Goal: Task Accomplishment & Management: Manage account settings

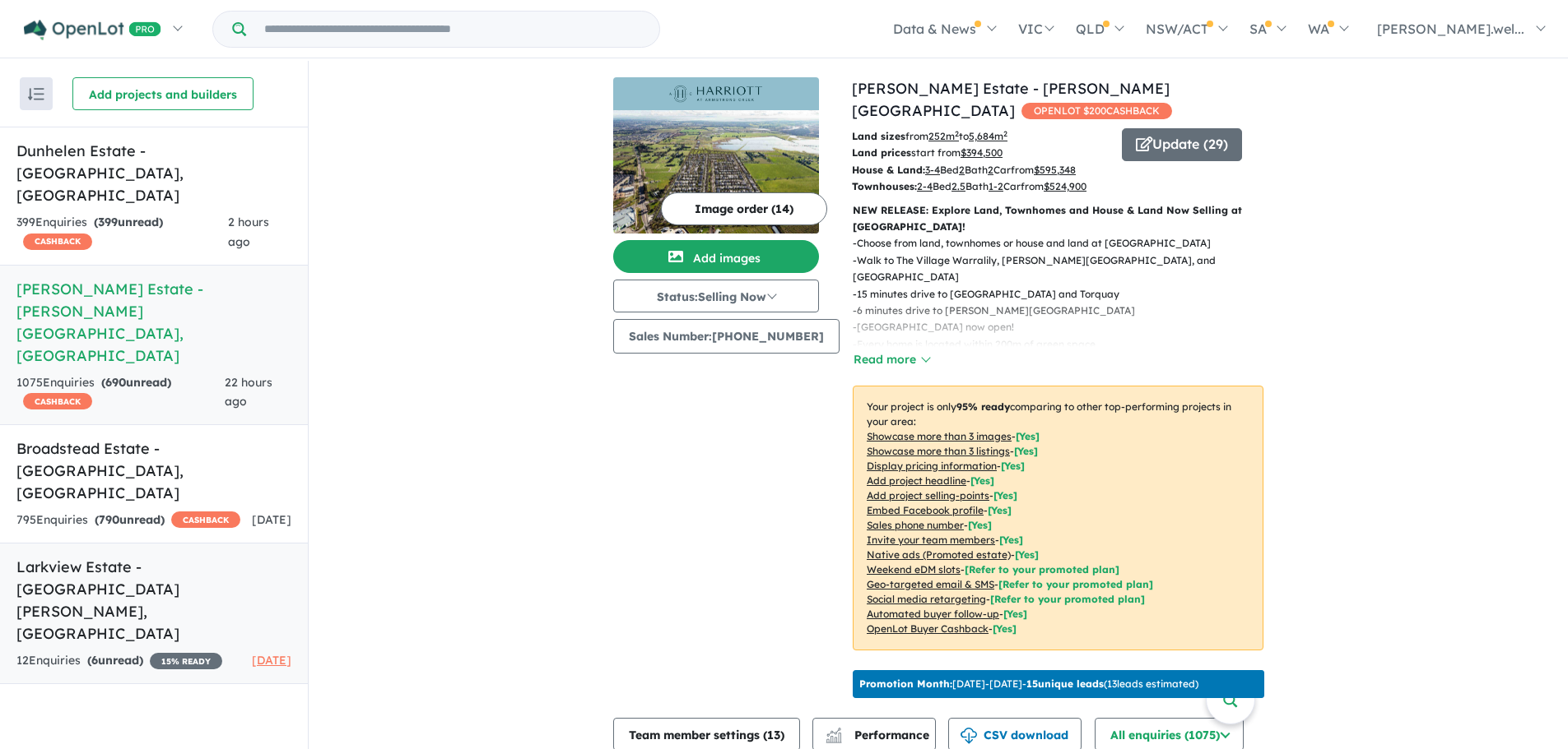
click at [170, 556] on h5 "Larkview Estate - [GEOGRAPHIC_DATA][PERSON_NAME][GEOGRAPHIC_DATA]" at bounding box center [154, 600] width 275 height 89
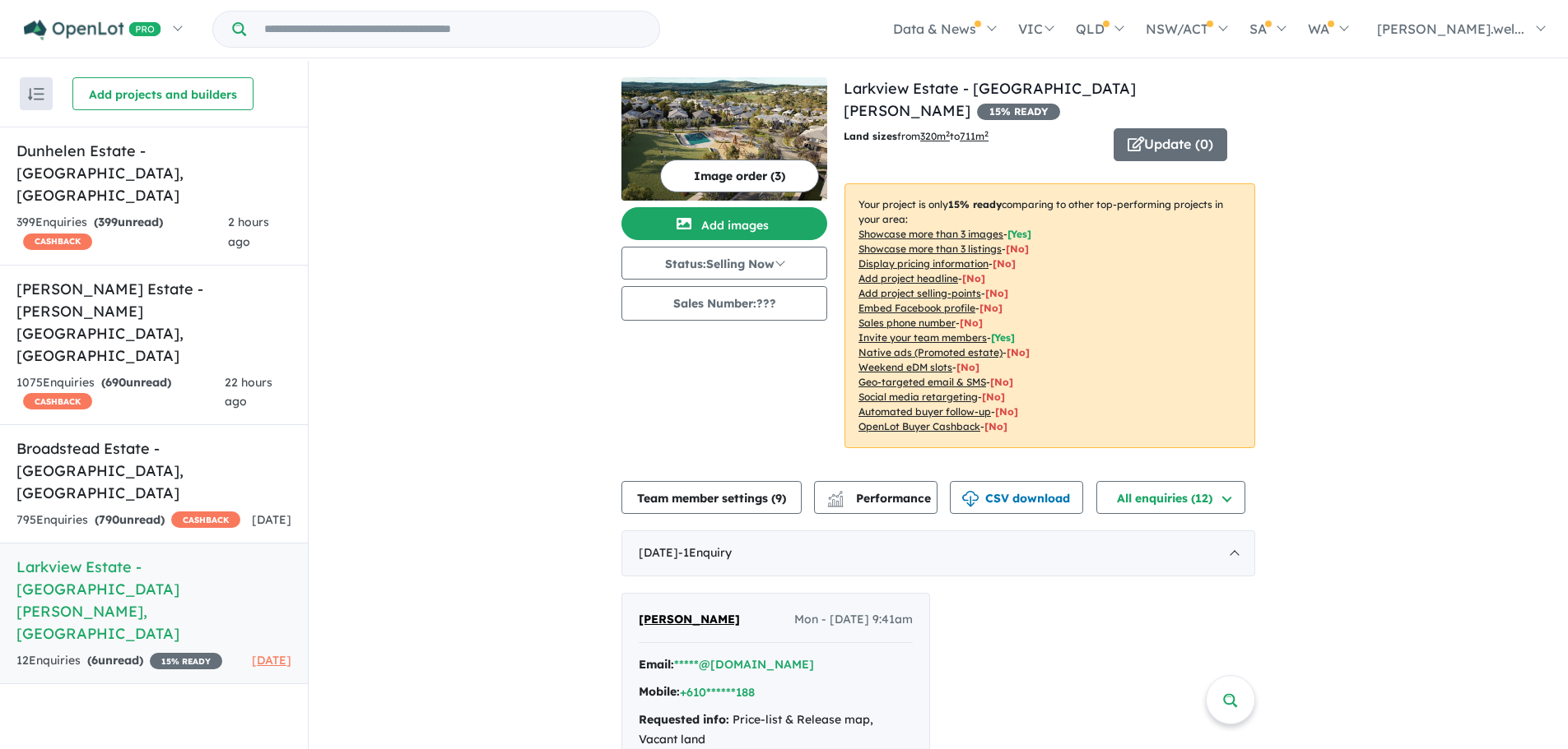
click at [799, 124] on img at bounding box center [723, 139] width 205 height 124
click at [1122, 128] on button "Update ( 0 )" at bounding box center [1169, 144] width 113 height 33
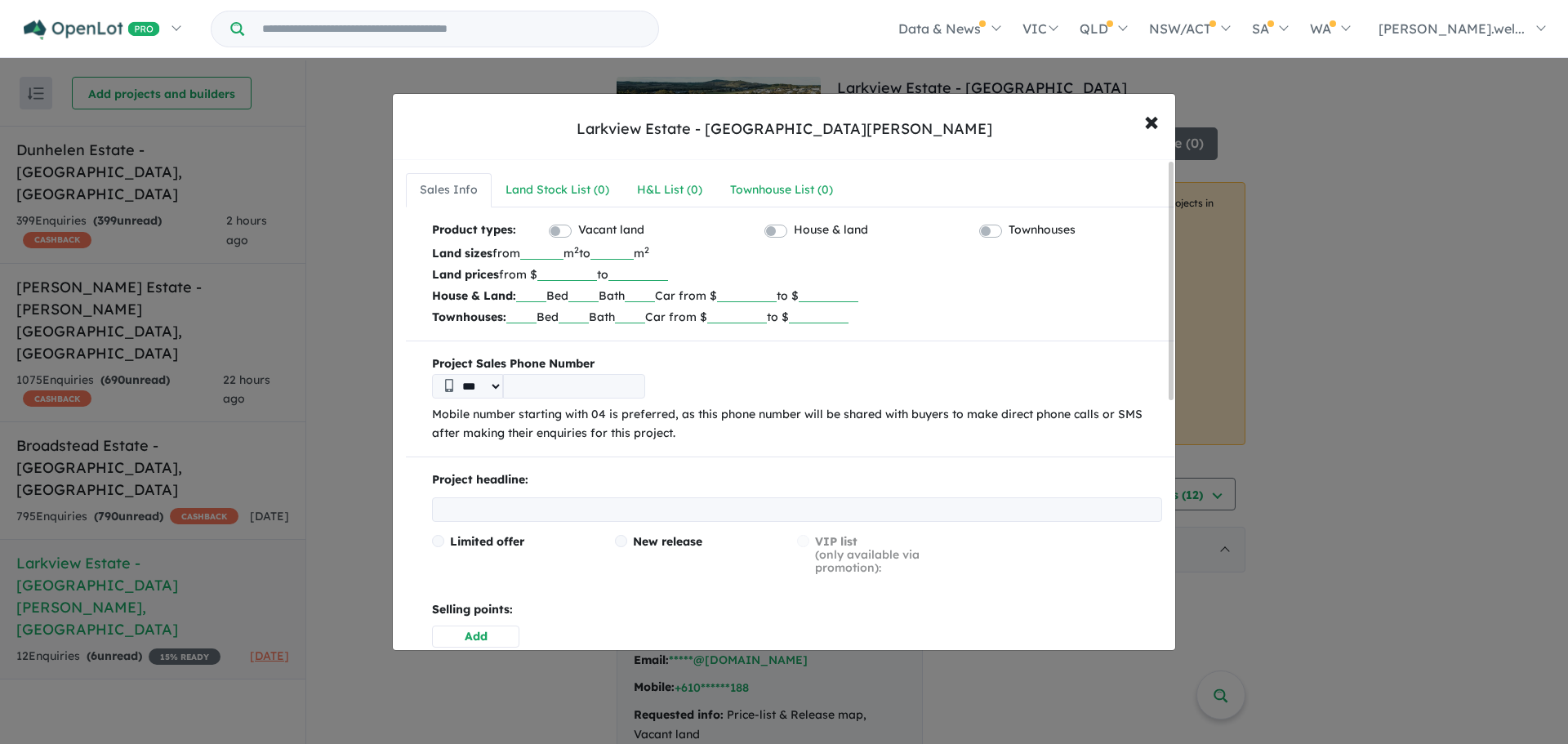
drag, startPoint x: 525, startPoint y: 505, endPoint x: 545, endPoint y: 501, distance: 20.4
click at [525, 505] on input "text" at bounding box center [797, 509] width 730 height 24
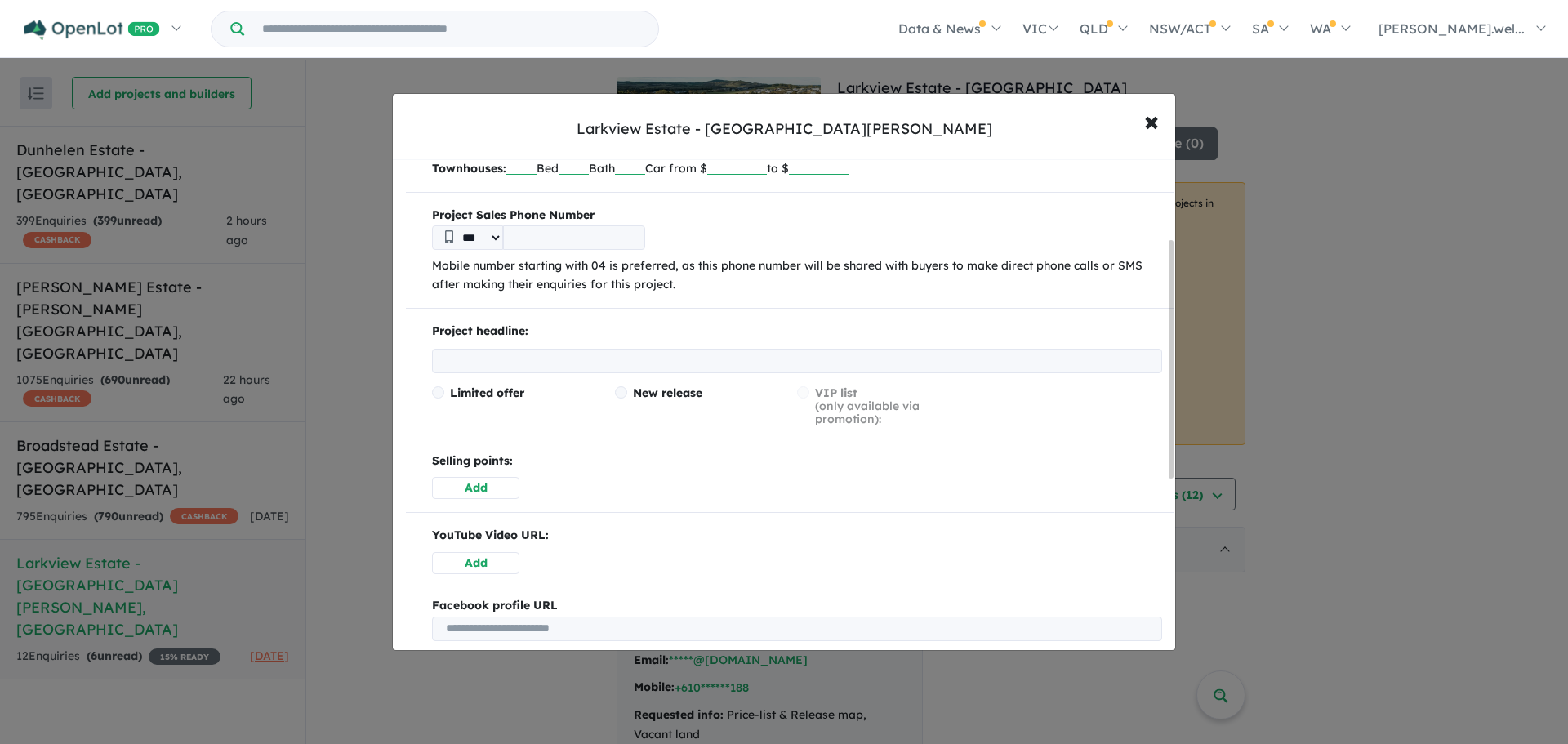
scroll to position [163, 0]
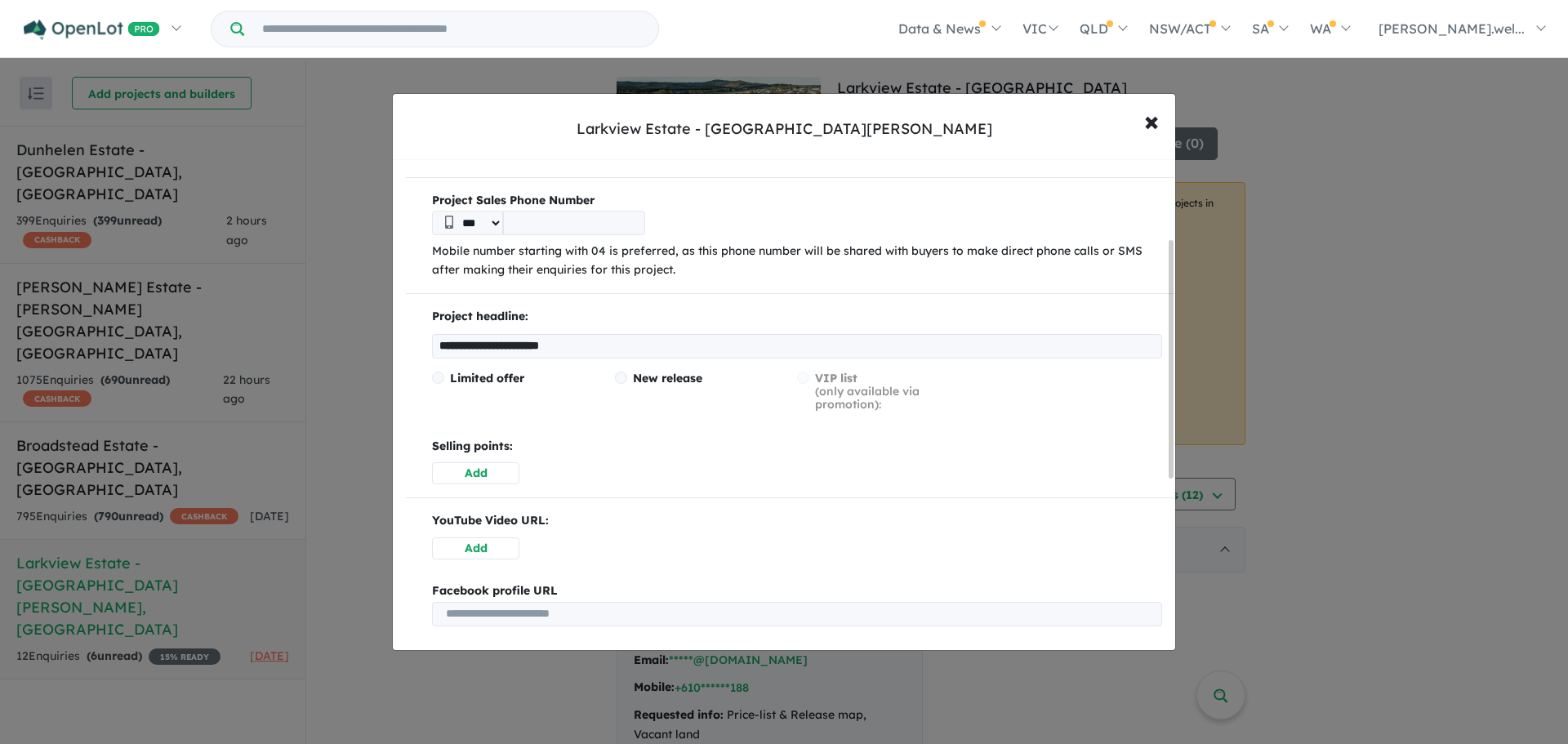
type input "**********"
click at [680, 376] on span "New release" at bounding box center [667, 378] width 70 height 15
click at [808, 378] on div "Limited offer New release VIP list (only available via promotion):" at bounding box center [797, 398] width 730 height 52
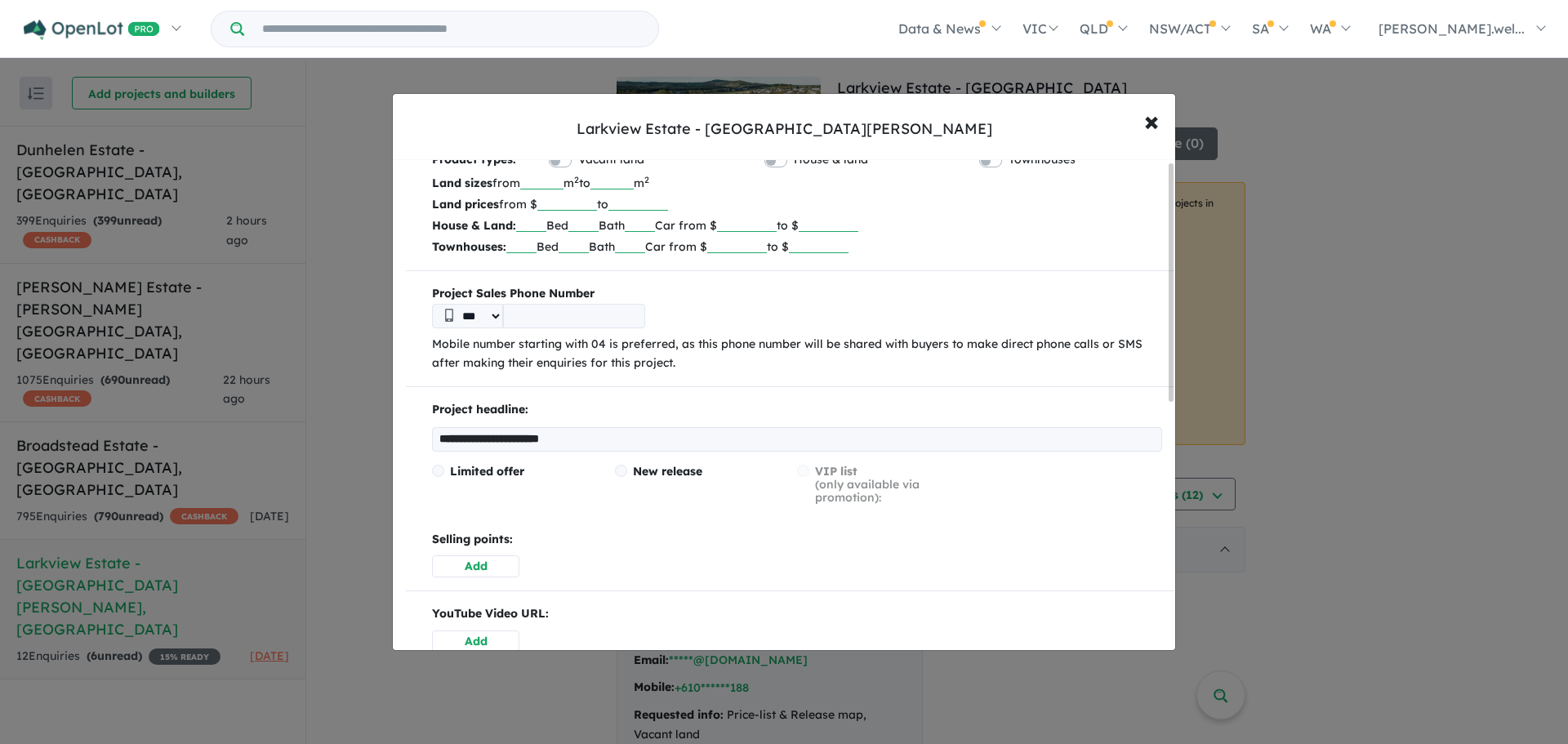
scroll to position [0, 0]
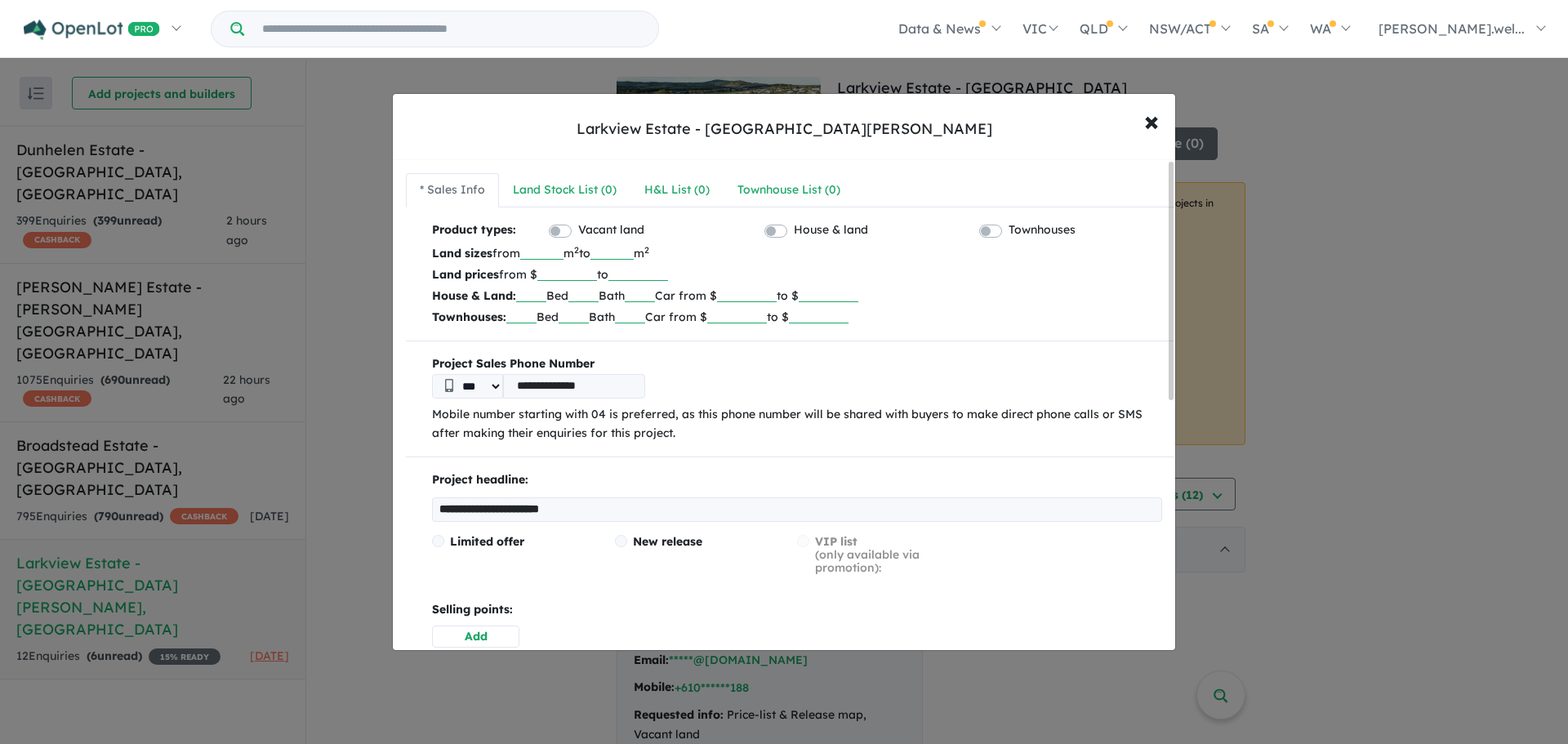
click at [610, 387] on input "**********" at bounding box center [574, 386] width 142 height 24
drag, startPoint x: 536, startPoint y: 386, endPoint x: 514, endPoint y: 386, distance: 22.0
click at [514, 386] on input "**********" at bounding box center [574, 386] width 142 height 24
type input "**********"
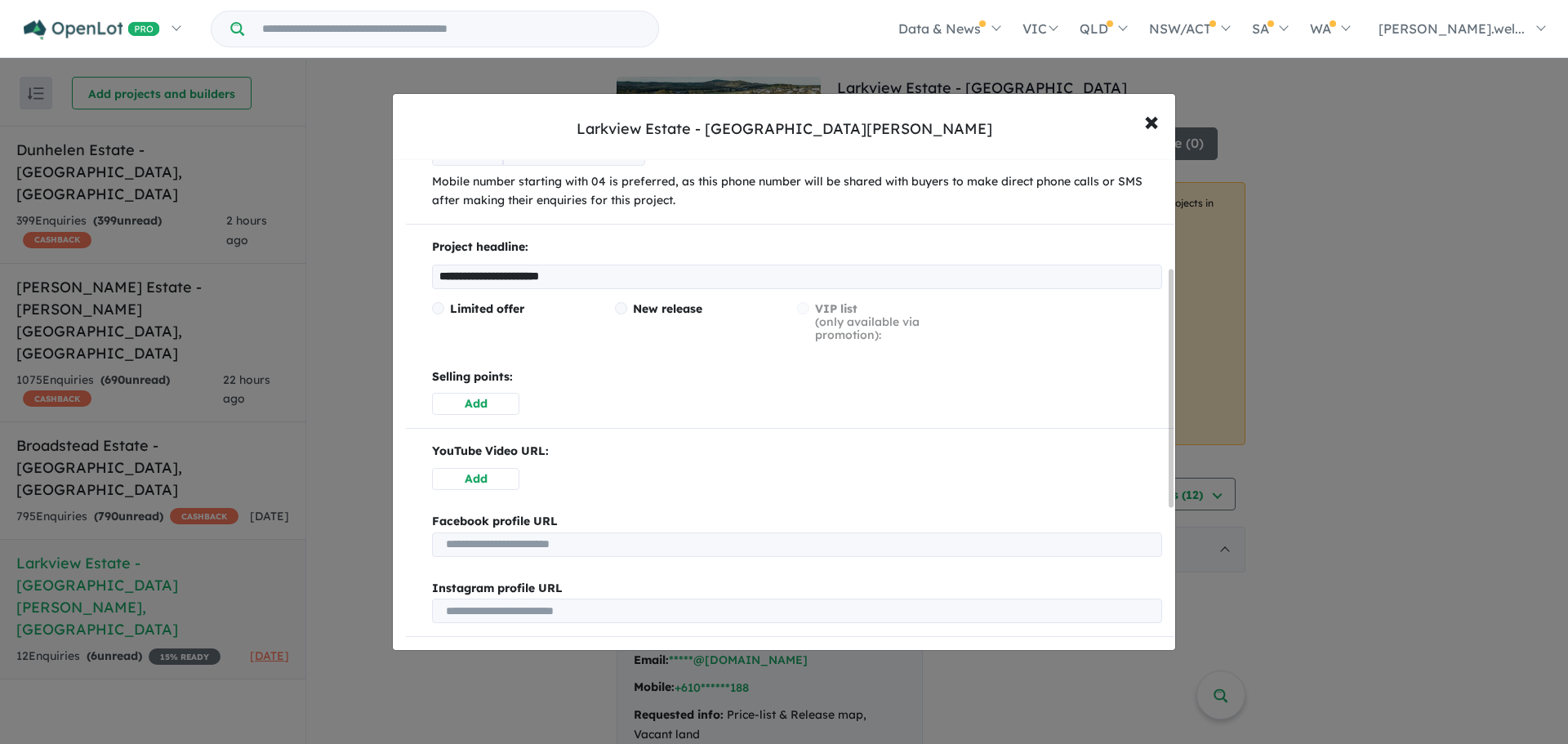
scroll to position [245, 0]
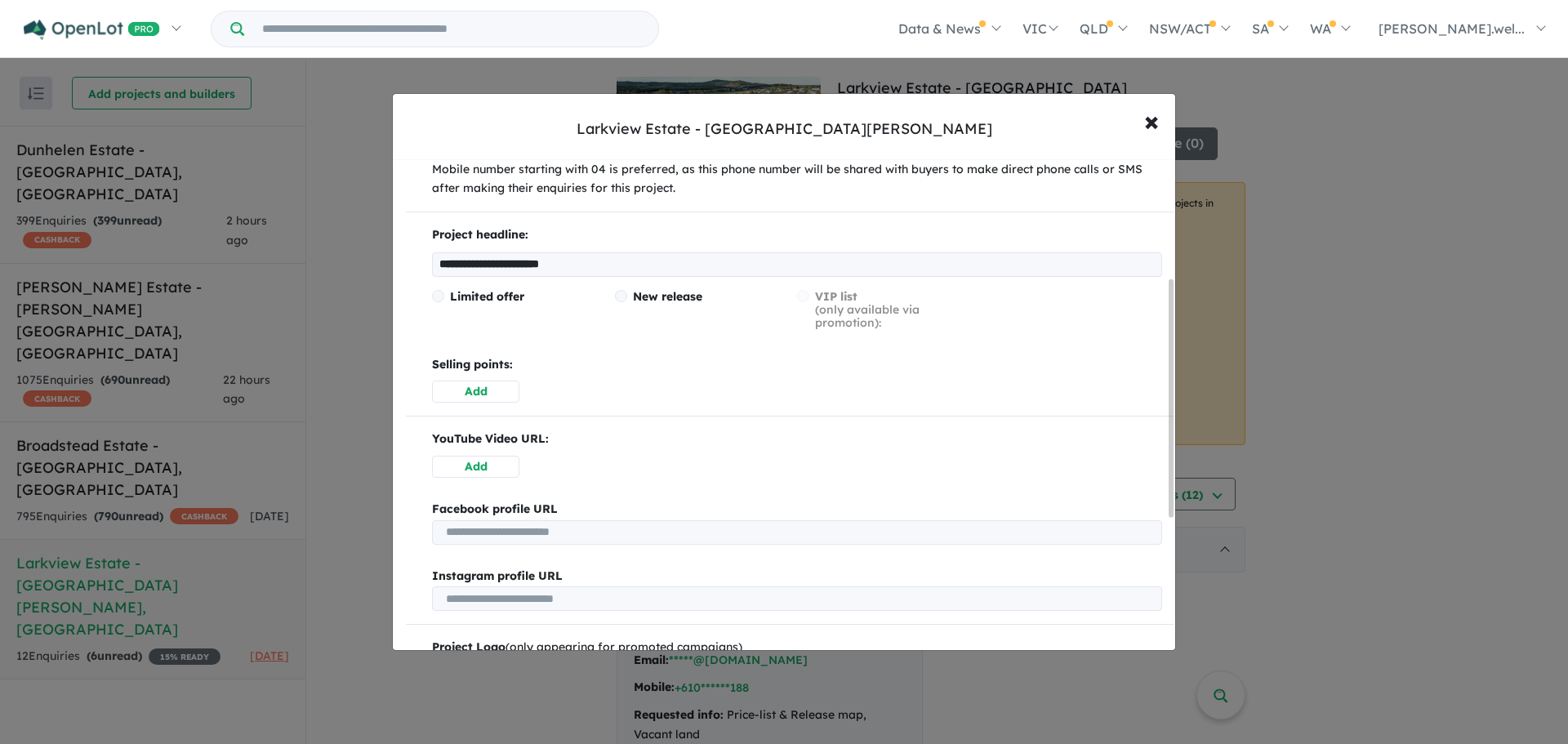
click at [468, 387] on button "Add" at bounding box center [476, 392] width 87 height 22
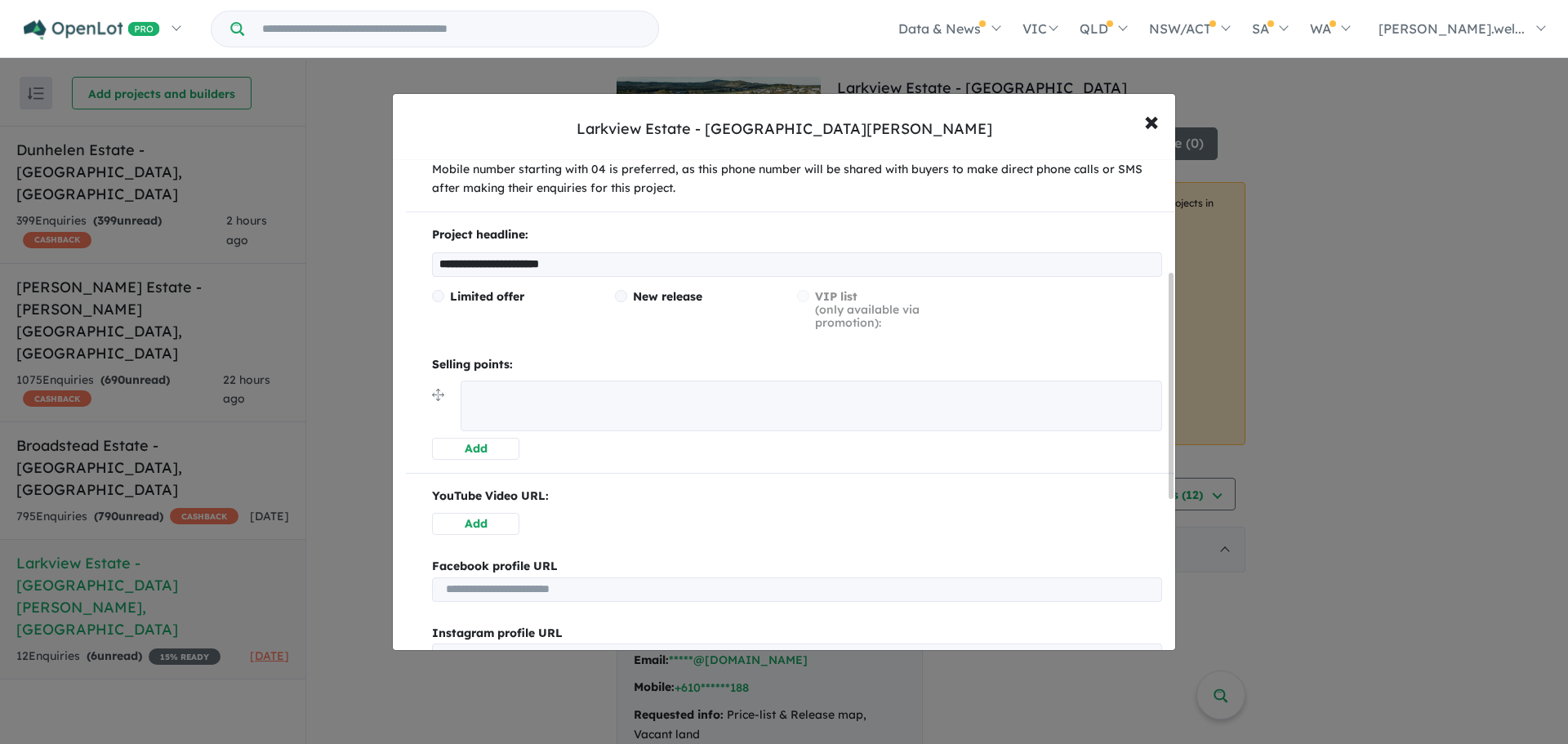
click at [717, 400] on textarea at bounding box center [811, 406] width 702 height 50
click at [710, 425] on textarea at bounding box center [811, 406] width 702 height 50
click at [504, 446] on button "Add" at bounding box center [476, 449] width 87 height 22
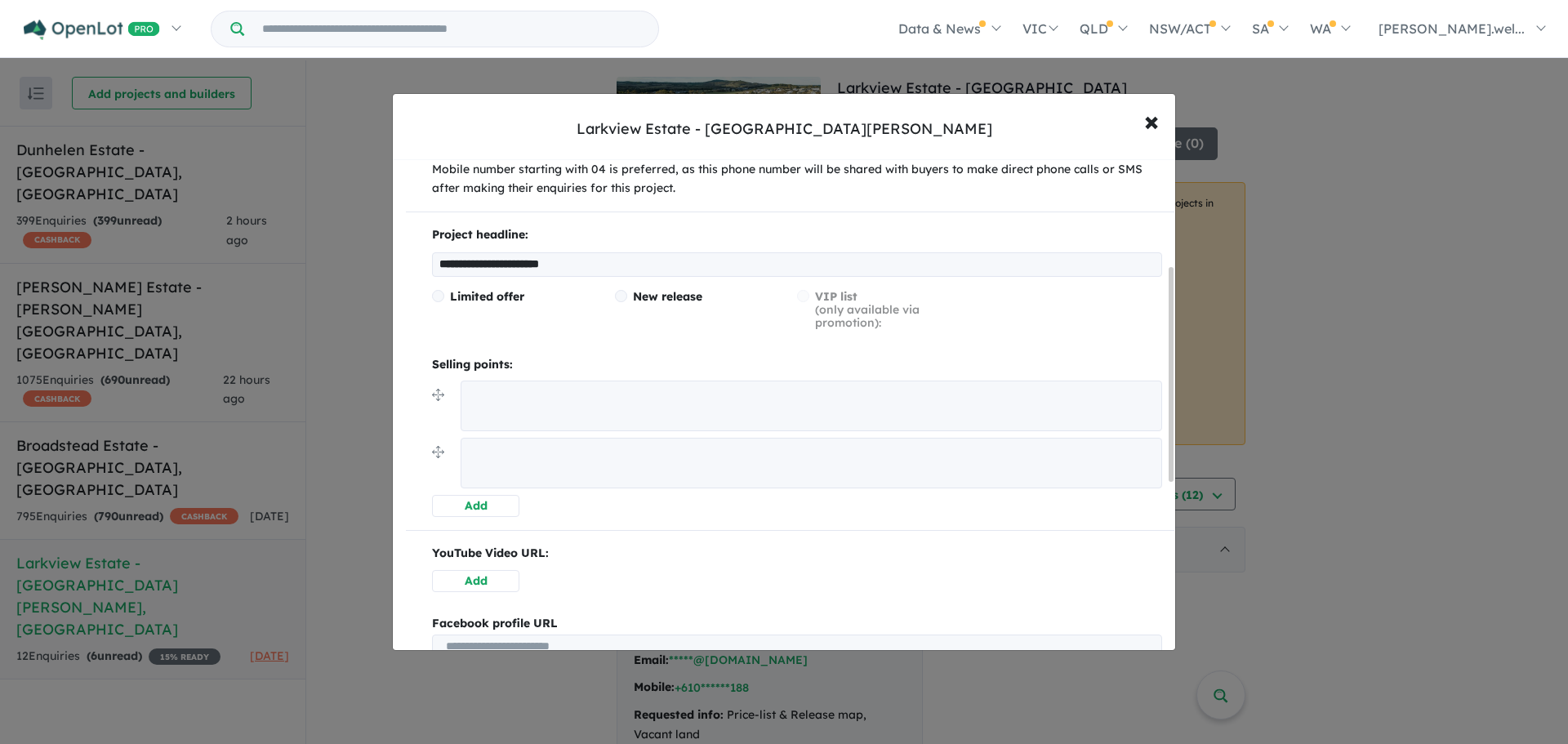
click at [486, 506] on button "Add" at bounding box center [476, 507] width 87 height 22
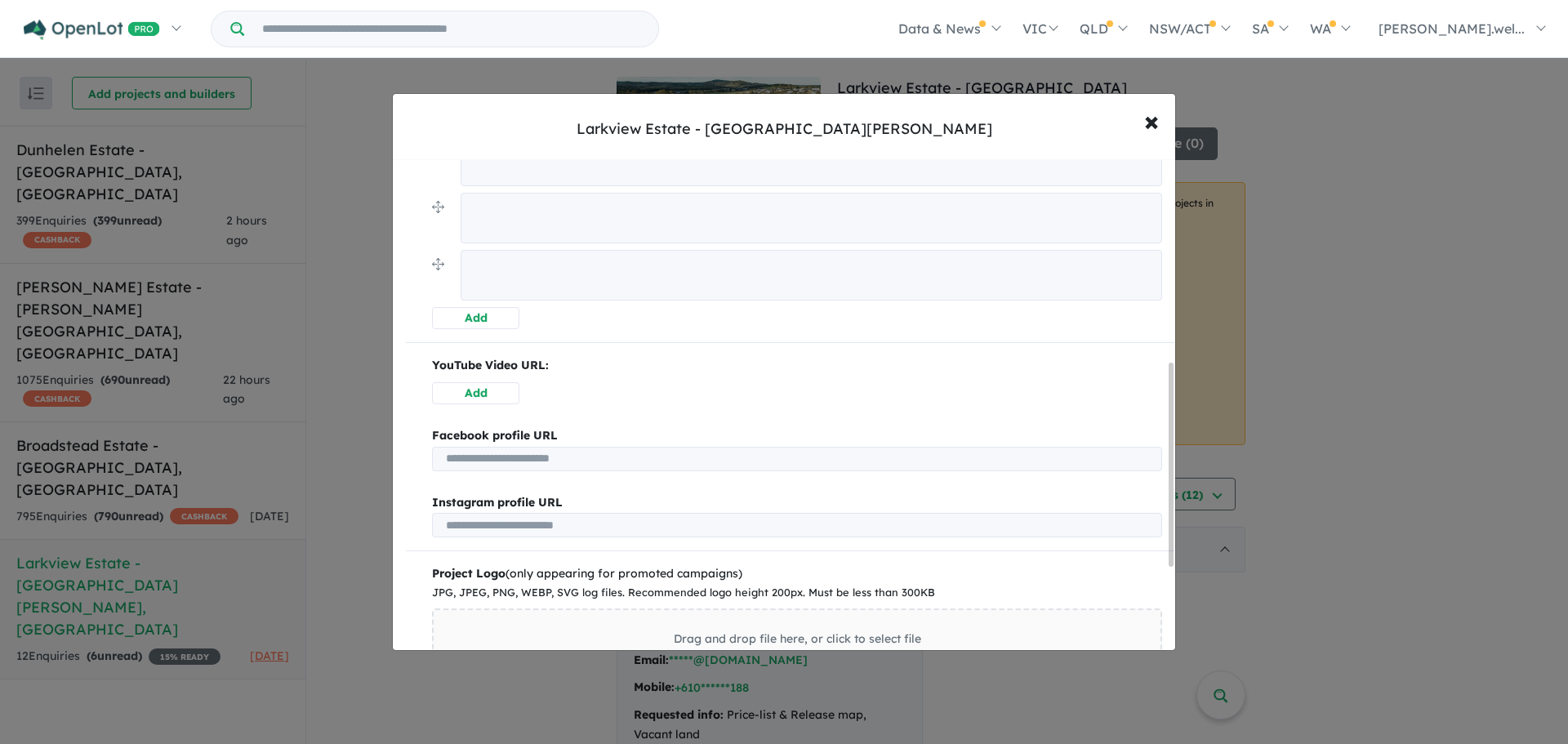
click at [496, 307] on button "Add" at bounding box center [476, 318] width 87 height 22
click at [495, 318] on button "Add" at bounding box center [476, 318] width 87 height 22
click at [496, 325] on button "Add" at bounding box center [476, 318] width 87 height 22
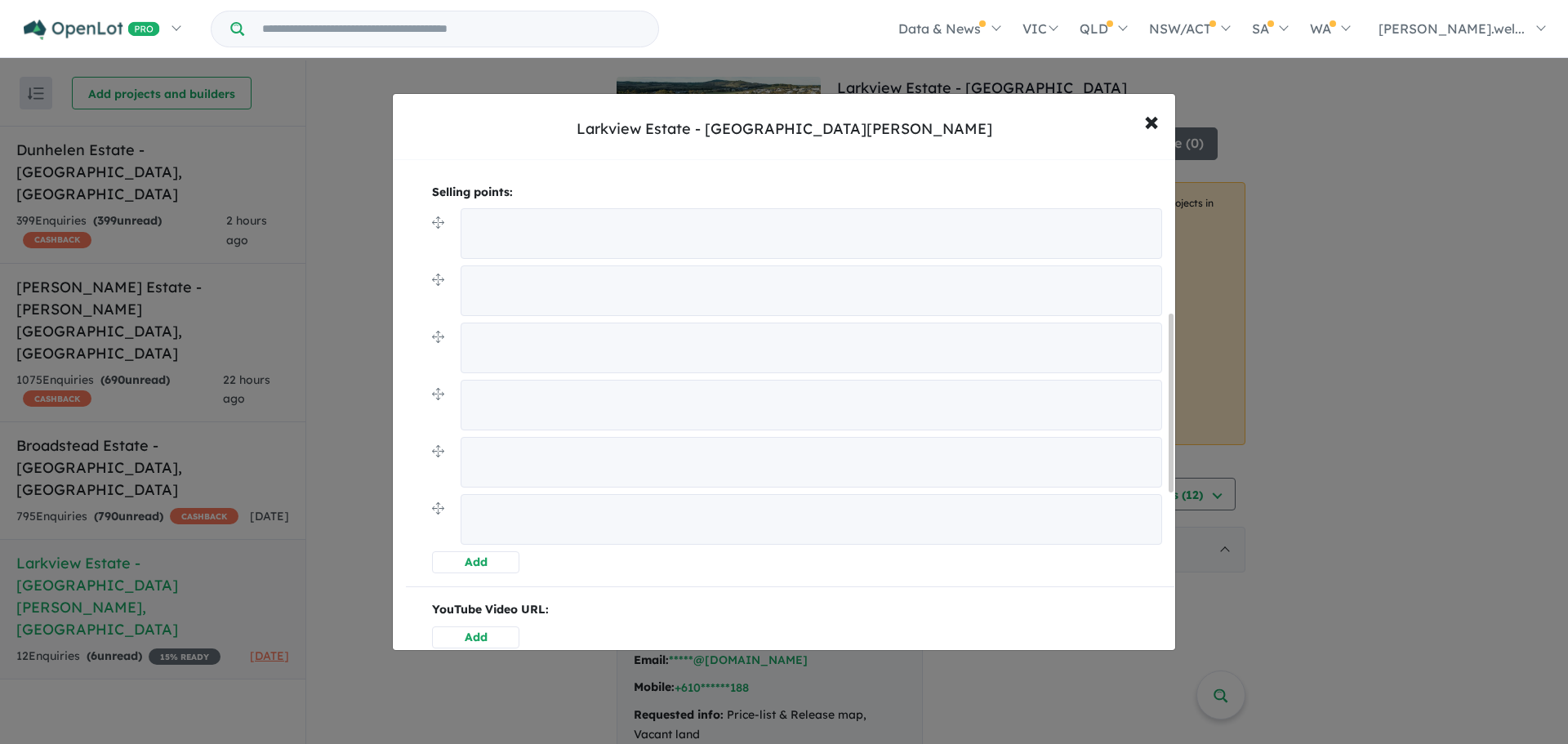
scroll to position [416, 0]
click at [588, 231] on textarea at bounding box center [811, 235] width 702 height 50
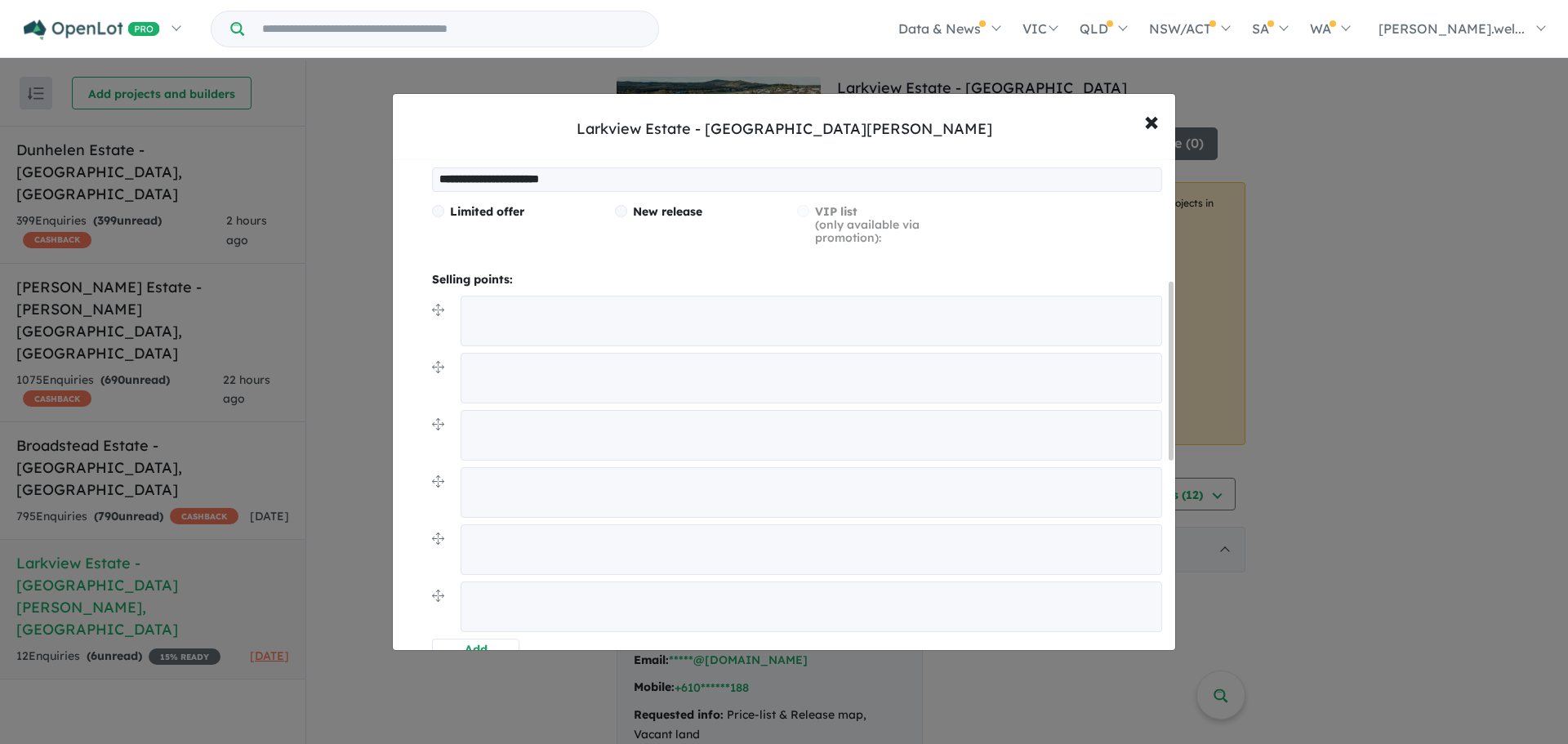
scroll to position [335, 0]
click at [510, 318] on textarea at bounding box center [811, 316] width 702 height 50
click at [488, 299] on textarea at bounding box center [811, 316] width 702 height 50
paste textarea "**********"
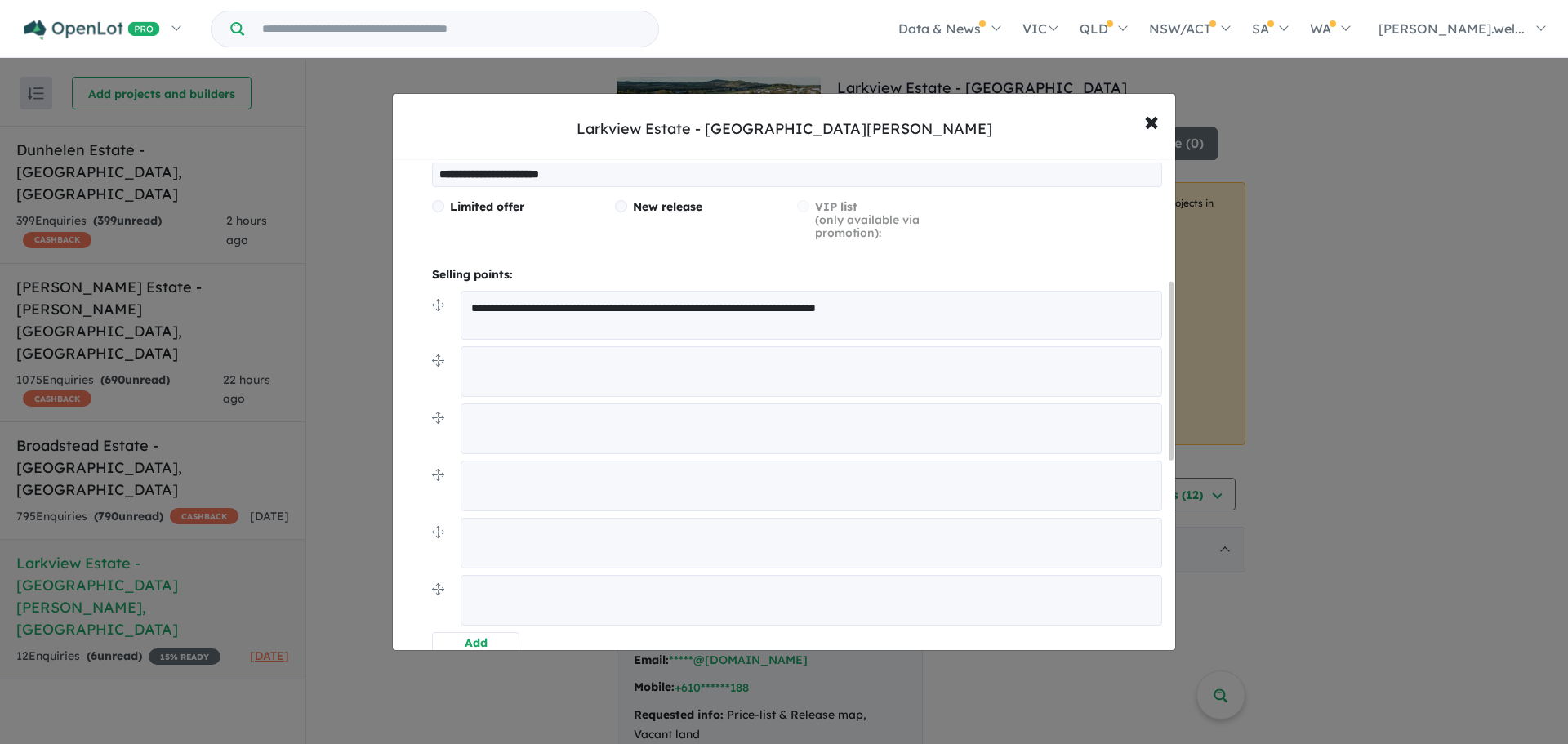
click at [547, 365] on textarea at bounding box center [811, 372] width 702 height 50
click at [853, 308] on textarea "**********" at bounding box center [811, 315] width 702 height 49
type textarea "**********"
click at [857, 371] on textarea at bounding box center [811, 372] width 702 height 50
type textarea "**********"
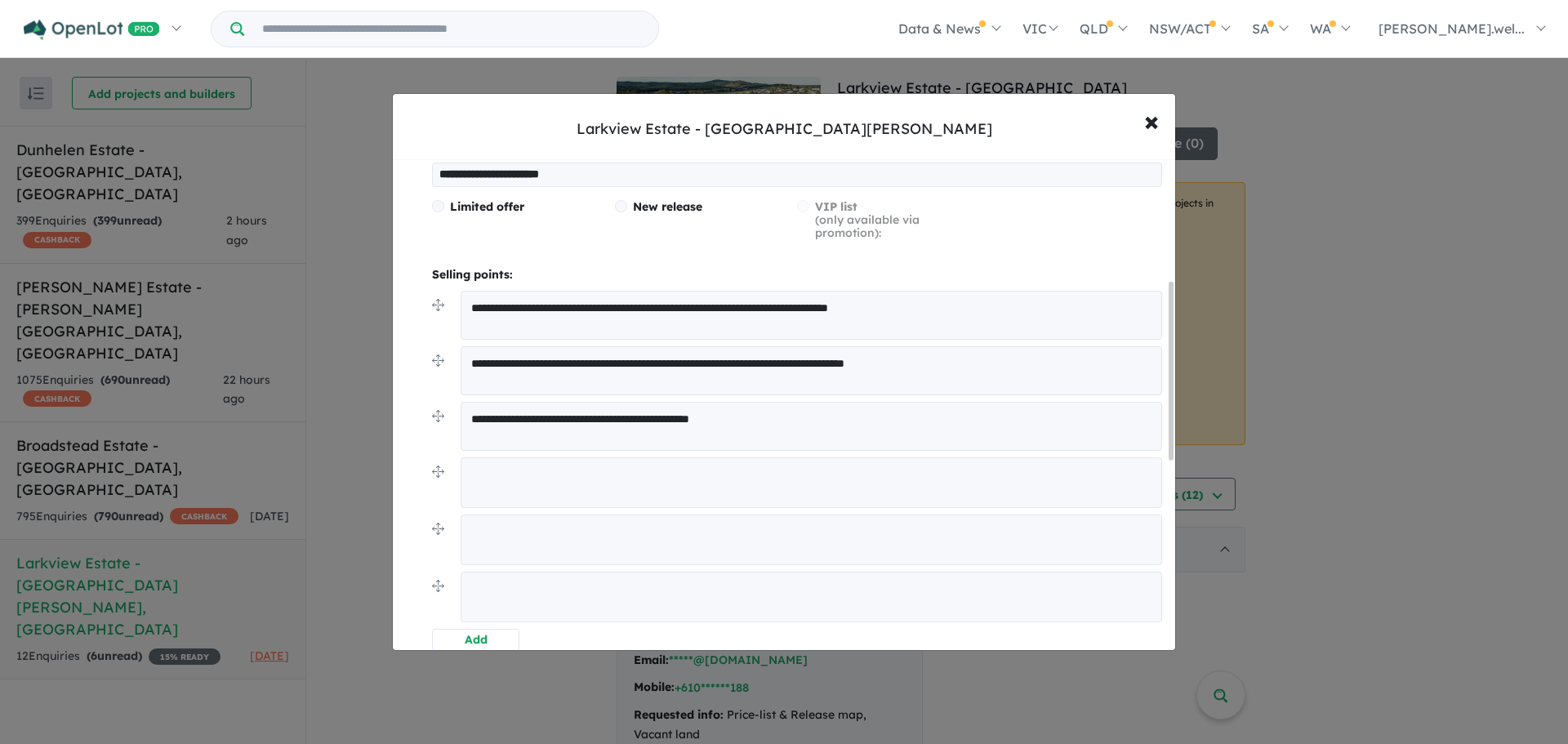
type textarea "**********"
type textarea "*"
type textarea "**********"
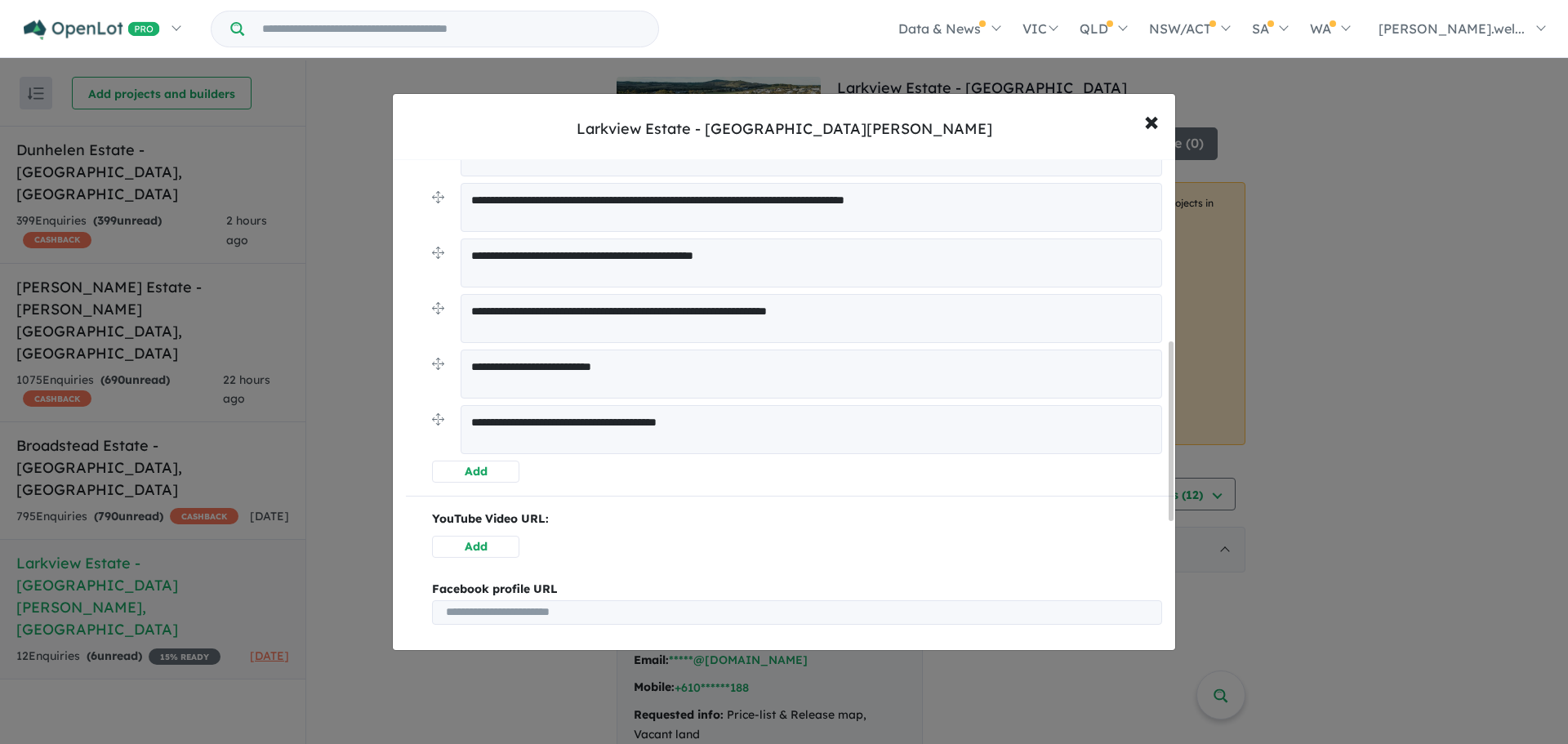
type textarea "**********"
click at [512, 477] on button "Add" at bounding box center [476, 472] width 87 height 22
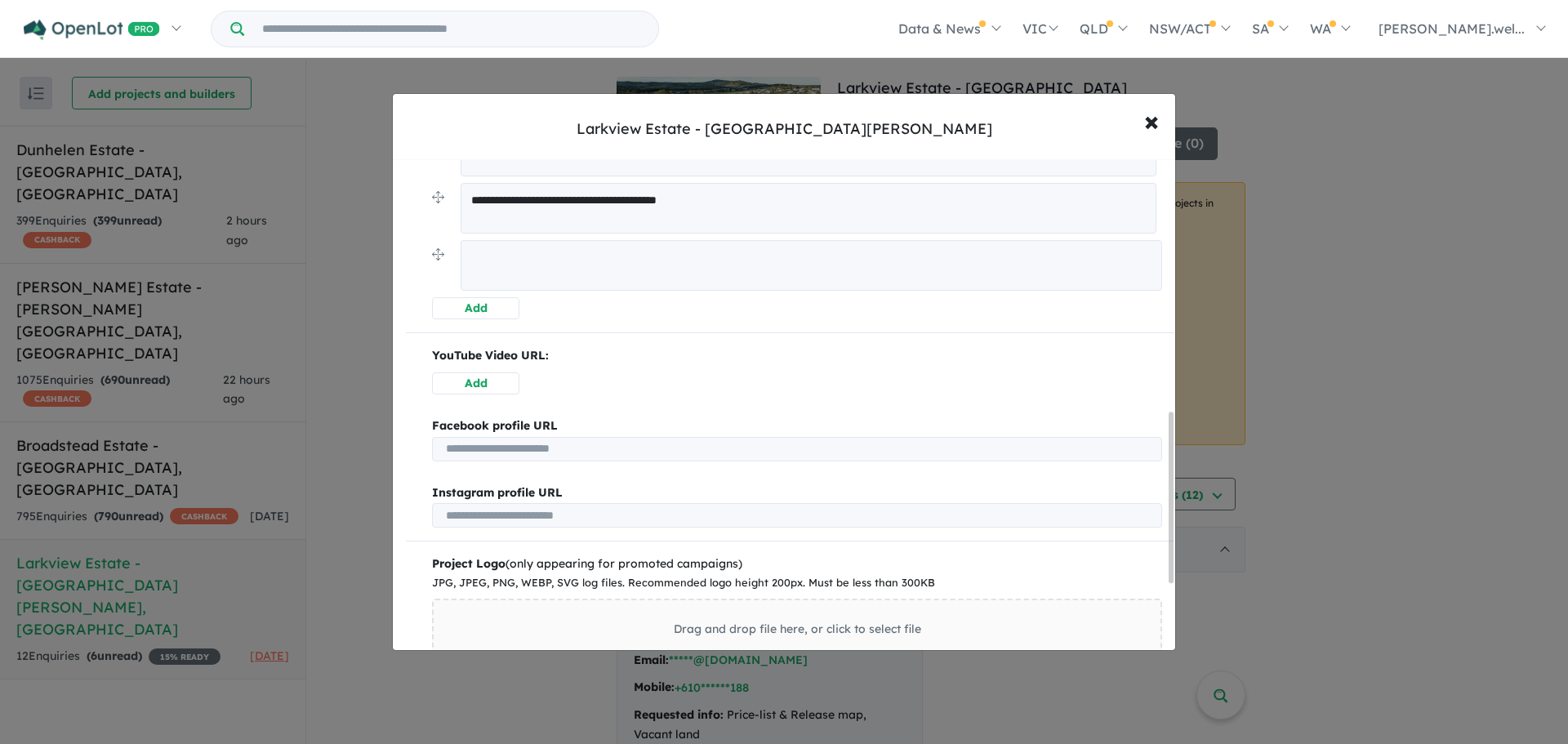
click at [506, 318] on button "Add" at bounding box center [476, 308] width 87 height 22
click at [503, 308] on button "Add" at bounding box center [476, 308] width 87 height 22
click at [503, 309] on button "Add" at bounding box center [476, 308] width 87 height 22
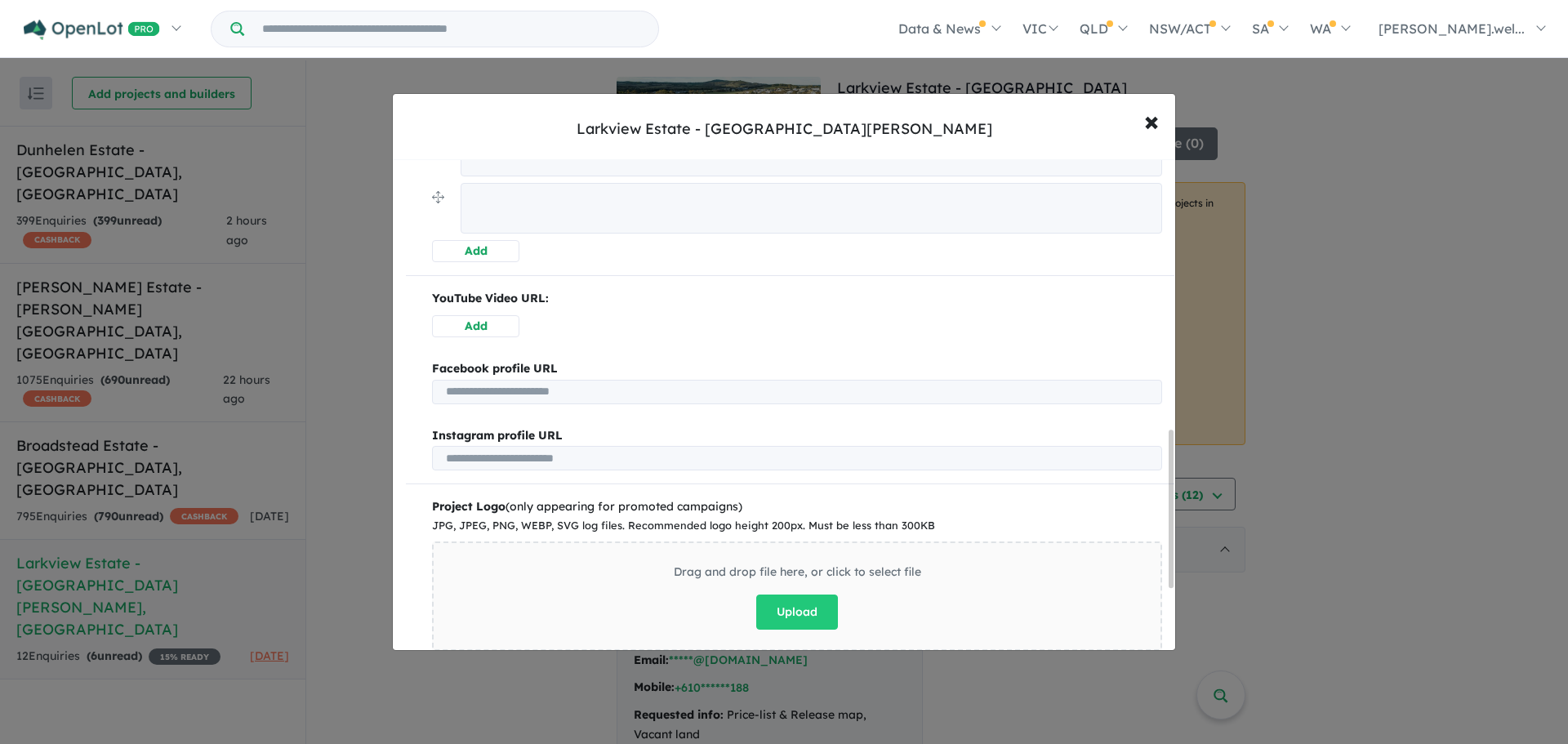
click at [503, 263] on button "Add" at bounding box center [476, 251] width 87 height 22
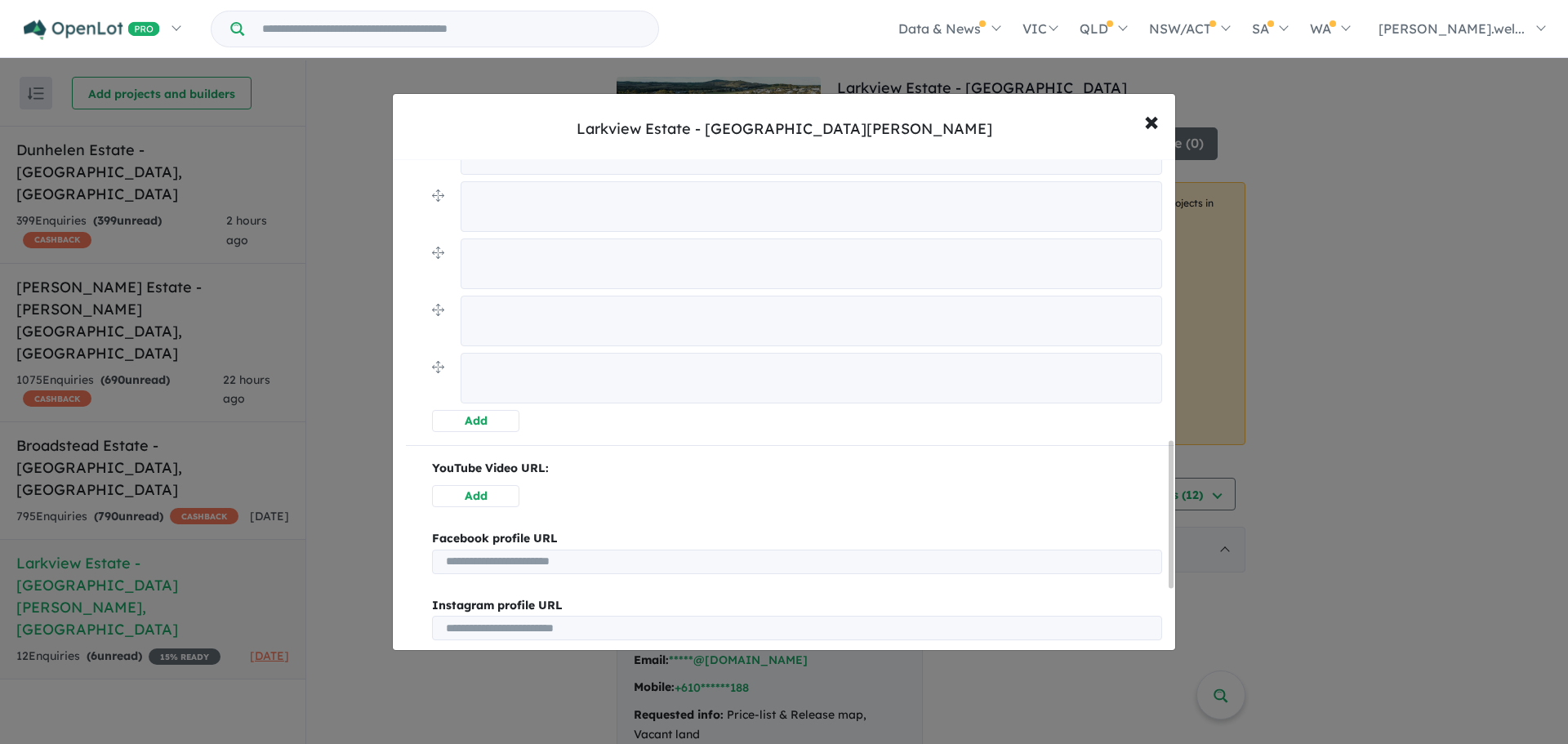
scroll to position [630, 0]
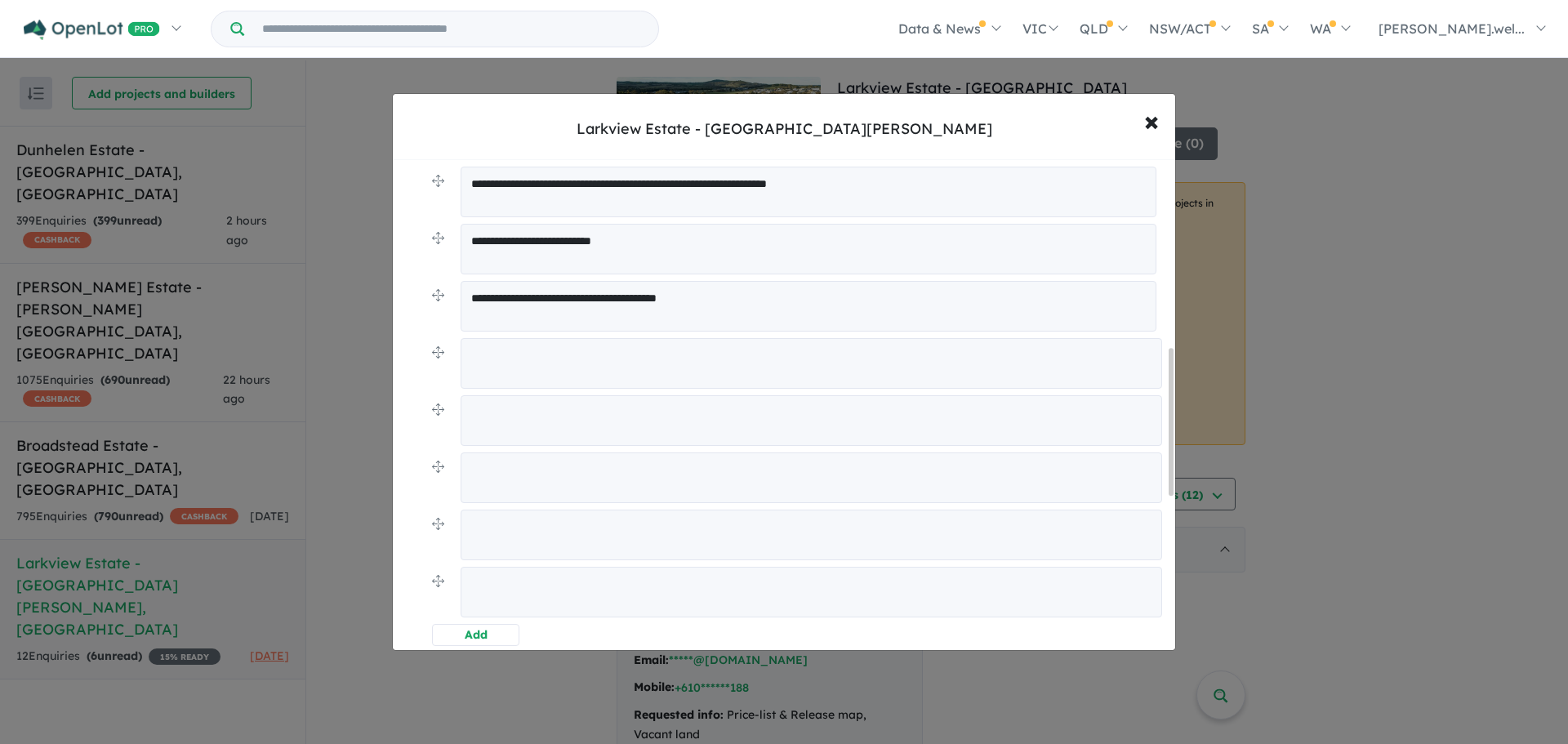
click at [537, 372] on textarea at bounding box center [811, 363] width 702 height 50
type textarea "**********"
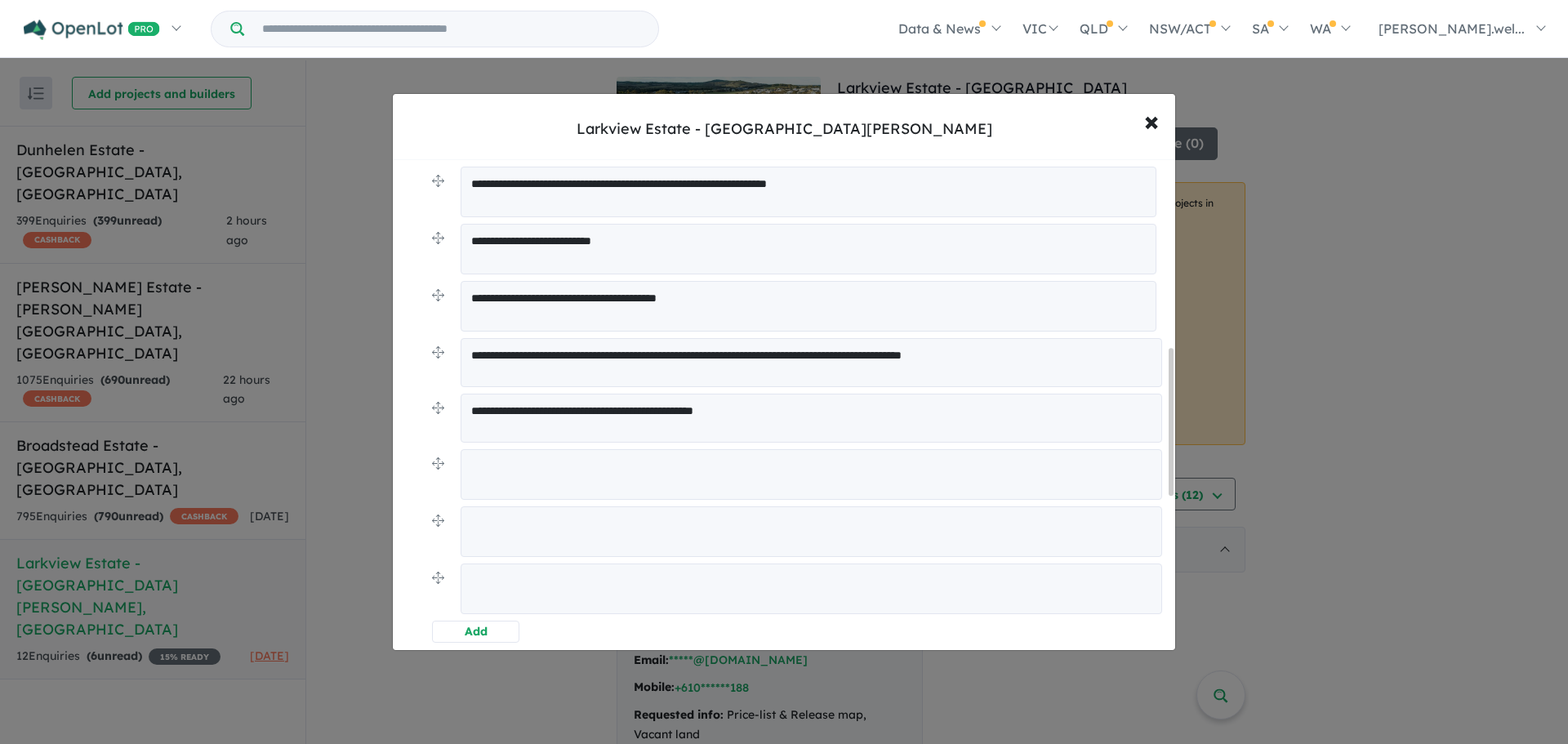
type textarea "**********"
type textarea "*"
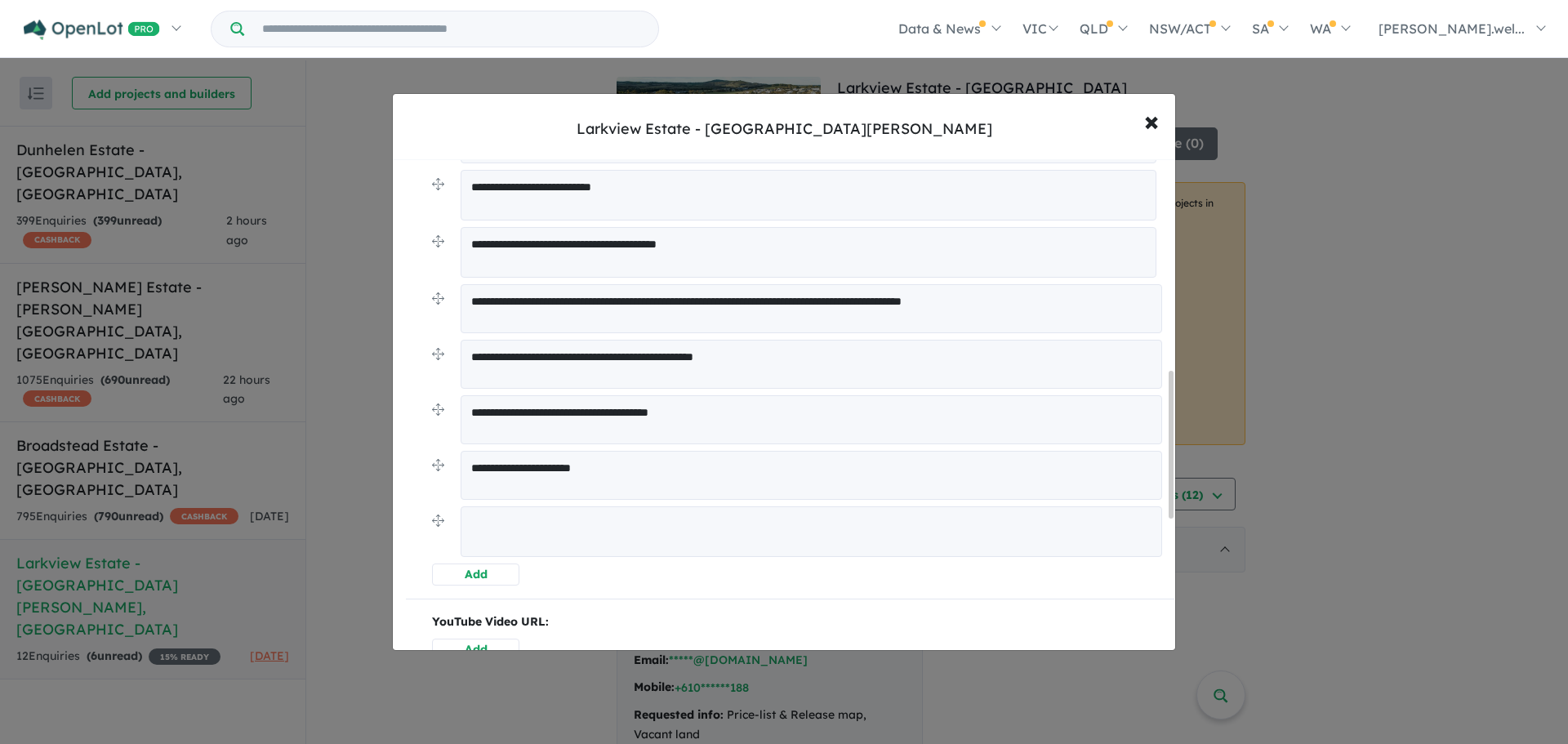
scroll to position [712, 0]
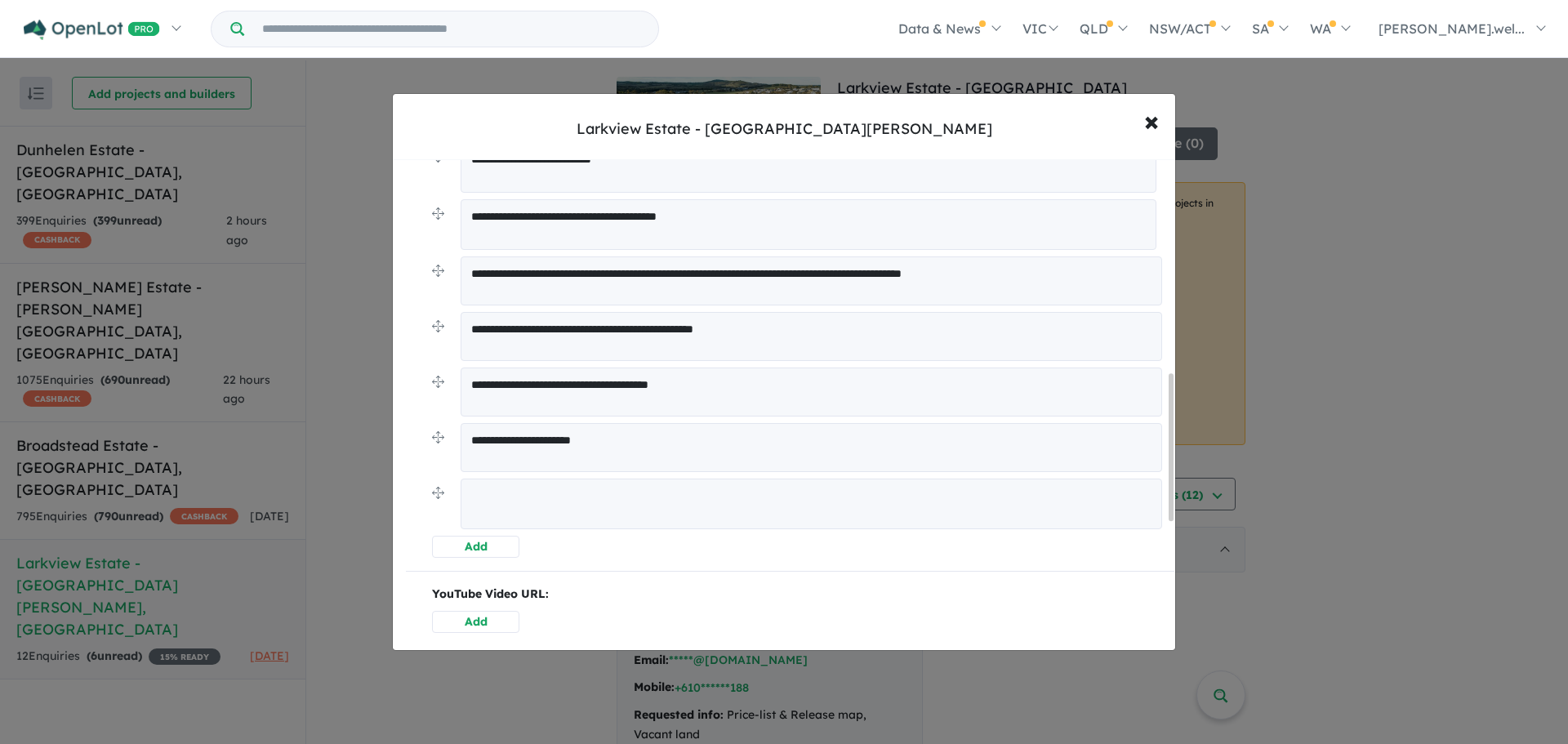
type textarea "**********"
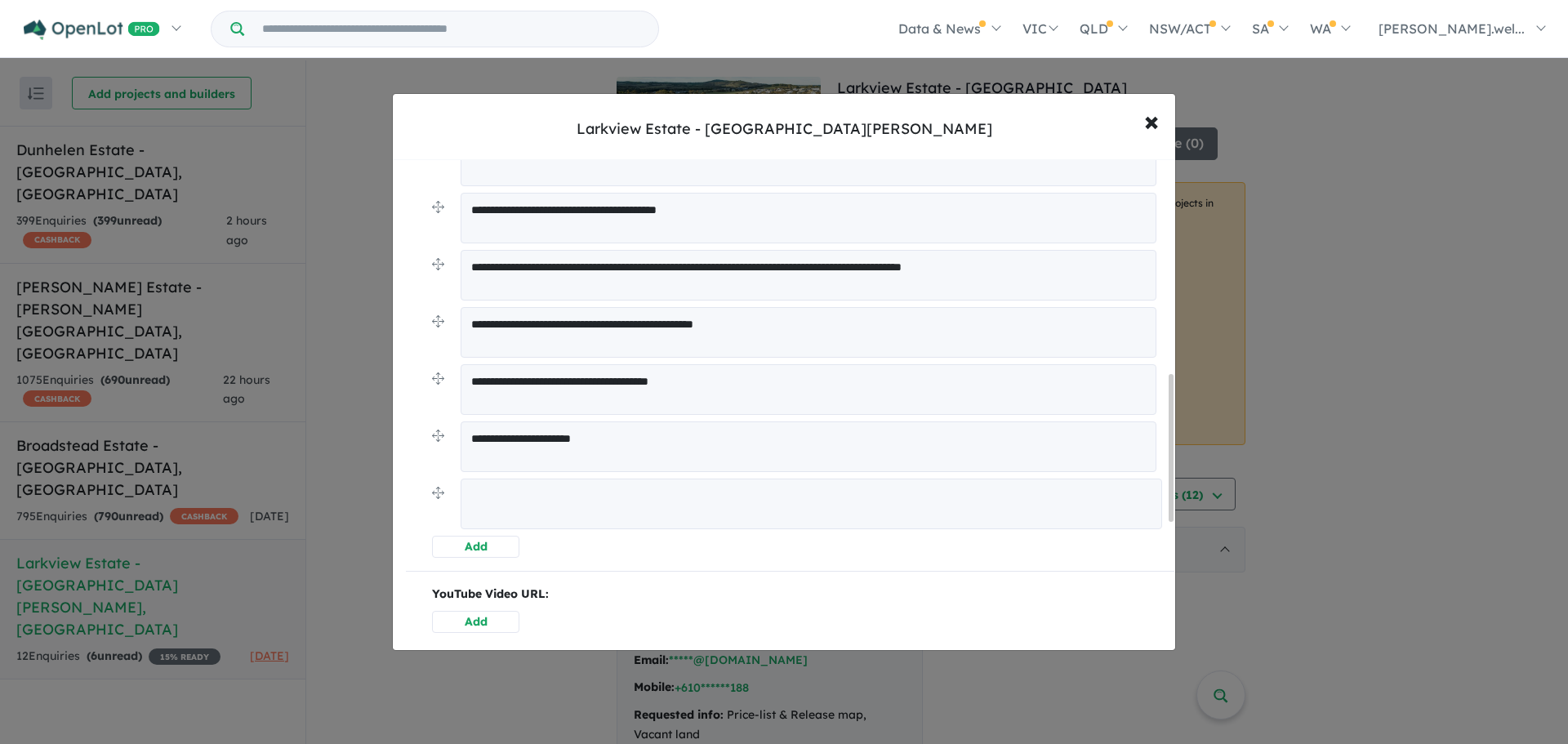
click at [529, 510] on textarea at bounding box center [811, 504] width 702 height 50
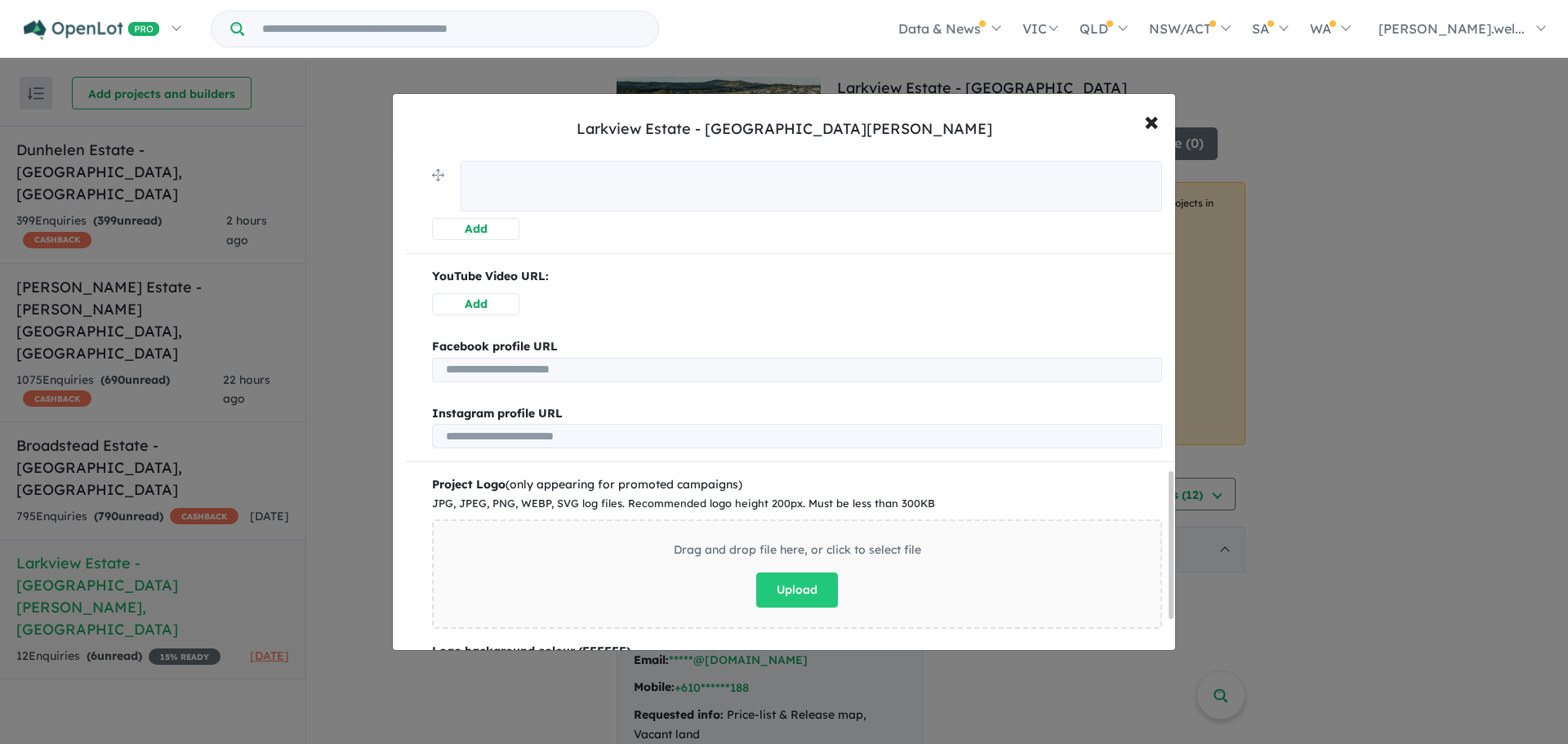
scroll to position [1065, 0]
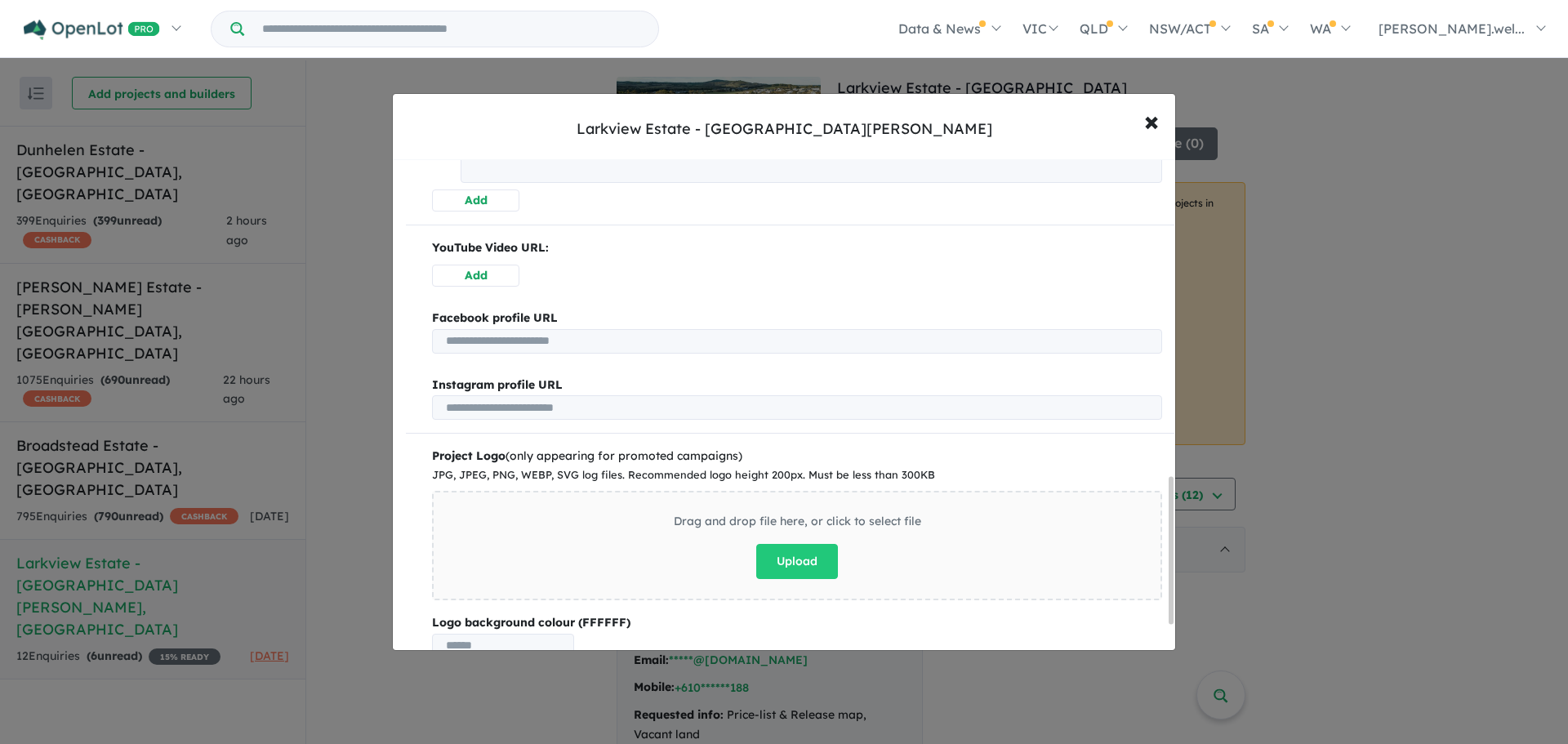
click at [645, 410] on input "url" at bounding box center [797, 408] width 730 height 24
paste input "**********"
type input "**********"
click at [603, 339] on input "url" at bounding box center [797, 342] width 730 height 24
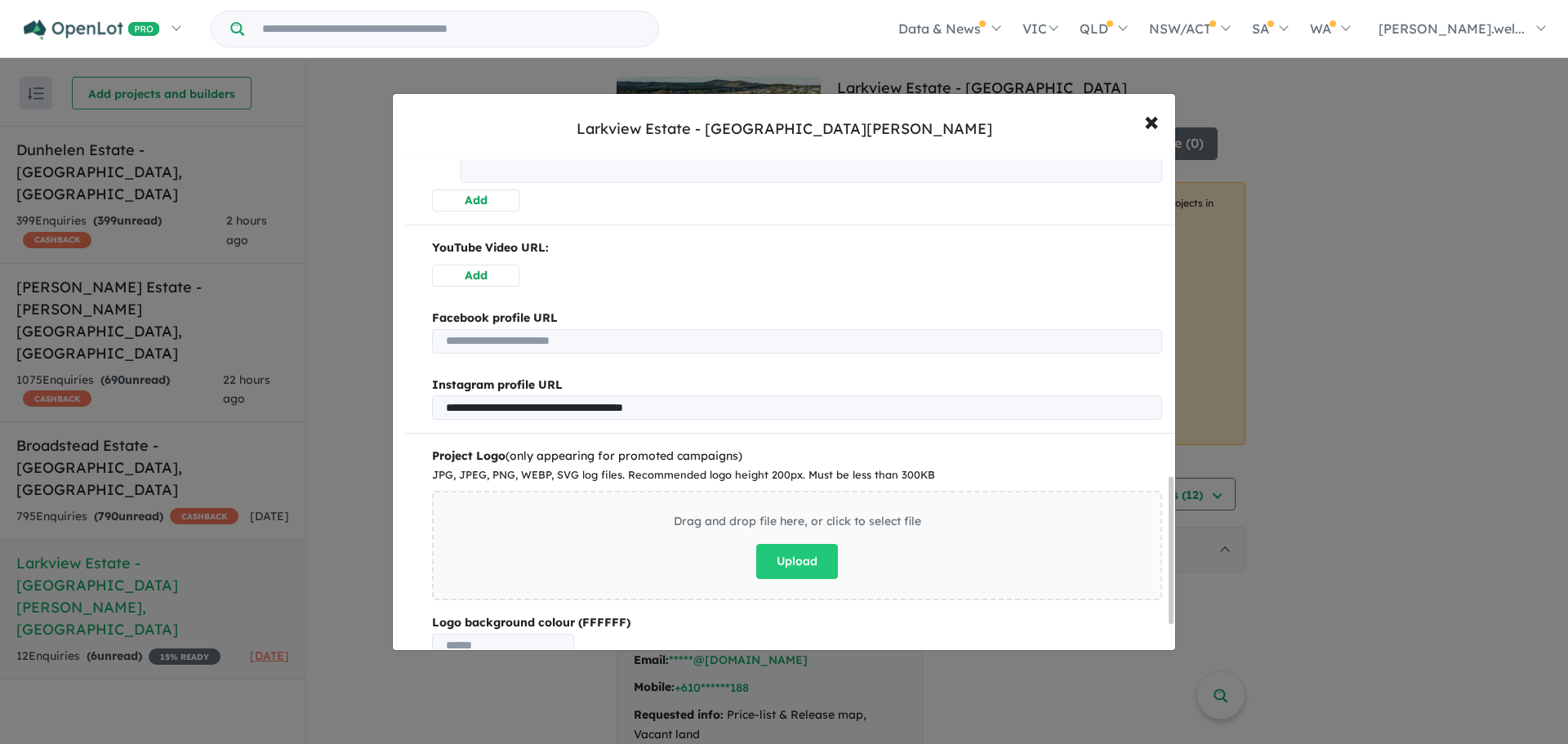
paste input "**********"
type input "**********"
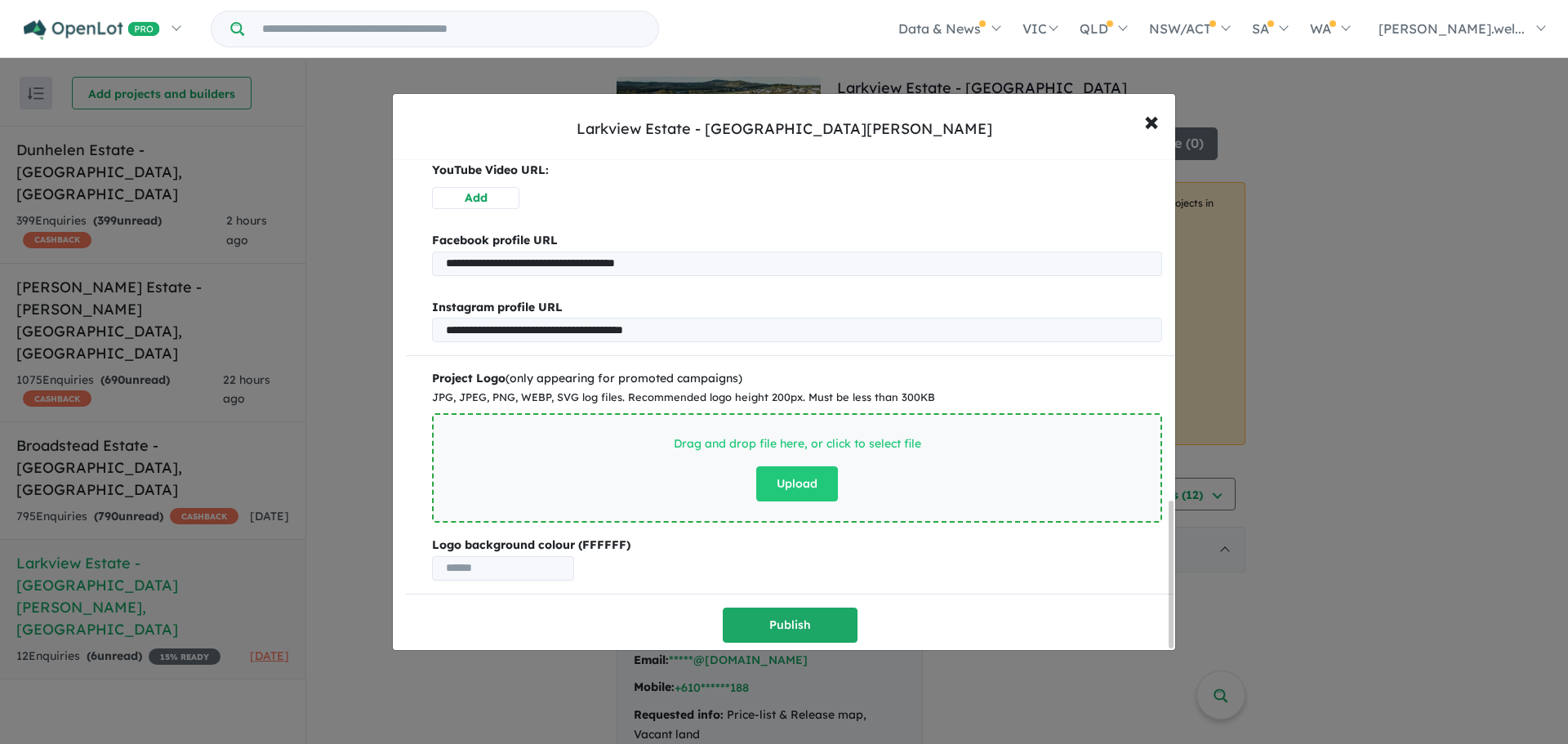
scroll to position [1086, 0]
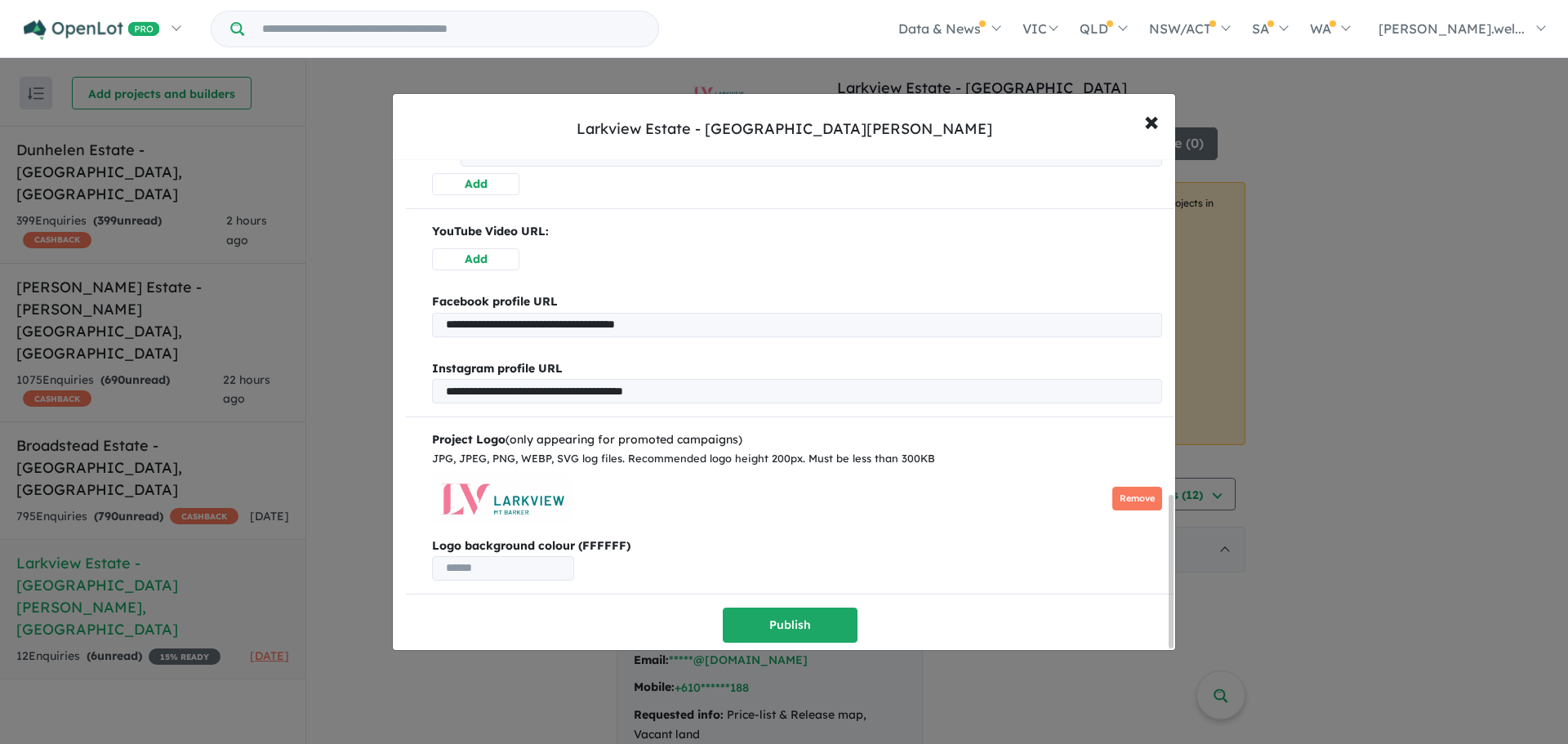
click at [476, 563] on input "text" at bounding box center [503, 569] width 142 height 24
click at [516, 557] on input "text" at bounding box center [503, 569] width 142 height 24
paste input "******"
type input "******"
click at [670, 530] on div "Project Logo (only appearing for promoted campaigns) JPG, JPEG, PNG, WEBP, SVG …" at bounding box center [790, 505] width 769 height 150
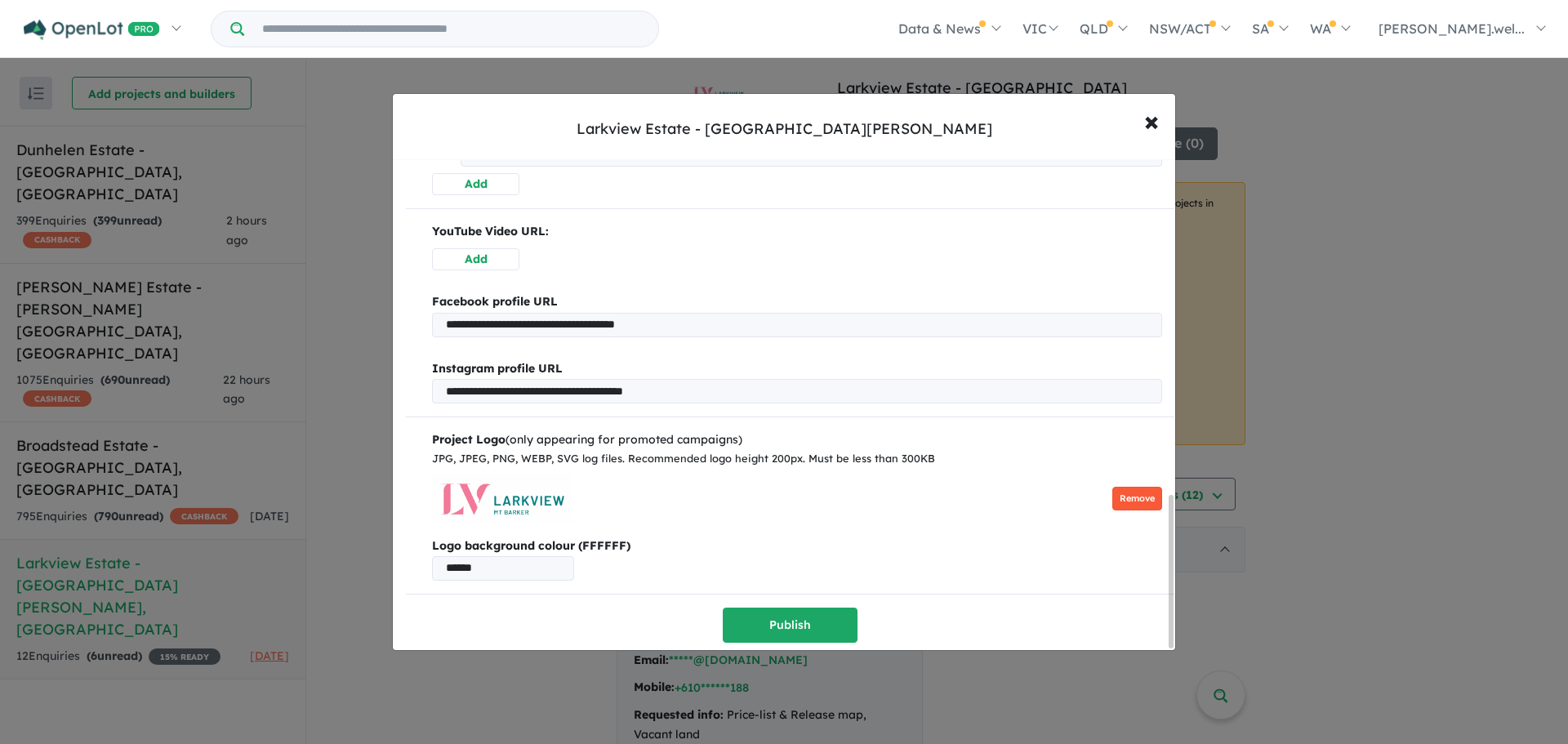
click at [1130, 499] on button "Remove" at bounding box center [1137, 498] width 50 height 23
click at [774, 627] on button "Publish" at bounding box center [790, 626] width 135 height 35
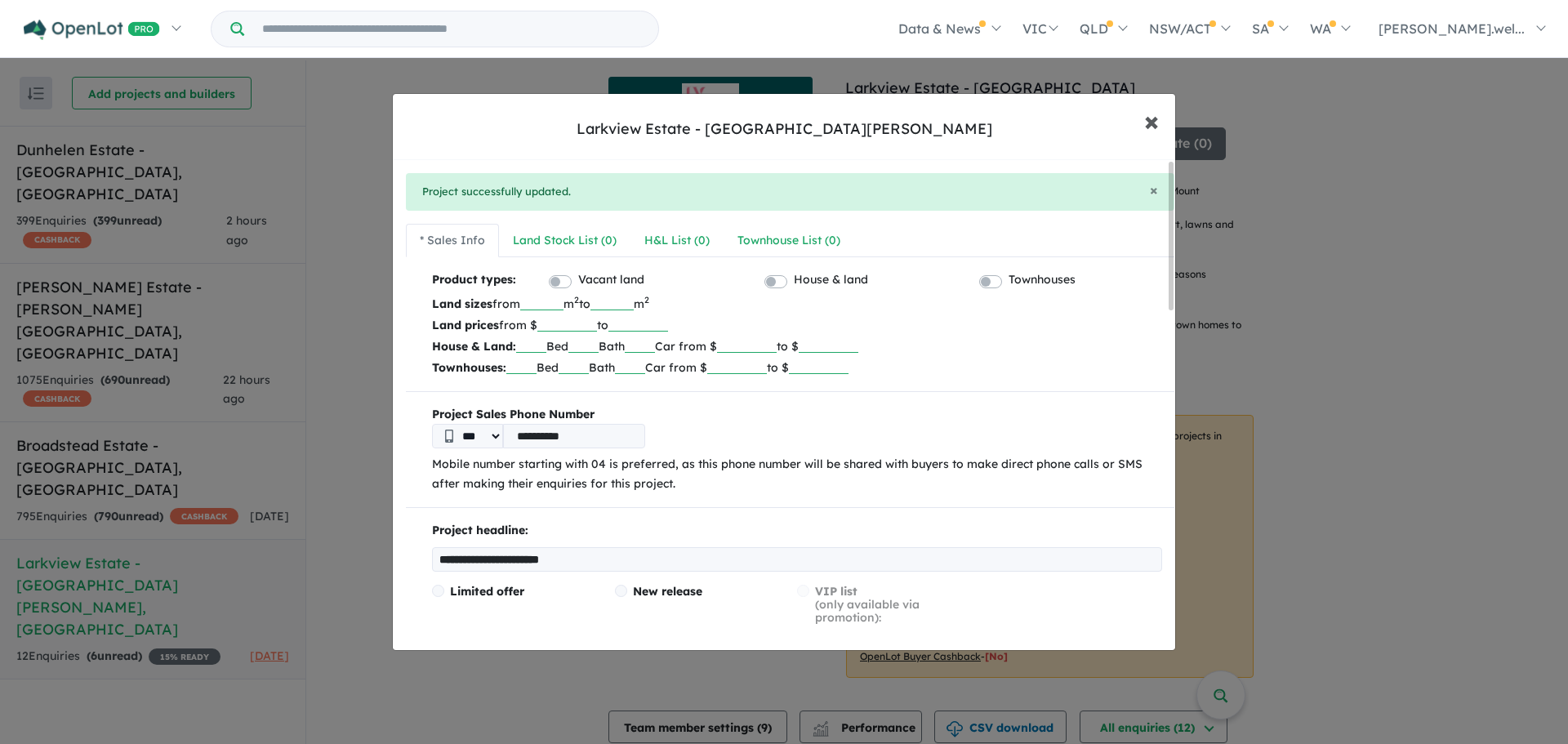
click at [1156, 129] on span "×" at bounding box center [1151, 121] width 15 height 35
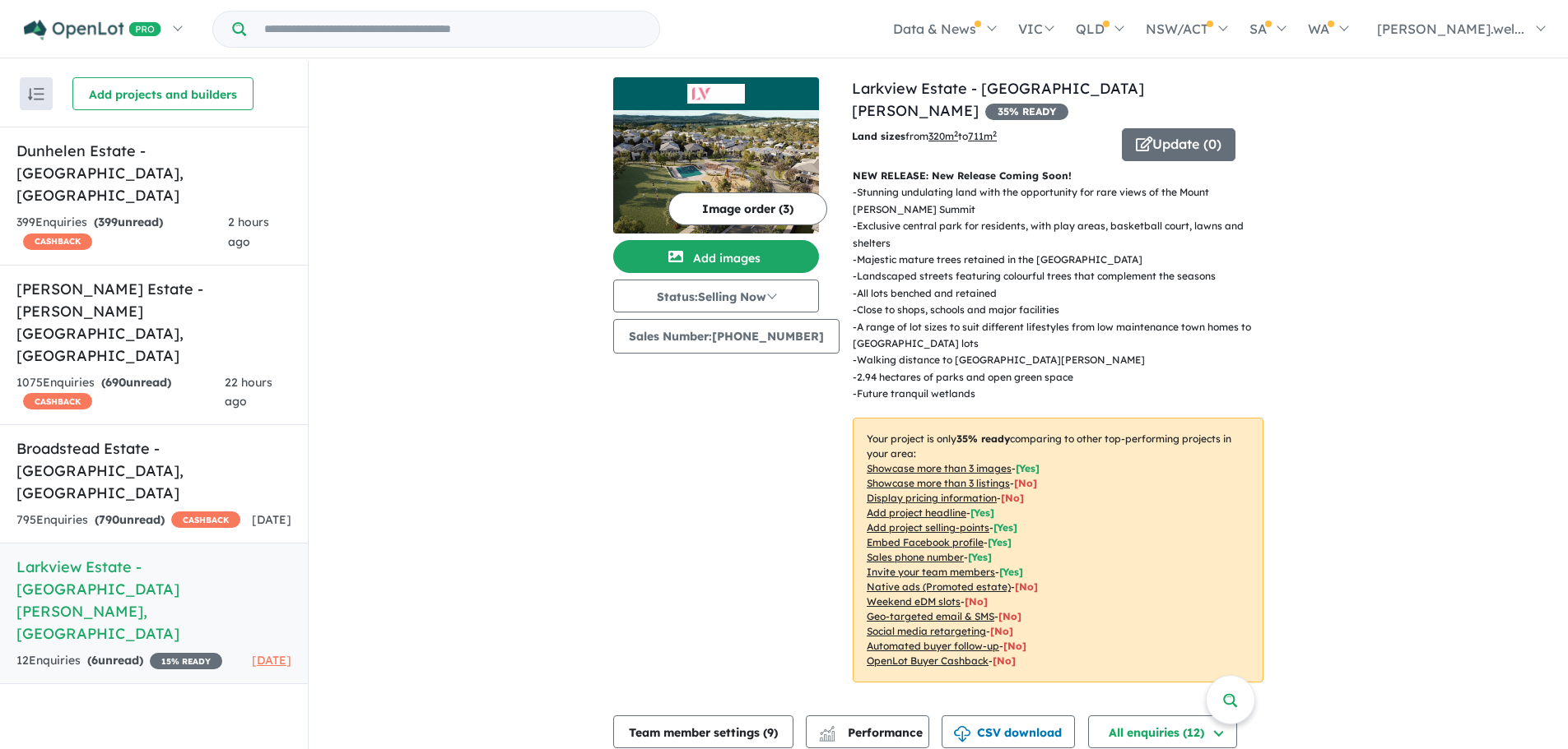
click at [732, 108] on figure at bounding box center [716, 93] width 205 height 33
click at [751, 110] on figure at bounding box center [716, 93] width 205 height 33
click at [1178, 128] on button "Update ( 0 )" at bounding box center [1178, 144] width 113 height 33
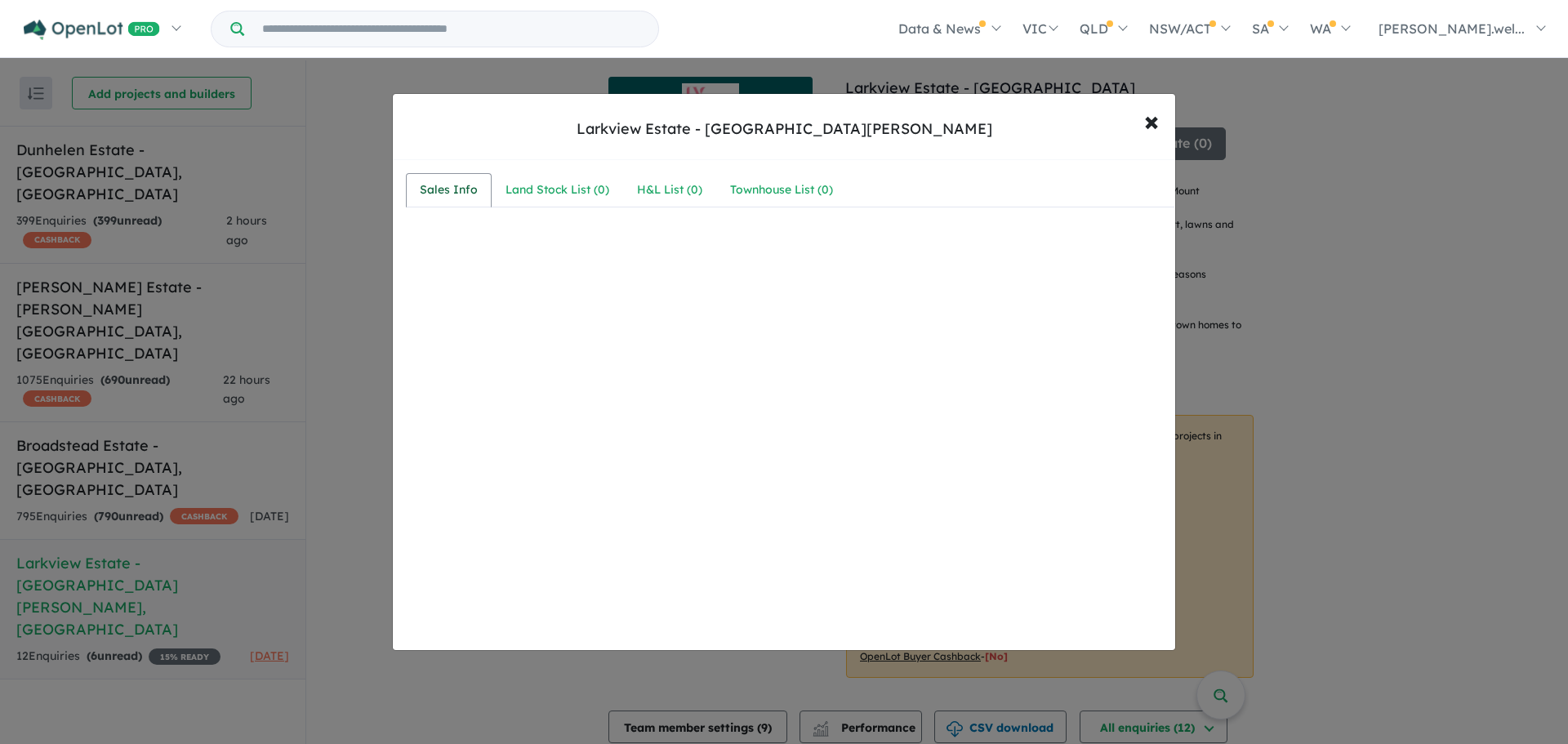
click at [458, 174] on link "Sales Info" at bounding box center [449, 190] width 86 height 34
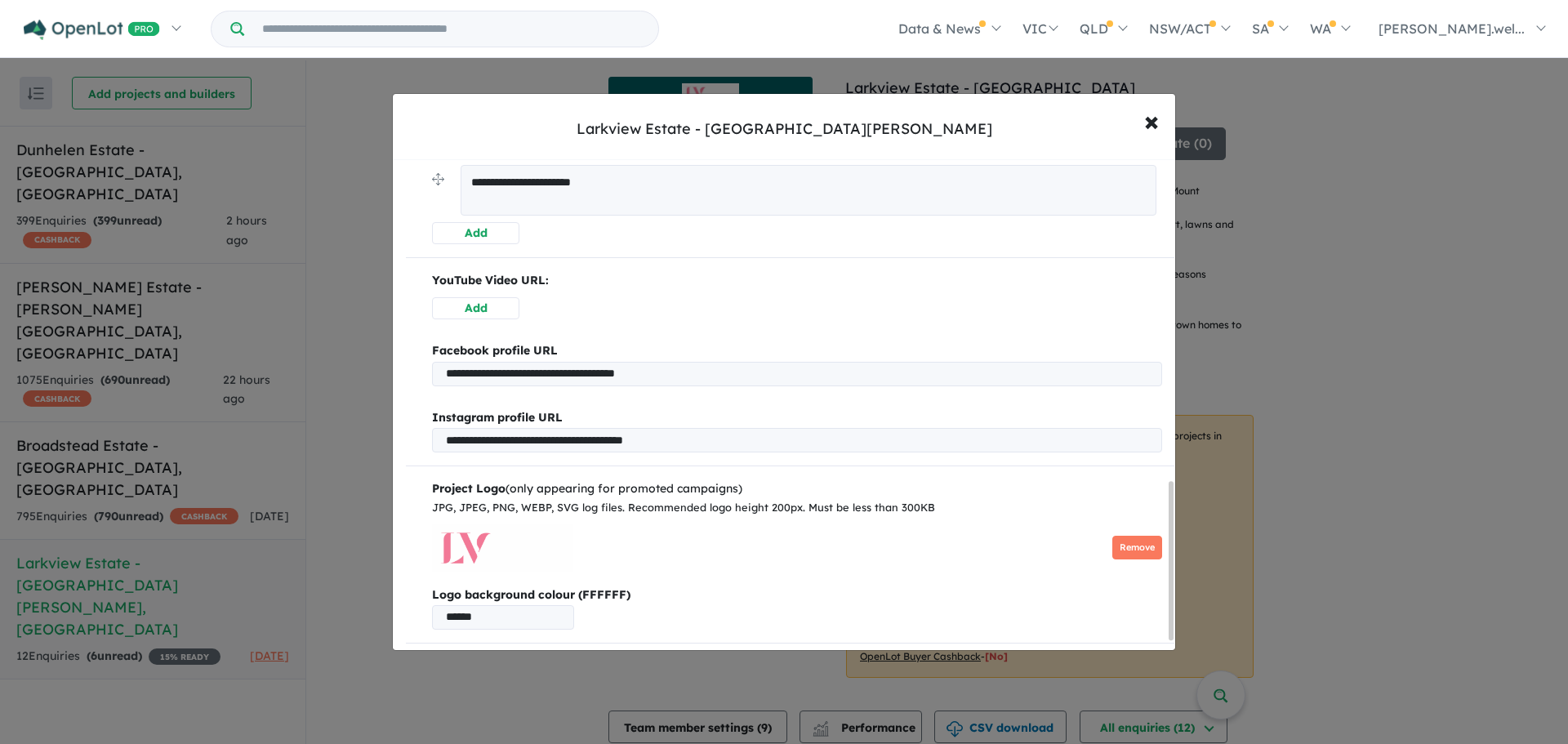
scroll to position [1004, 0]
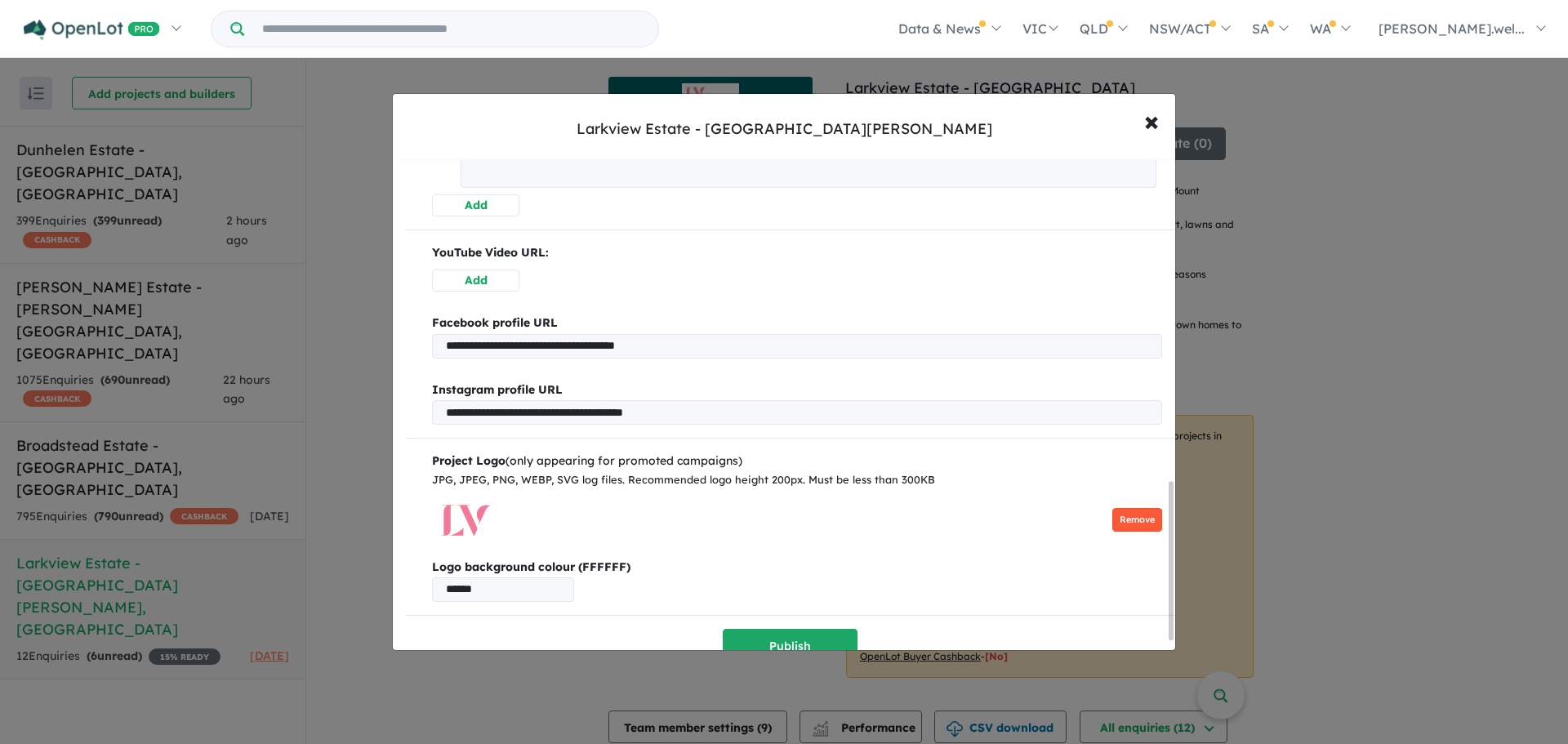
click at [1136, 518] on button "Remove" at bounding box center [1137, 520] width 50 height 23
click at [778, 632] on button "Publish" at bounding box center [790, 647] width 135 height 35
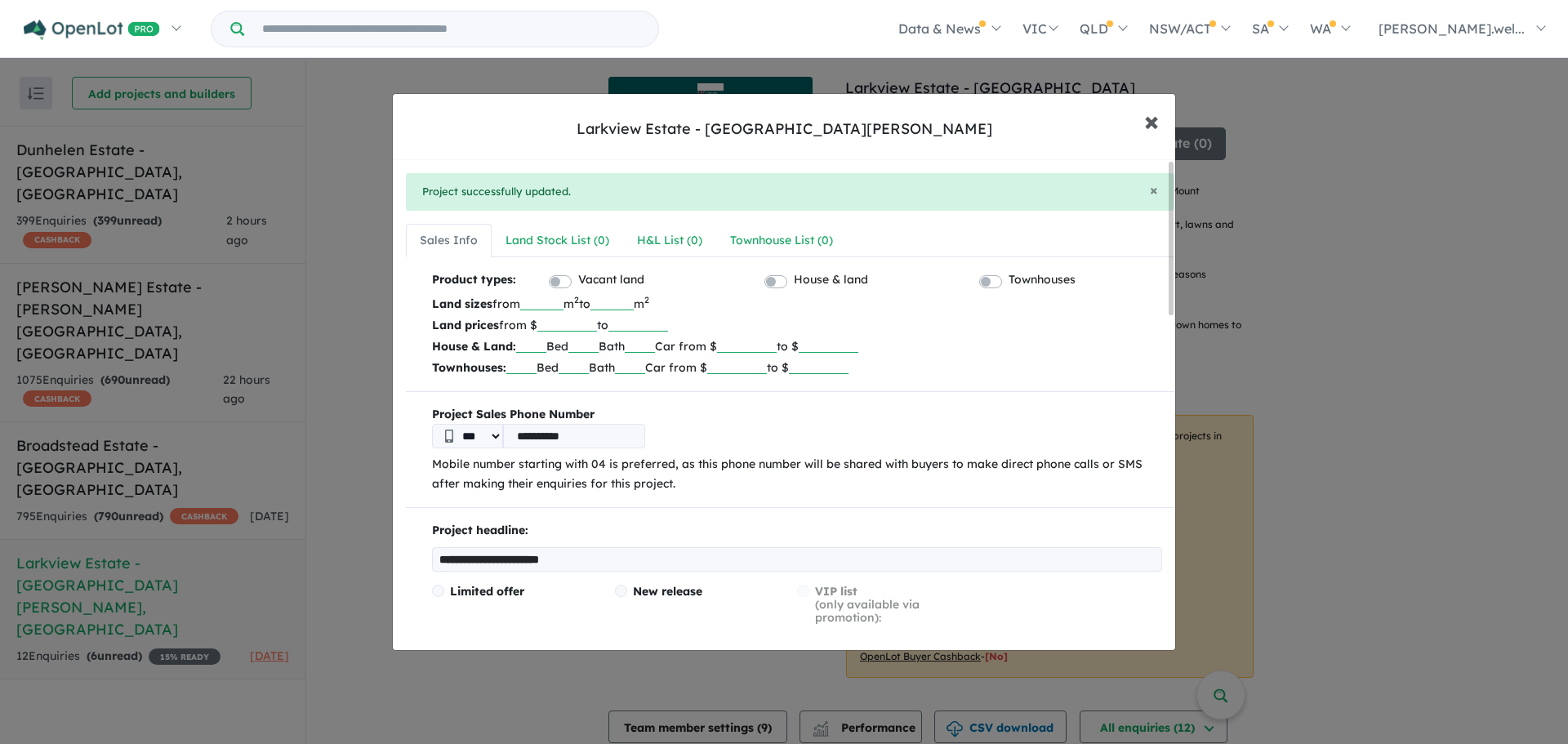
click at [1160, 116] on button "× Close" at bounding box center [1151, 120] width 47 height 44
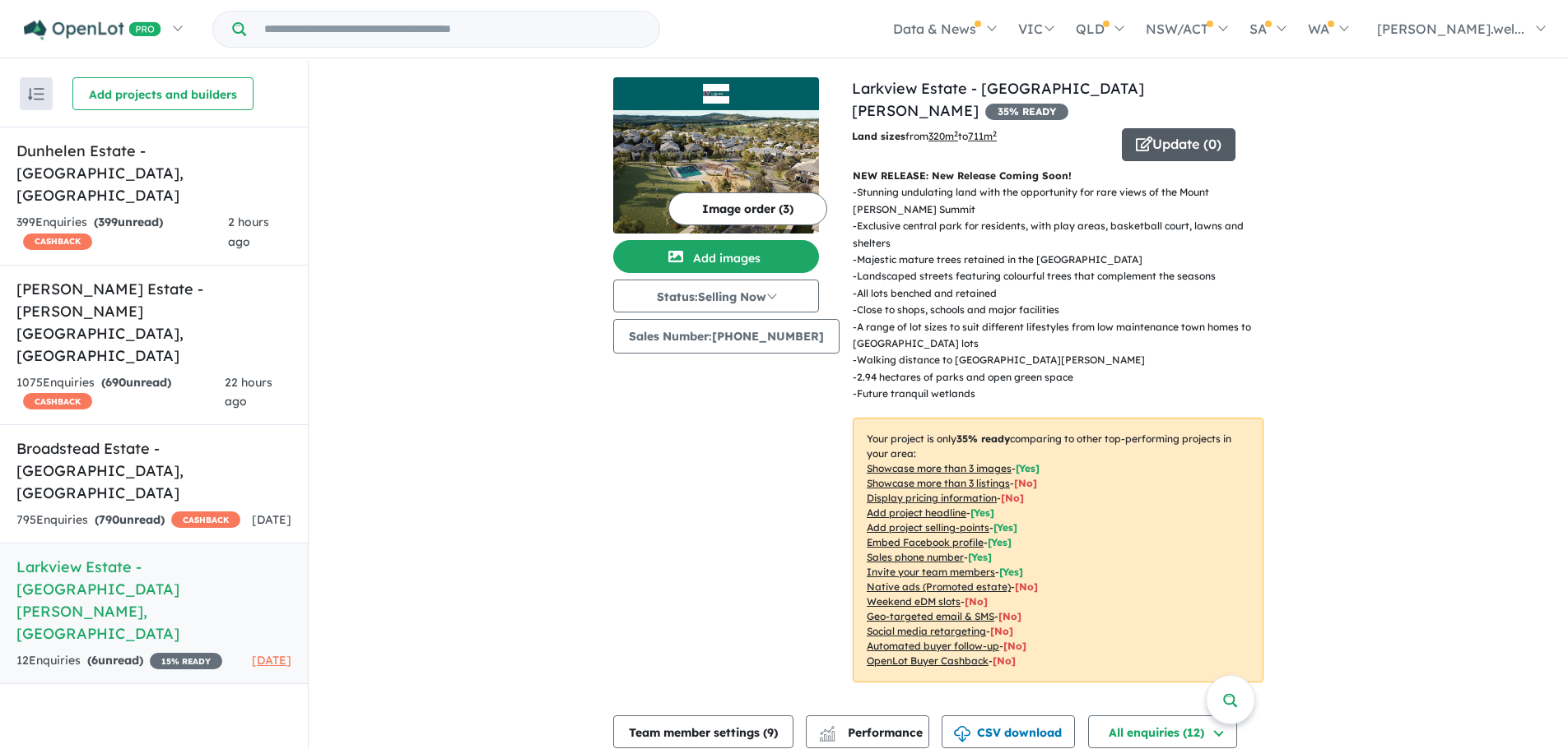
click at [1215, 128] on button "Update ( 0 )" at bounding box center [1178, 144] width 113 height 33
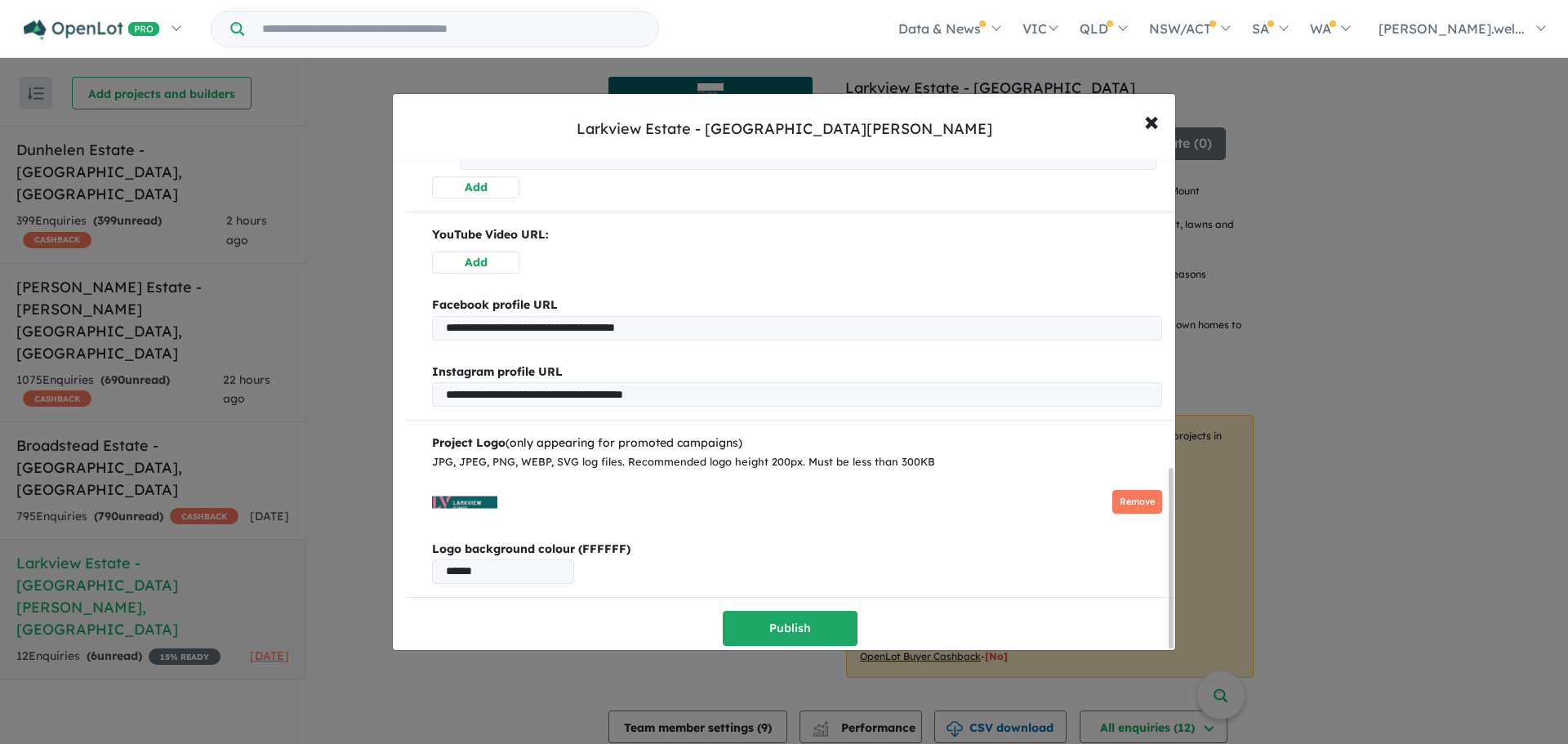
scroll to position [849, 0]
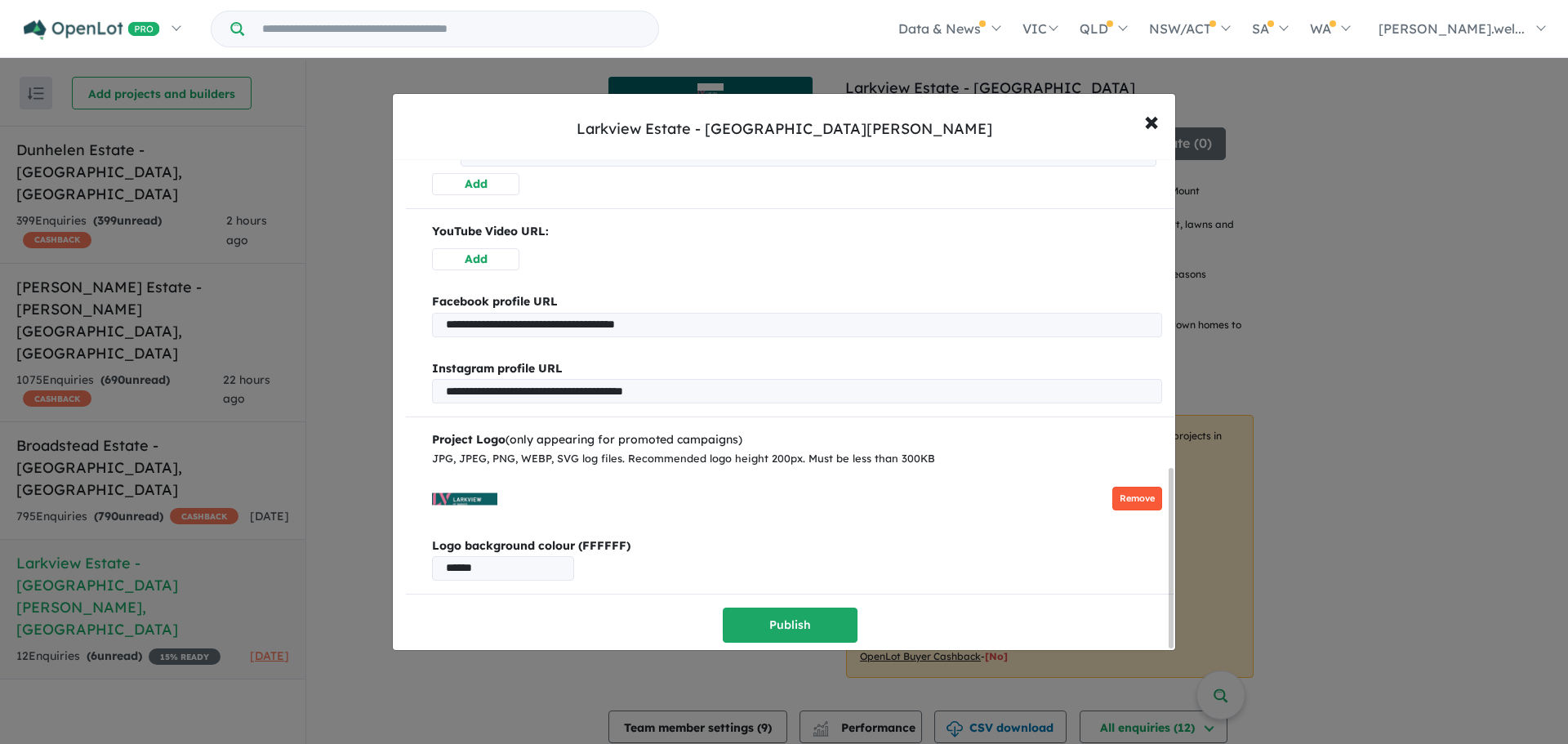
click at [1133, 491] on button "Remove" at bounding box center [1137, 498] width 50 height 23
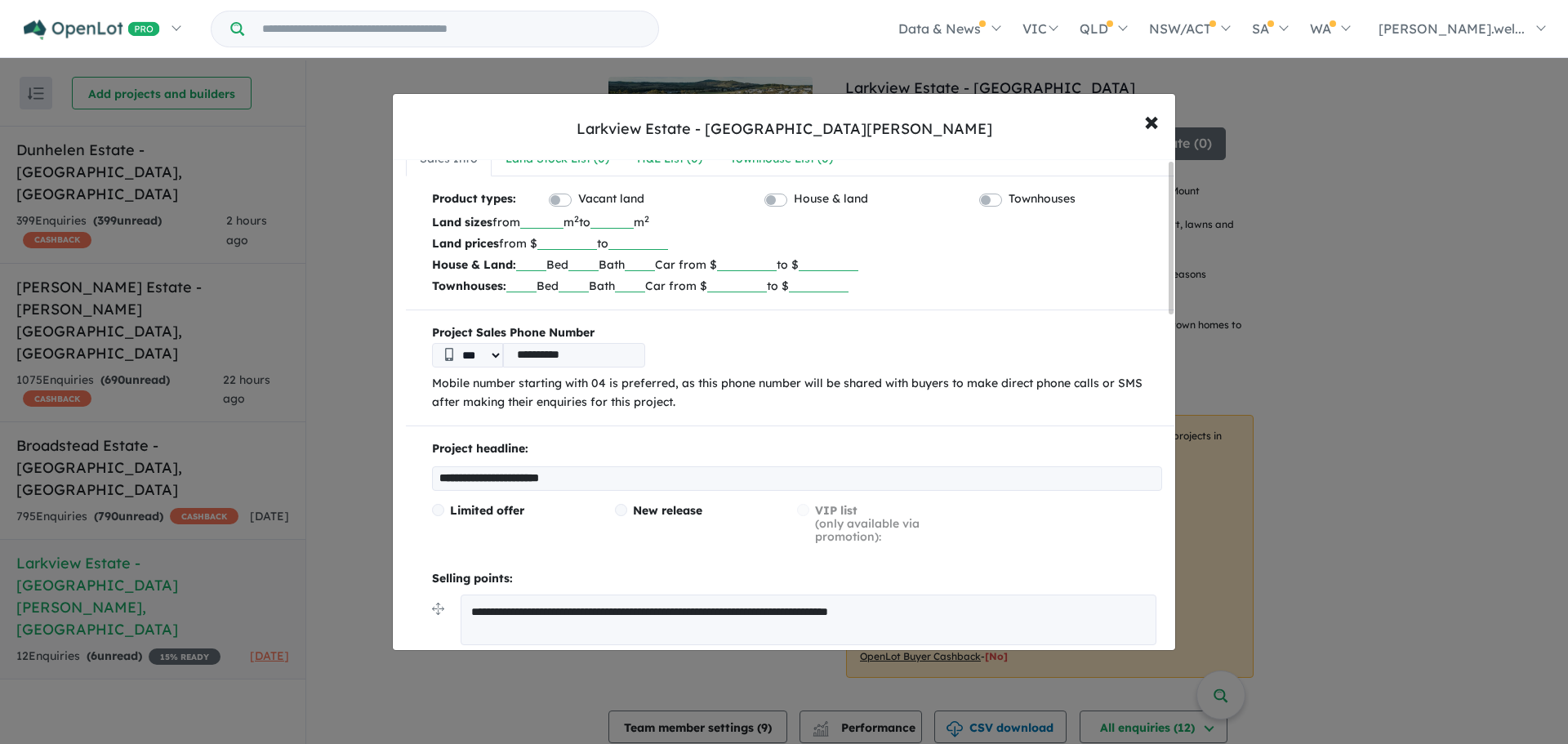
scroll to position [0, 0]
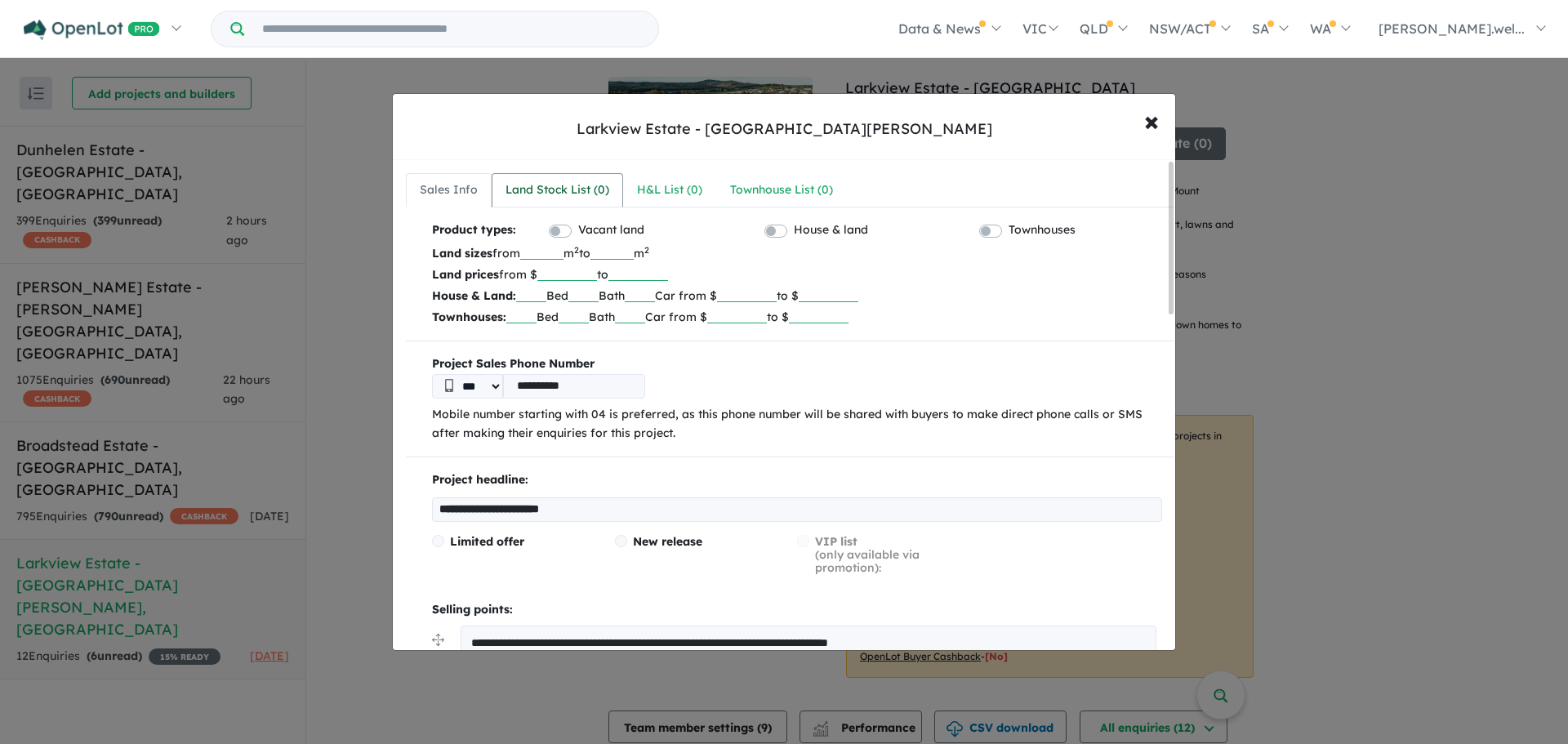
click at [573, 194] on div "Land Stock List ( 0 )" at bounding box center [556, 190] width 103 height 20
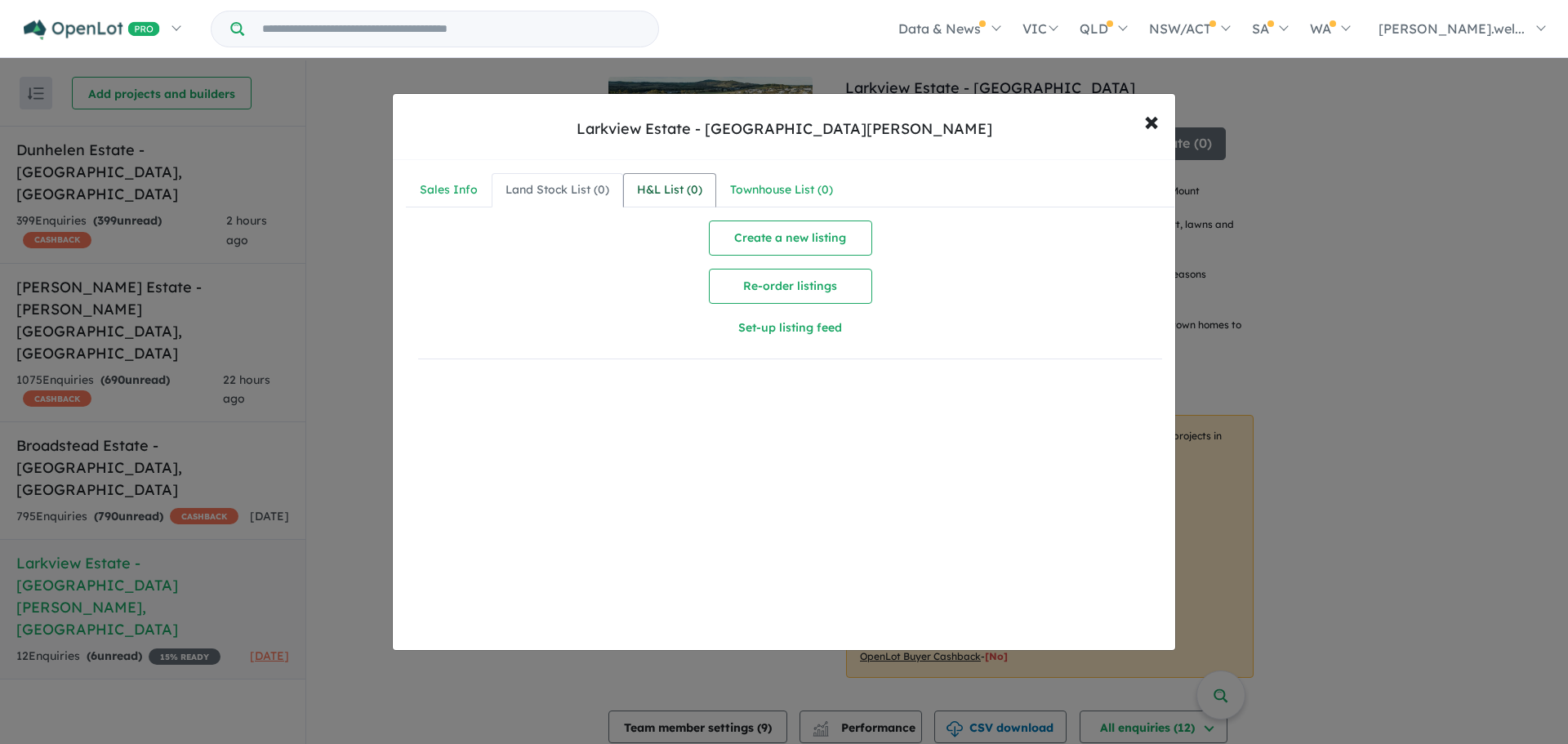
click at [652, 195] on div "H&L List ( 0 )" at bounding box center [669, 190] width 65 height 20
click at [796, 189] on div "Townhouse List ( 0 )" at bounding box center [781, 190] width 103 height 20
click at [1153, 125] on span "×" at bounding box center [1151, 121] width 15 height 35
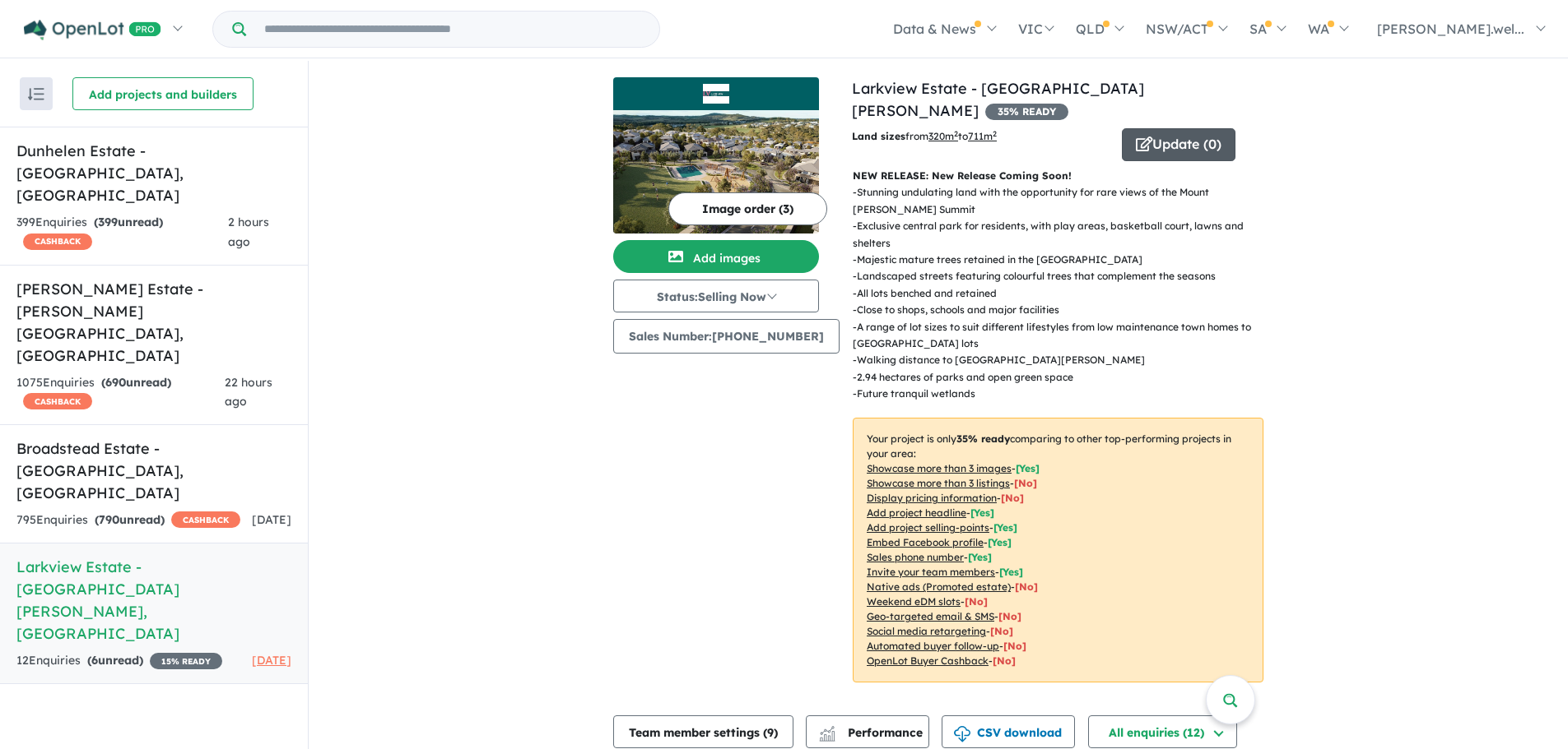
click at [1172, 128] on button "Update ( 0 )" at bounding box center [1178, 144] width 113 height 33
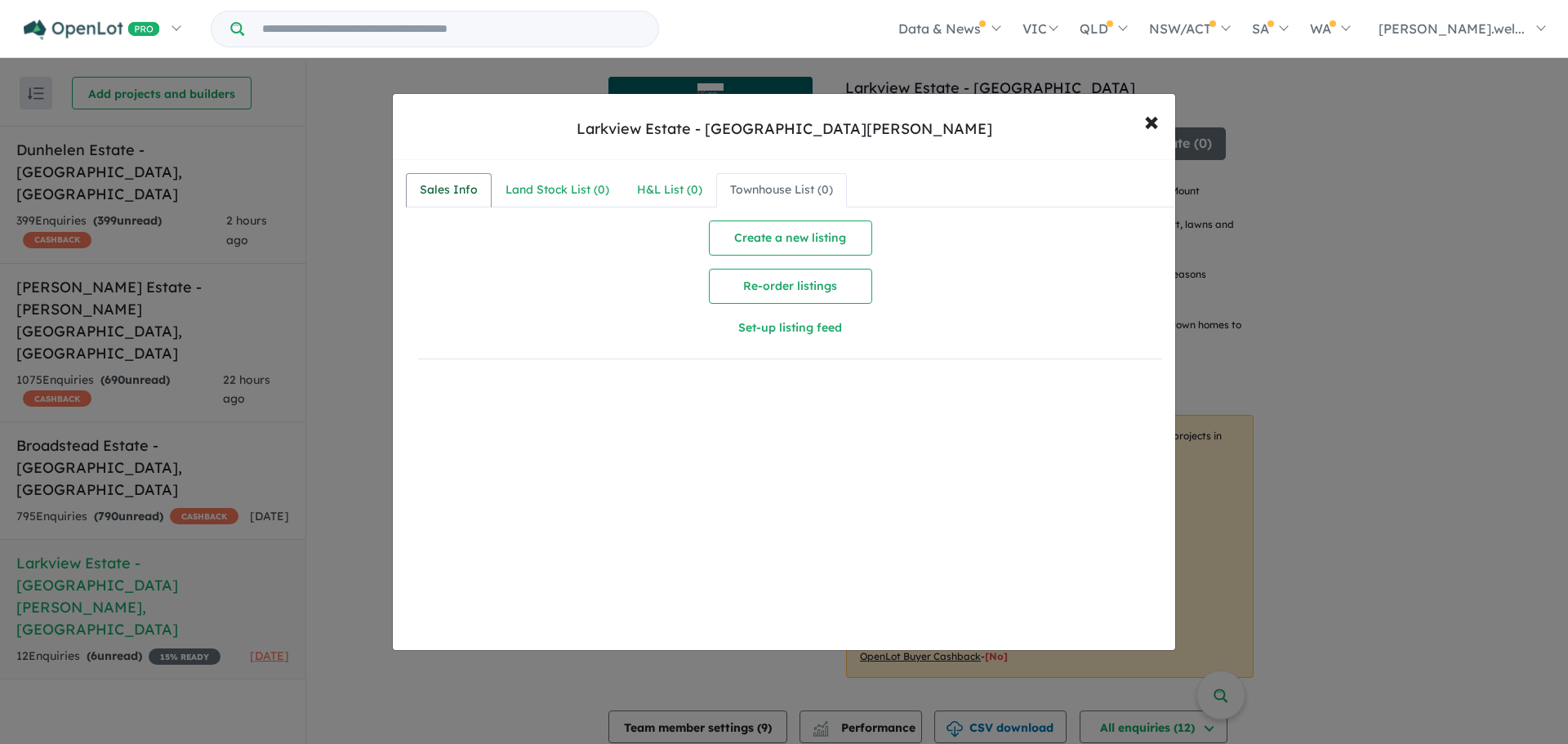
click at [454, 196] on div "Sales Info" at bounding box center [449, 190] width 58 height 20
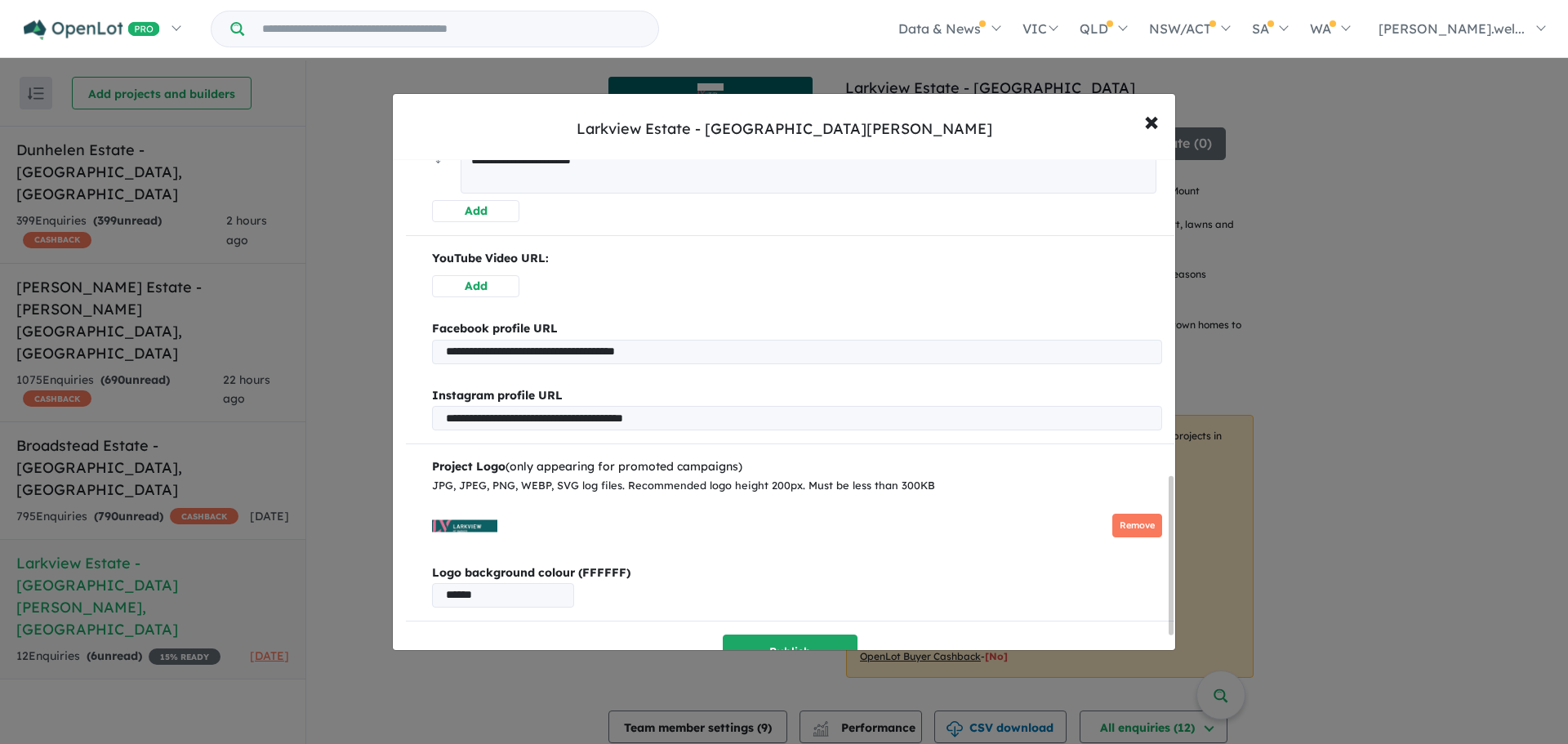
scroll to position [1029, 0]
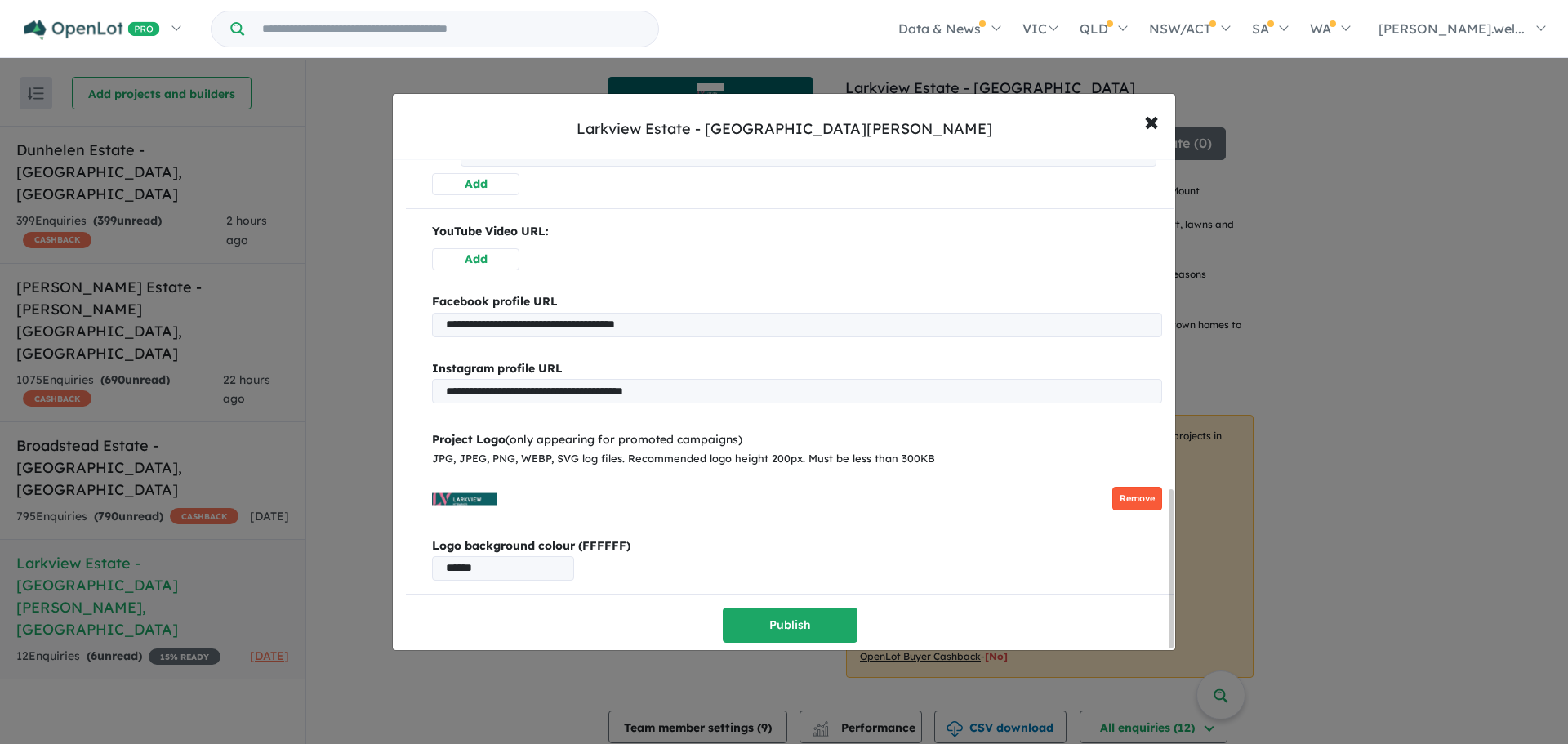
click at [1125, 493] on button "Remove" at bounding box center [1137, 498] width 50 height 23
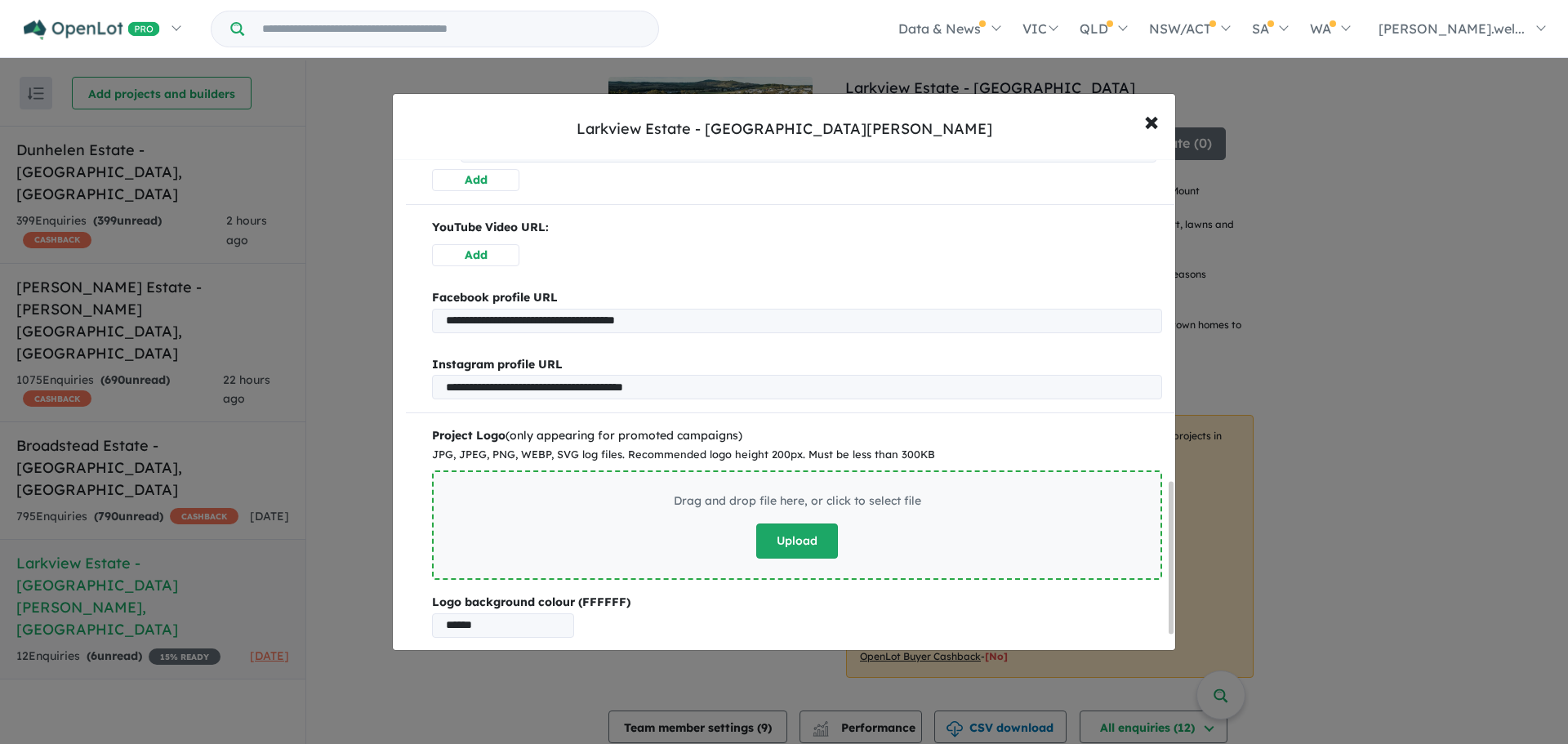
scroll to position [1090, 0]
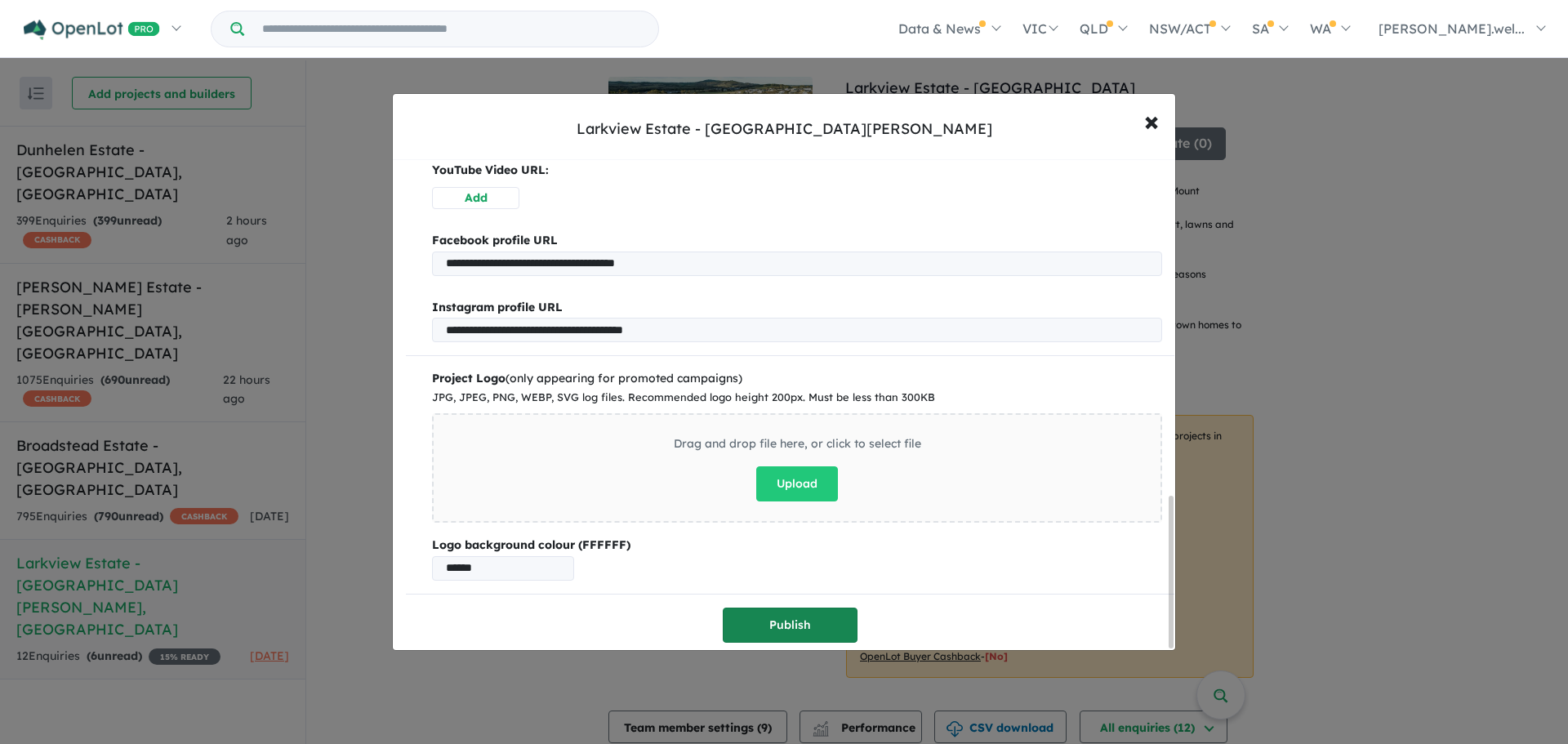
click at [806, 627] on button "Publish" at bounding box center [790, 626] width 135 height 35
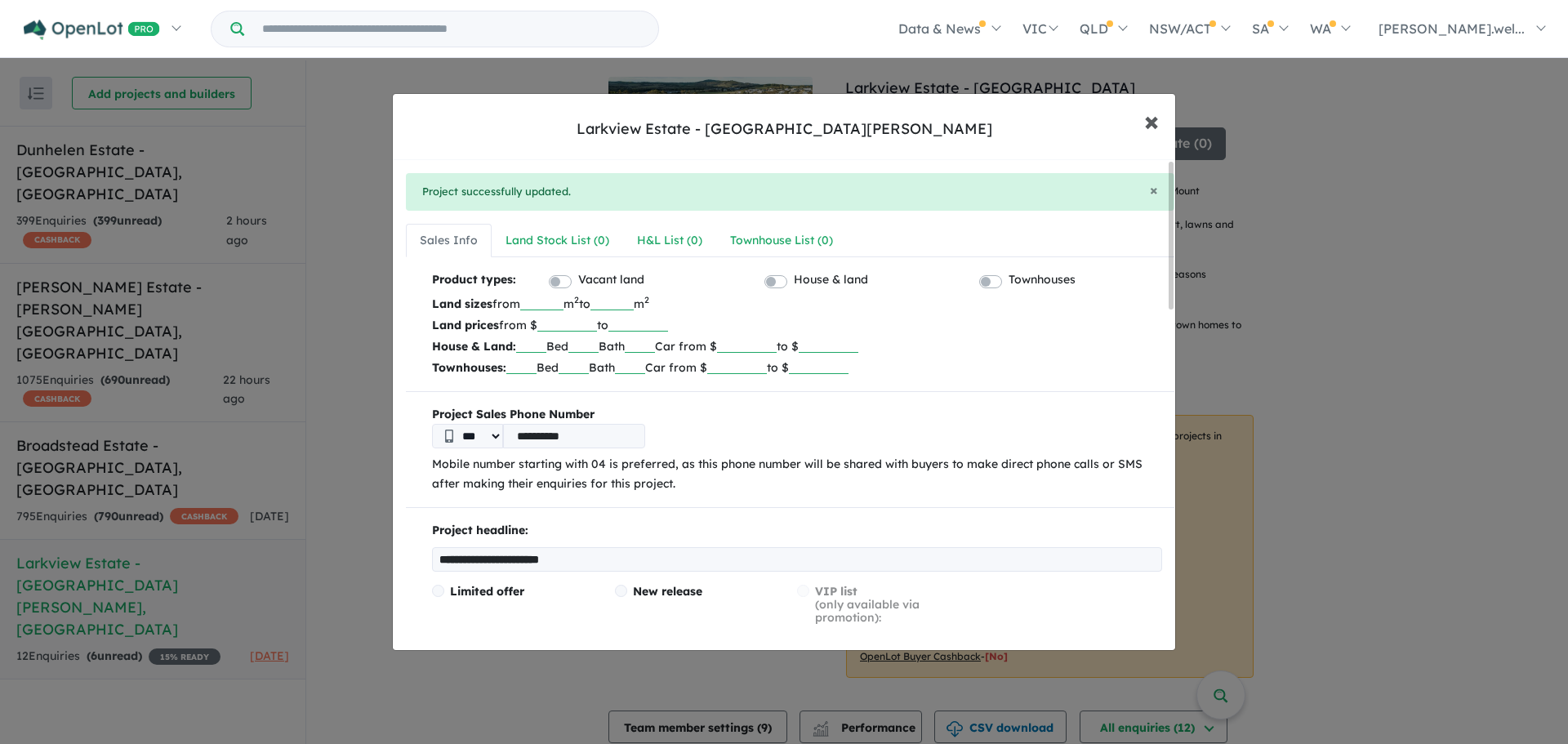
click at [1137, 116] on button "× Close" at bounding box center [1151, 120] width 47 height 44
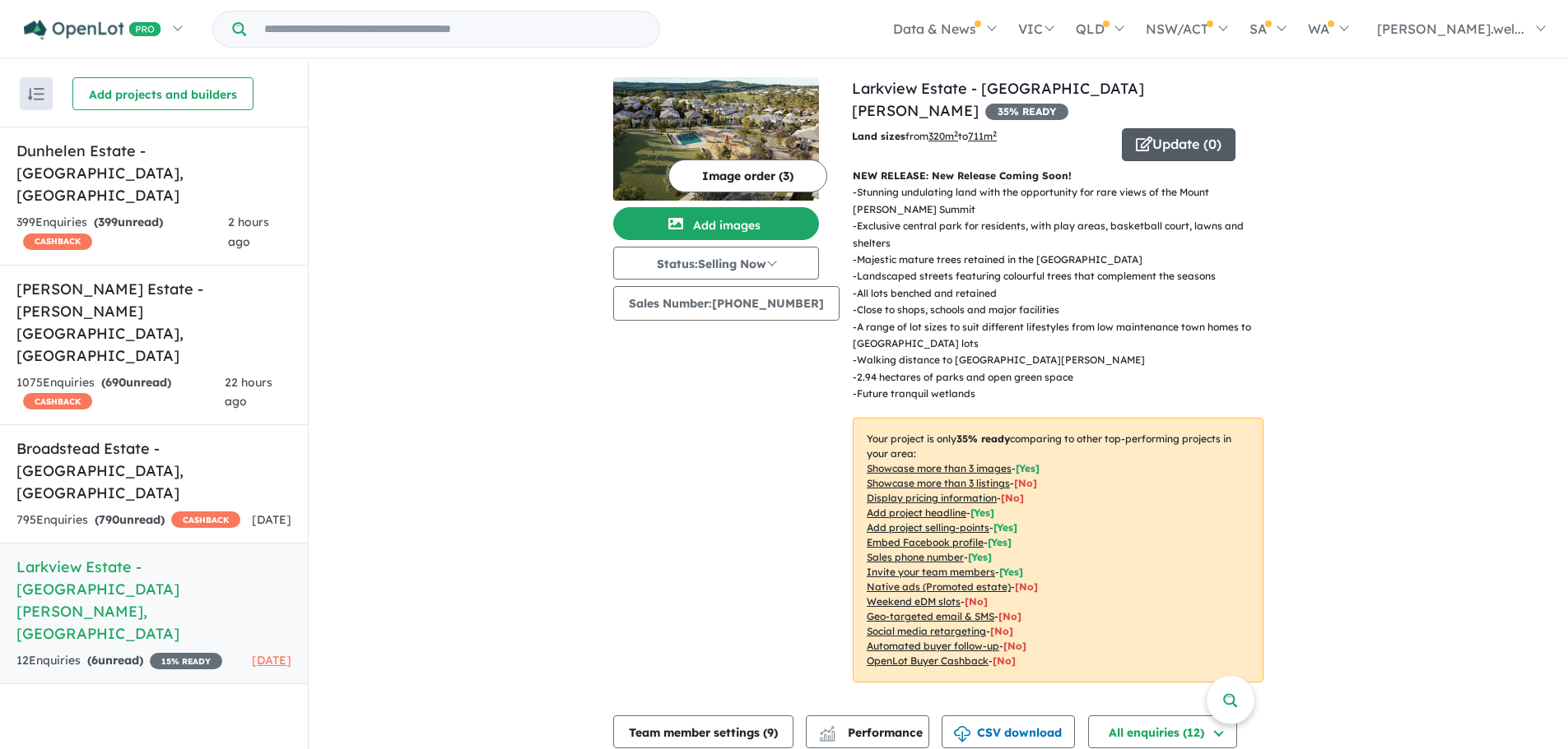
click at [1194, 128] on button "Update ( 0 )" at bounding box center [1178, 144] width 113 height 33
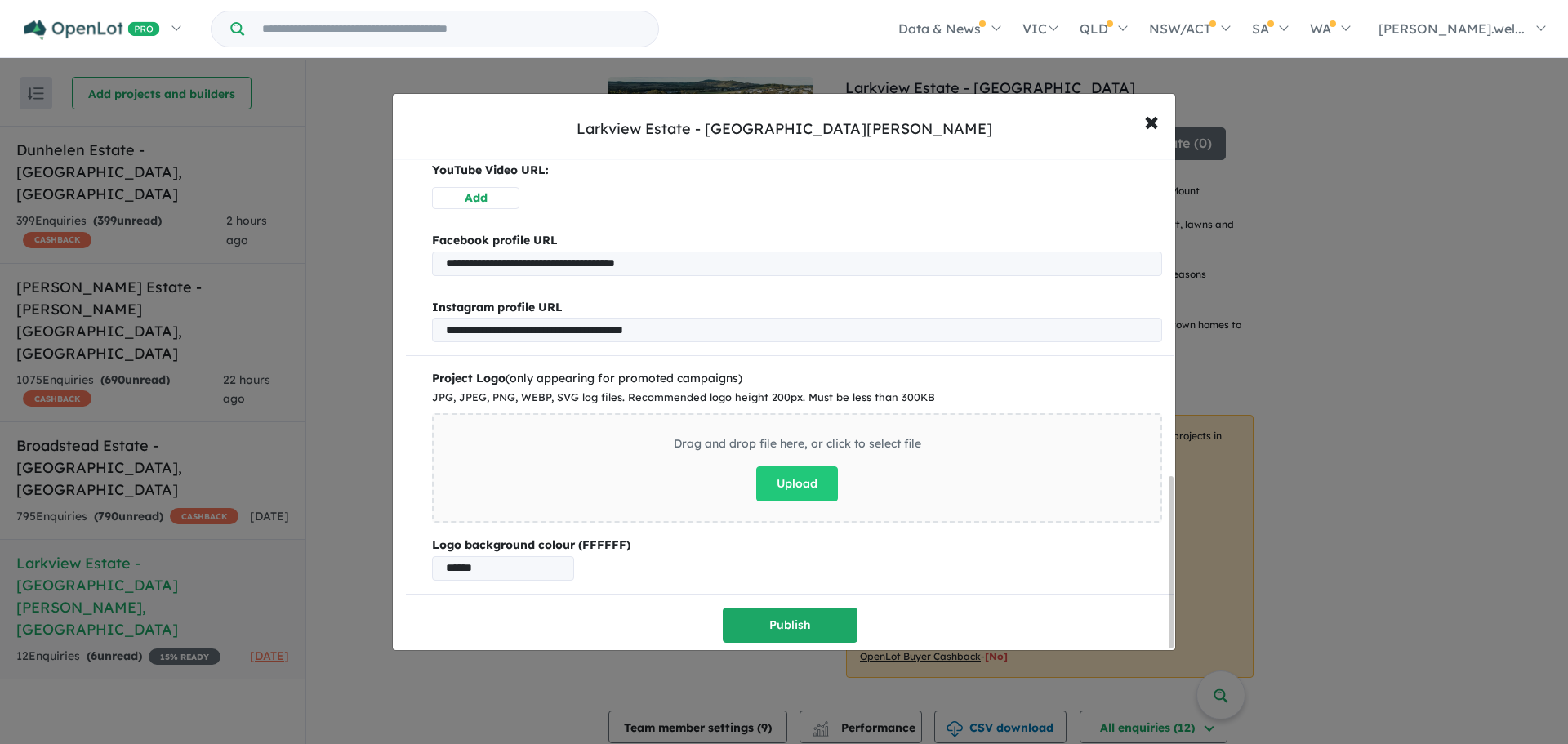
scroll to position [1029, 0]
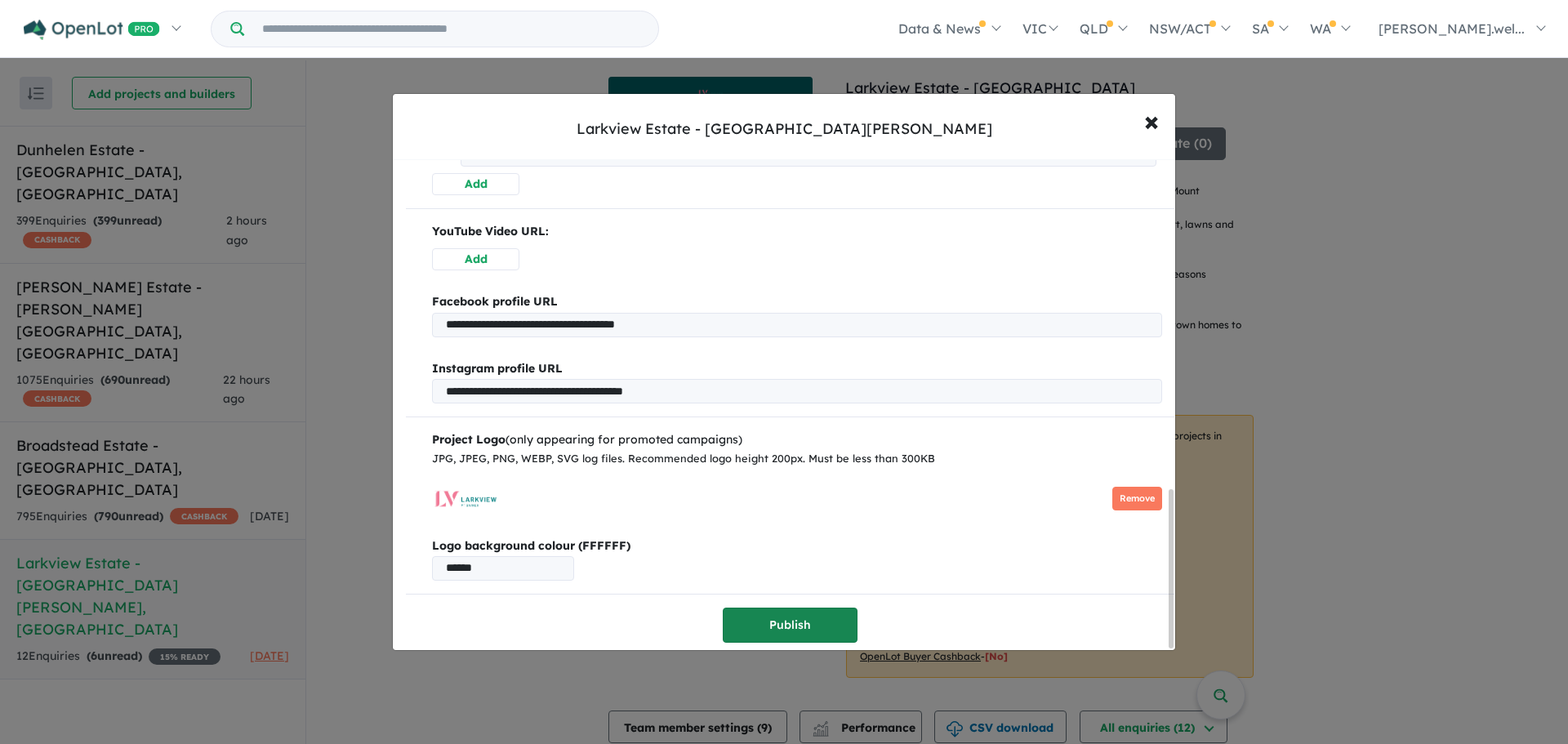
drag, startPoint x: 794, startPoint y: 593, endPoint x: 794, endPoint y: 603, distance: 10.0
click at [793, 616] on button "Publish" at bounding box center [790, 626] width 135 height 35
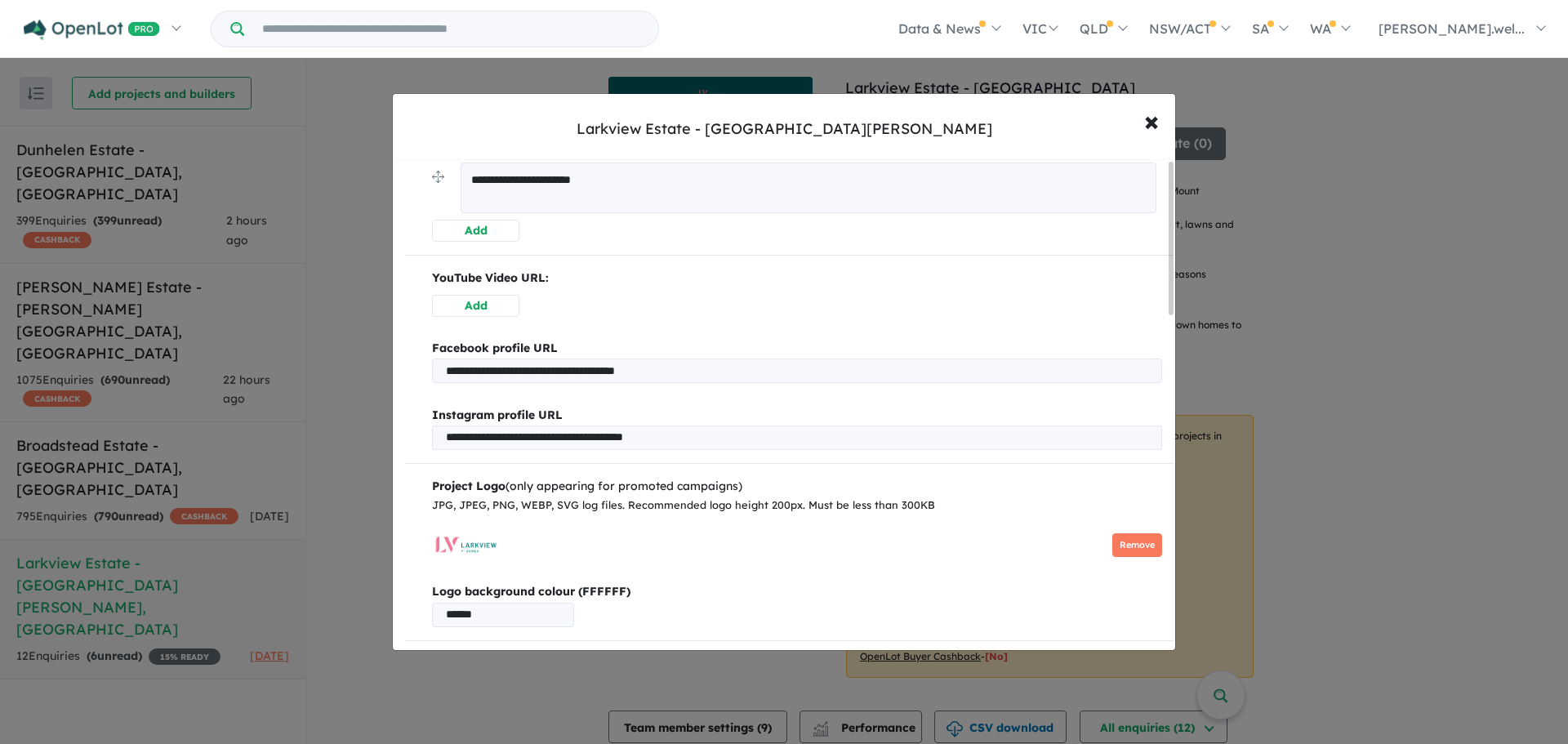
scroll to position [0, 0]
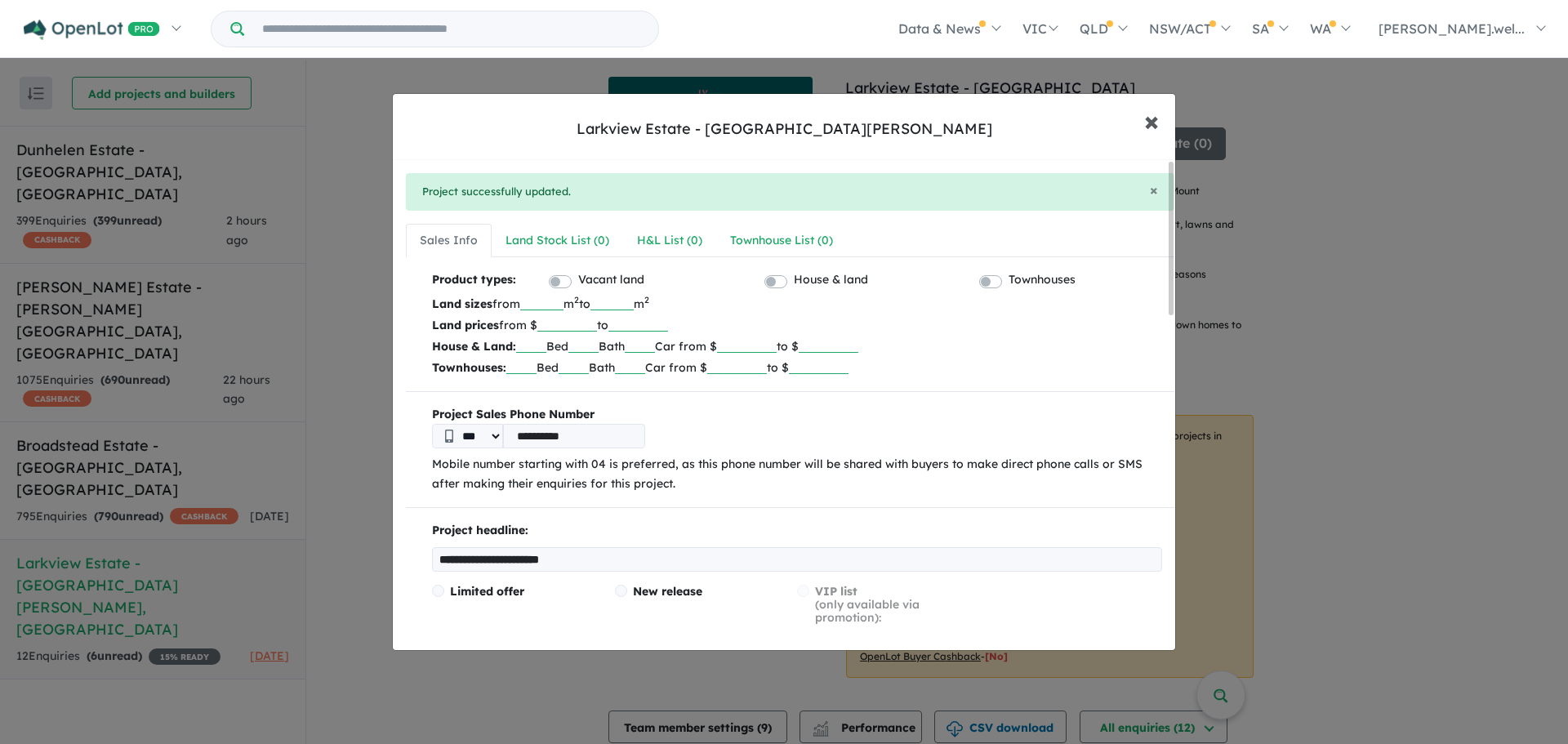
click at [1162, 119] on button "× Close" at bounding box center [1151, 120] width 47 height 44
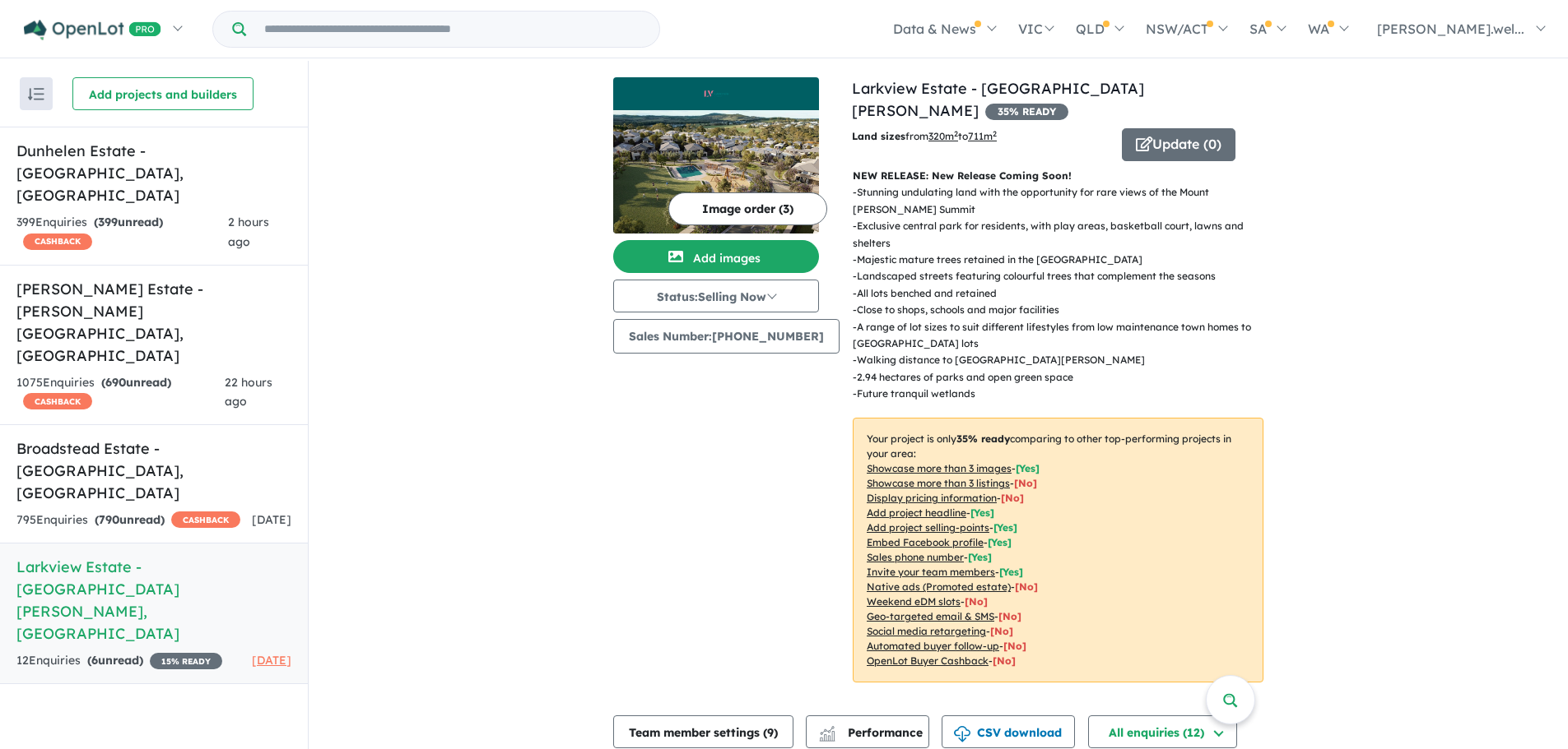
click at [739, 133] on img at bounding box center [716, 172] width 205 height 124
click at [747, 129] on img at bounding box center [716, 172] width 205 height 124
click at [159, 438] on h5 "[GEOGRAPHIC_DATA] - [GEOGRAPHIC_DATA] , [GEOGRAPHIC_DATA]" at bounding box center [154, 471] width 275 height 67
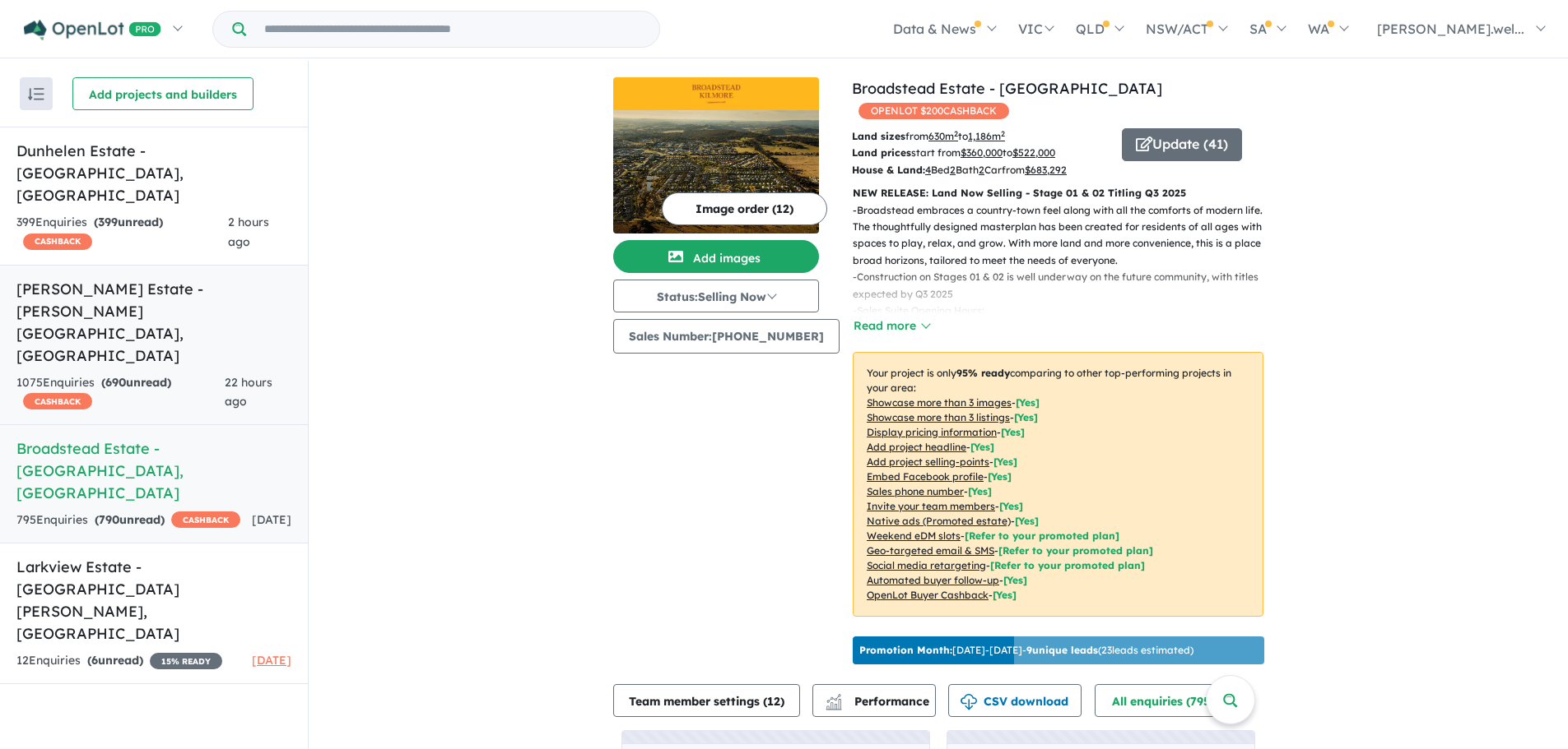
click at [162, 375] on strong "( 690 unread)" at bounding box center [136, 382] width 70 height 15
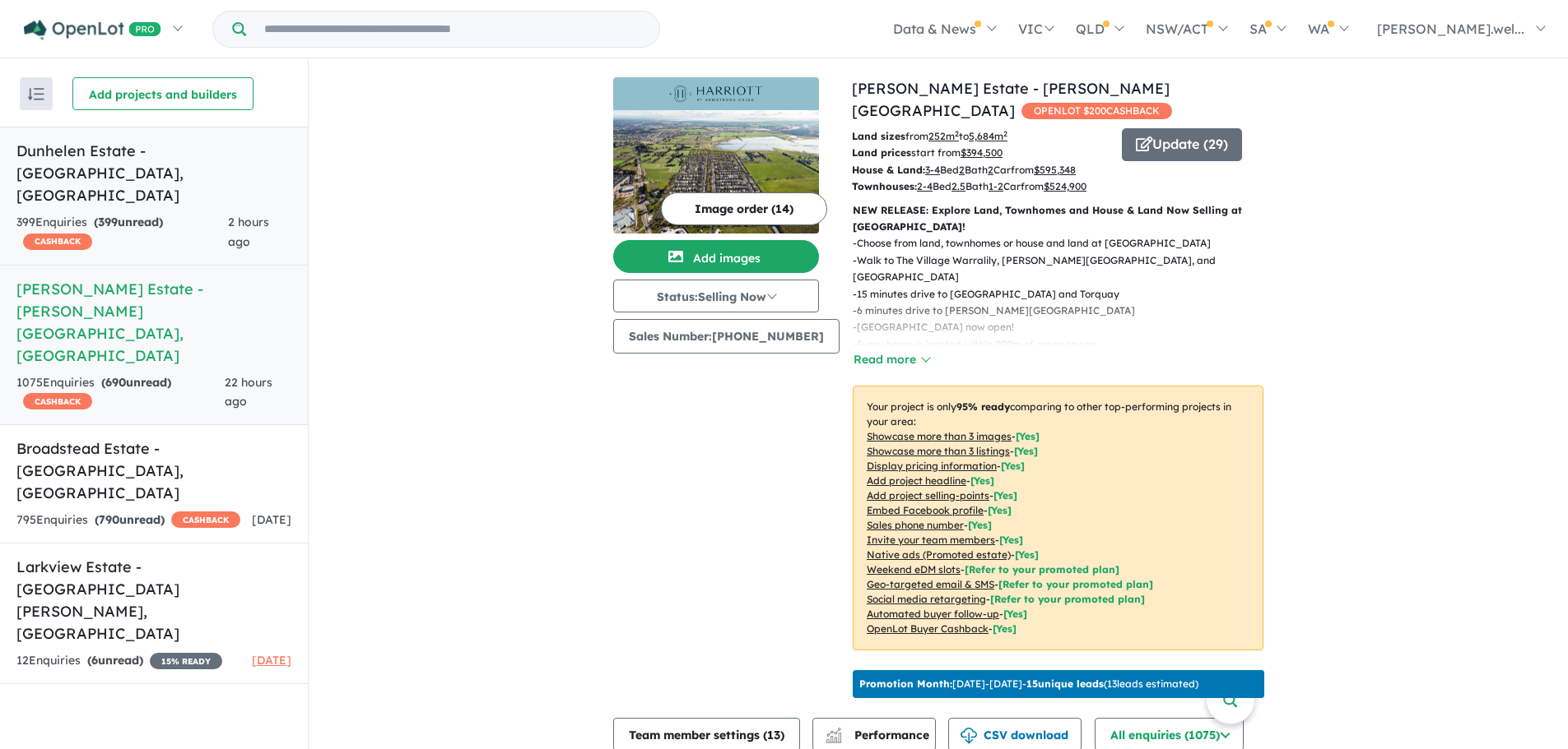
click at [158, 215] on strong "( 399 unread)" at bounding box center [128, 222] width 69 height 15
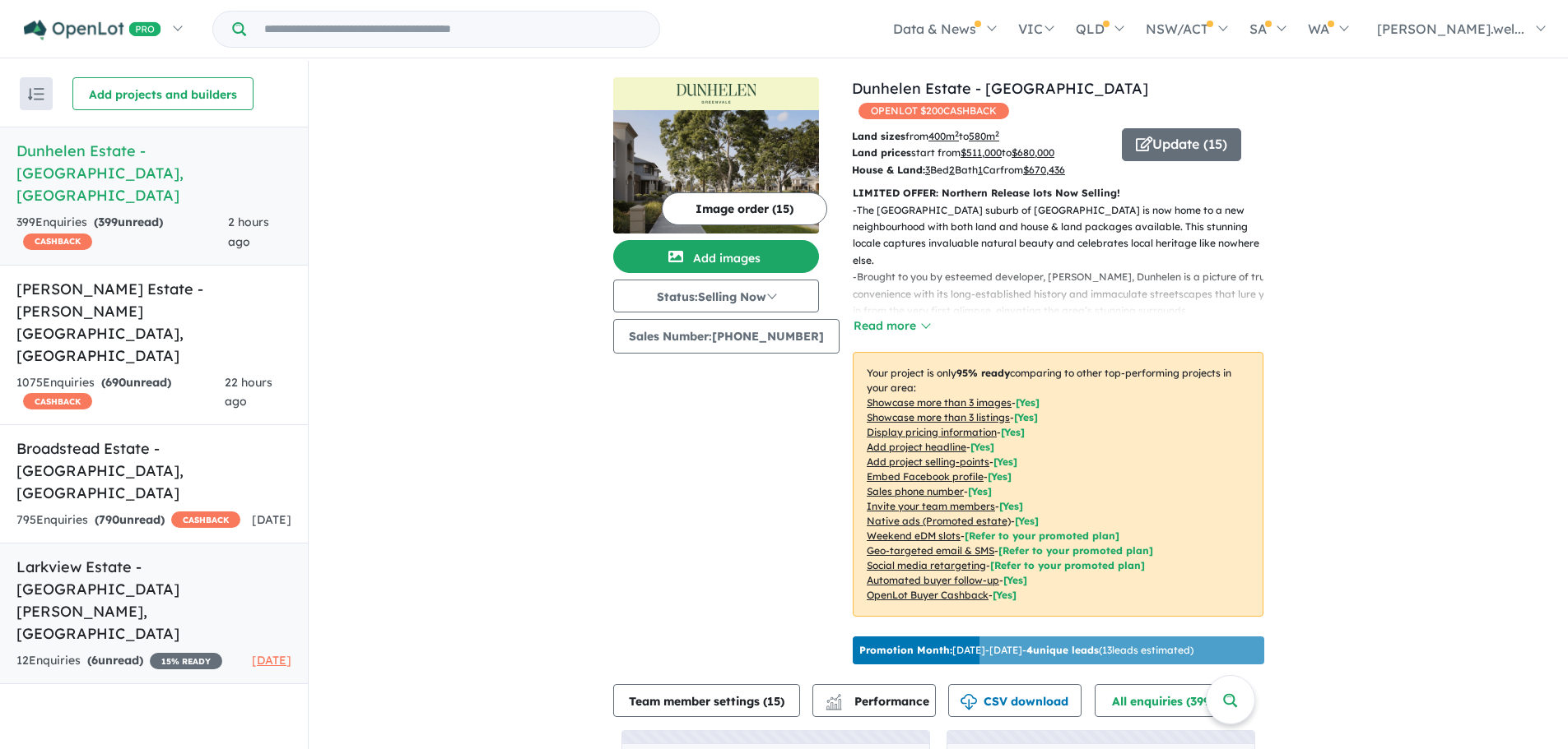
click at [158, 556] on h5 "Larkview Estate - [GEOGRAPHIC_DATA][PERSON_NAME][GEOGRAPHIC_DATA]" at bounding box center [154, 600] width 275 height 89
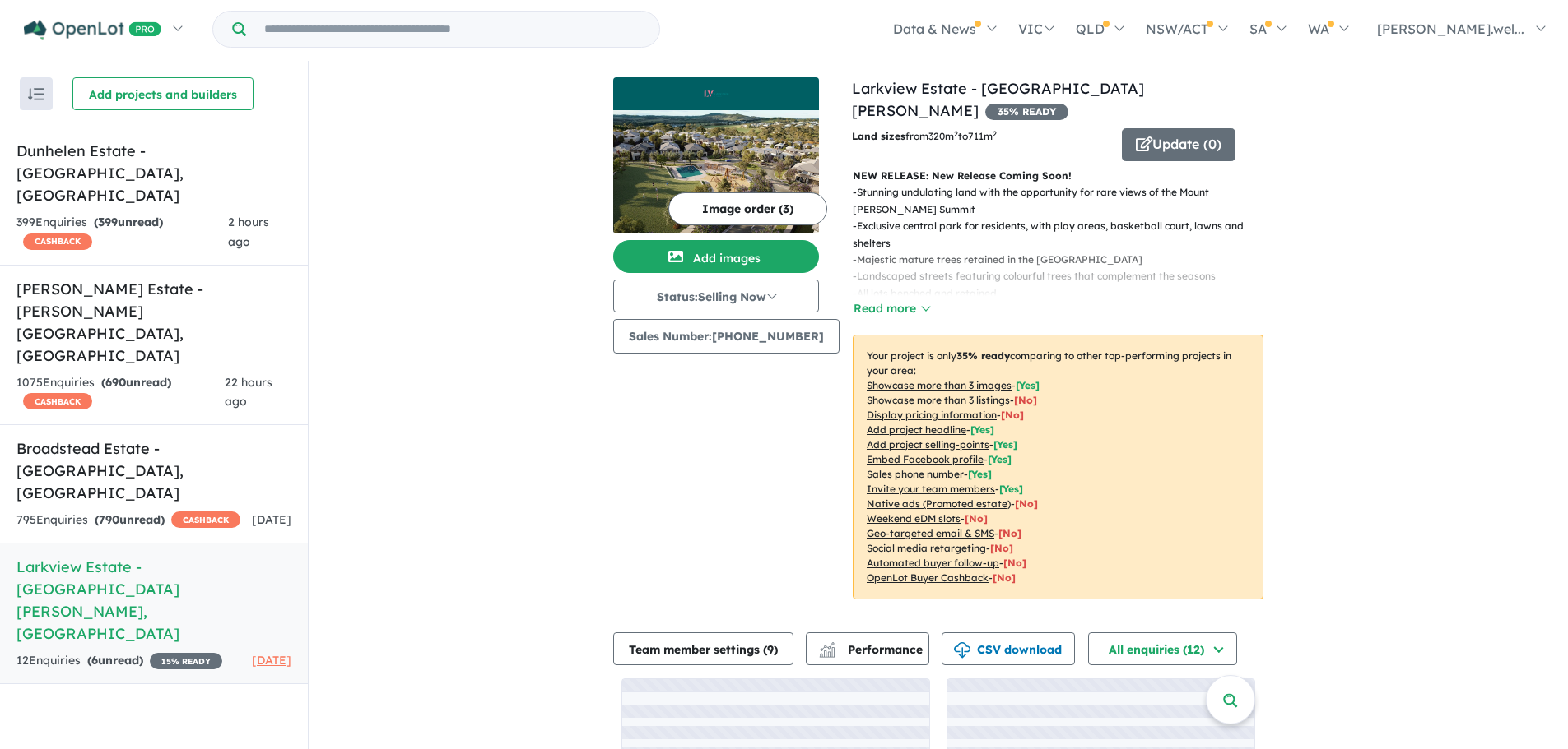
click at [735, 107] on figure at bounding box center [716, 93] width 205 height 33
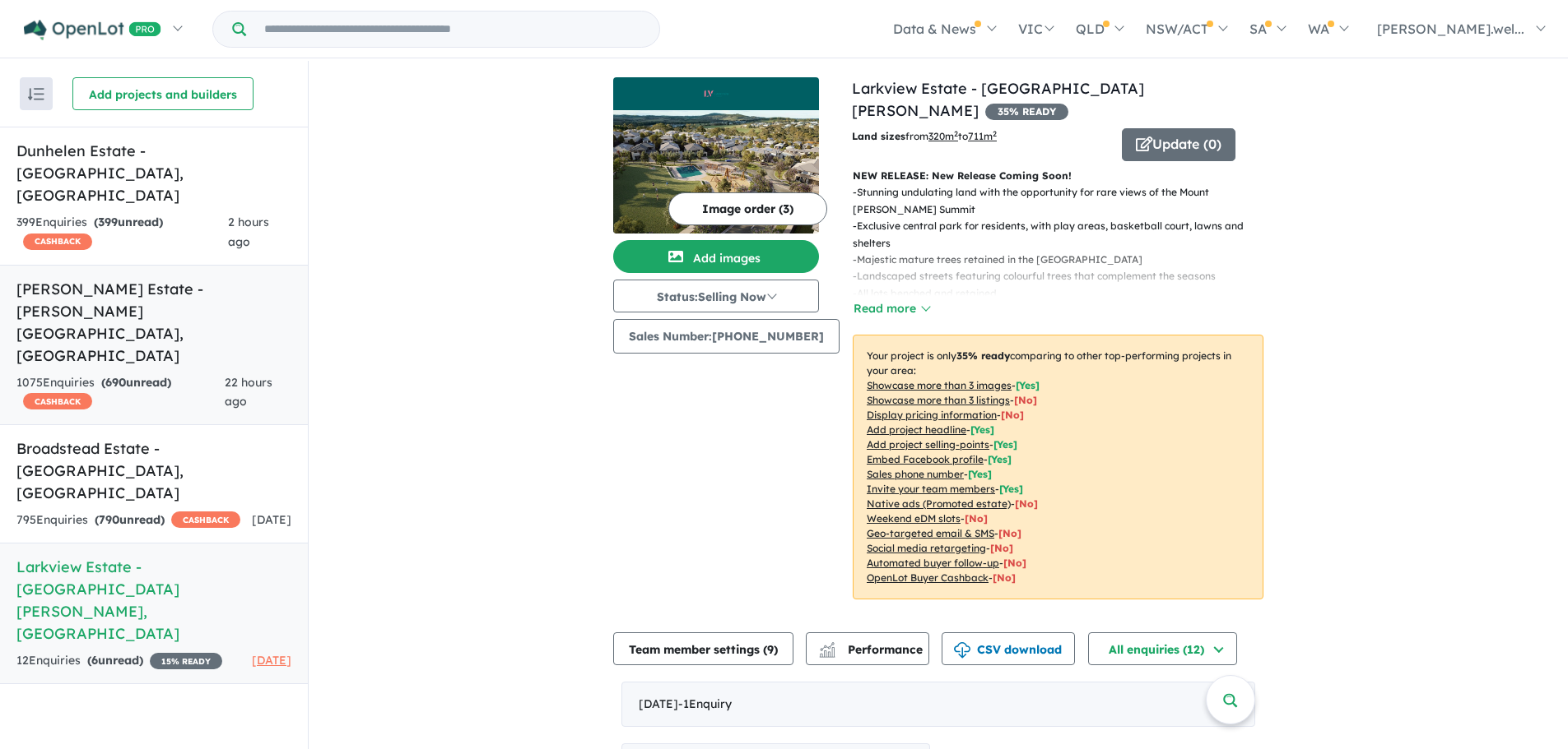
click at [128, 278] on h5 "[PERSON_NAME] Estate - [PERSON_NAME][GEOGRAPHIC_DATA] , [GEOGRAPHIC_DATA]" at bounding box center [154, 322] width 275 height 89
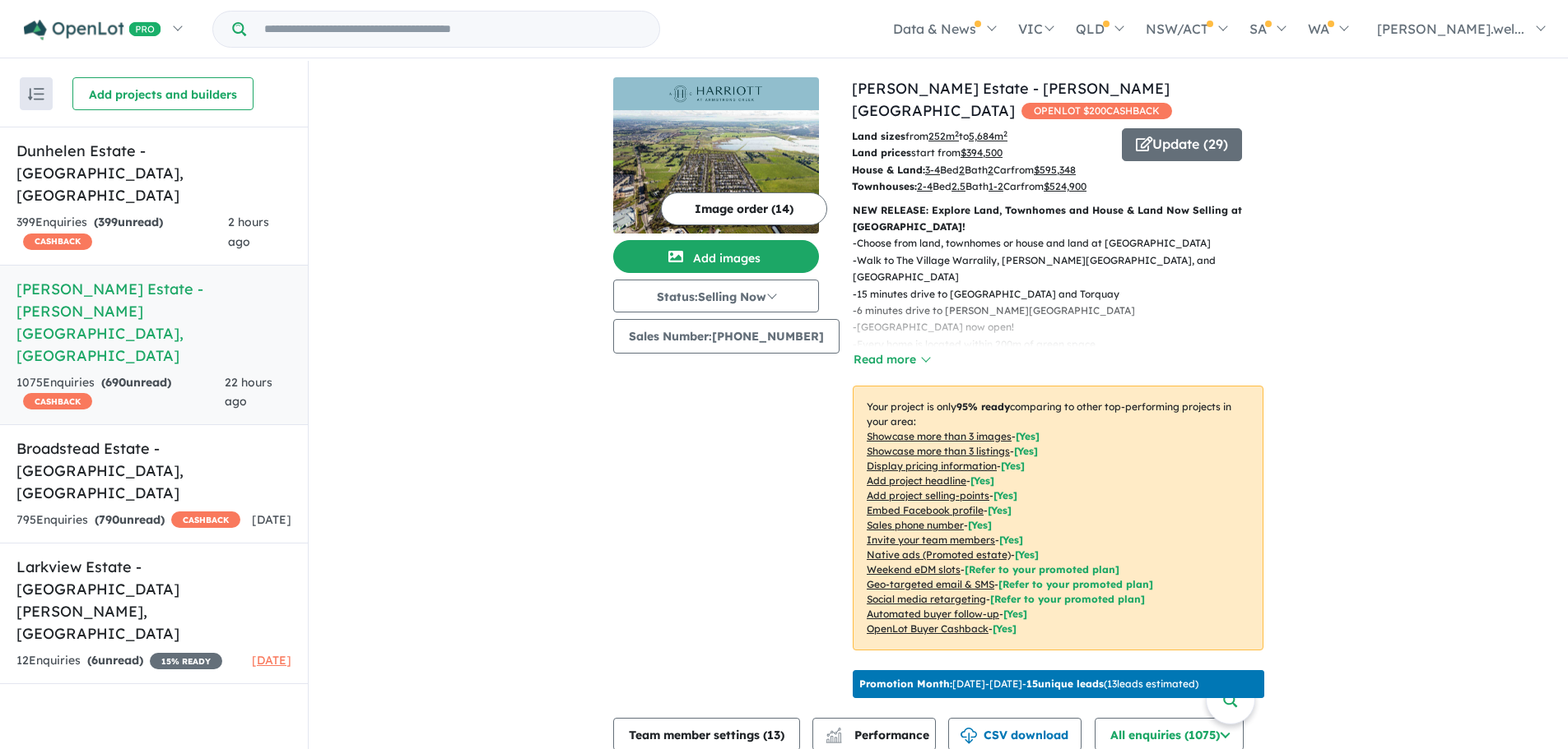
click at [719, 122] on img at bounding box center [716, 172] width 205 height 124
click at [164, 652] on div "12 Enquir ies ( 6 unread) 15 % READY" at bounding box center [119, 661] width 205 height 20
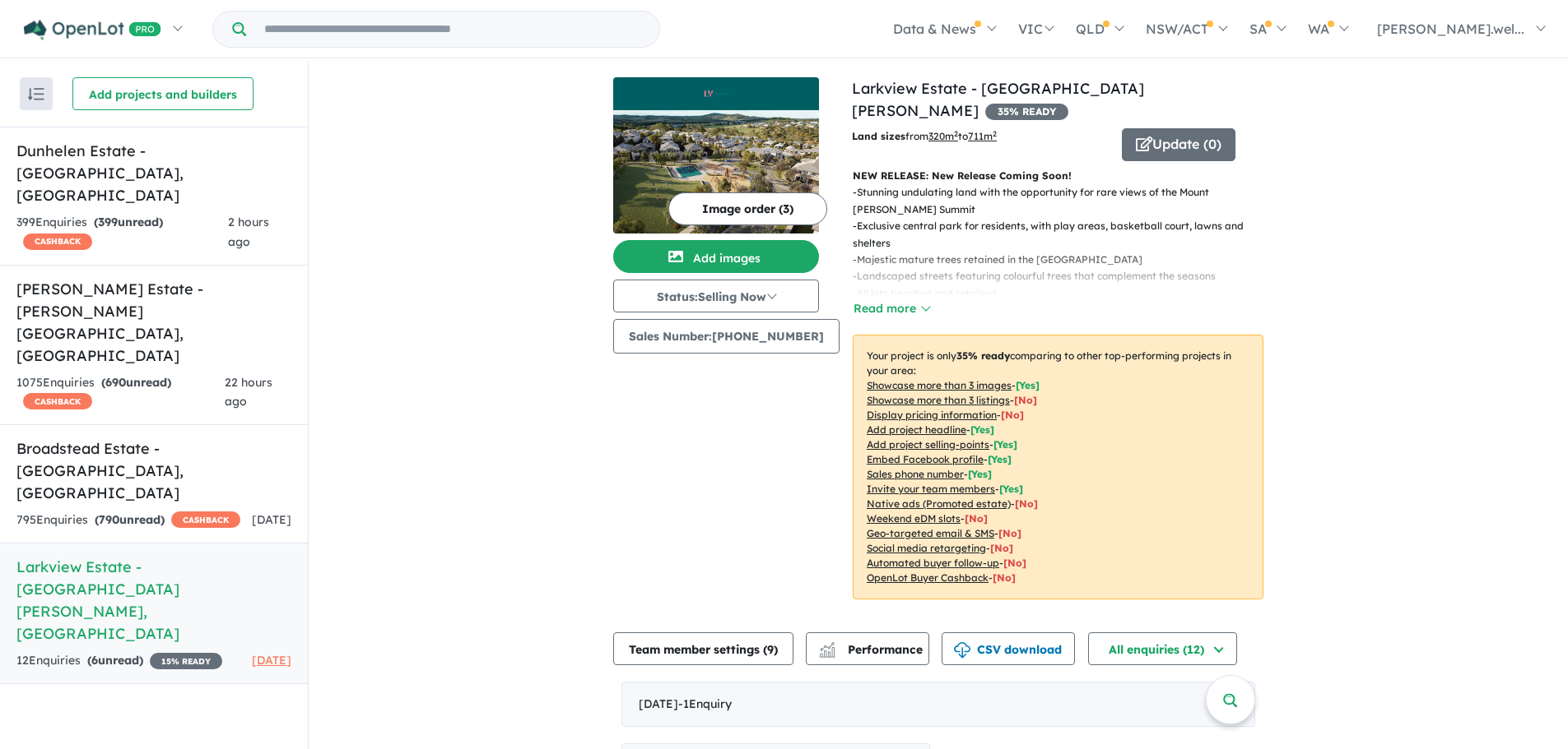
click at [1068, 104] on span "35 % READY" at bounding box center [1026, 112] width 83 height 17
drag, startPoint x: 1013, startPoint y: 480, endPoint x: 1062, endPoint y: 455, distance: 55.0
click at [1028, 545] on p "Your project is only 35 % ready comparing to other top-performing projects in y…" at bounding box center [1058, 467] width 411 height 265
click at [1069, 446] on p "Your project is only 35 % ready comparing to other top-performing projects in y…" at bounding box center [1058, 467] width 411 height 265
click at [1171, 128] on button "Update ( 0 )" at bounding box center [1178, 144] width 113 height 33
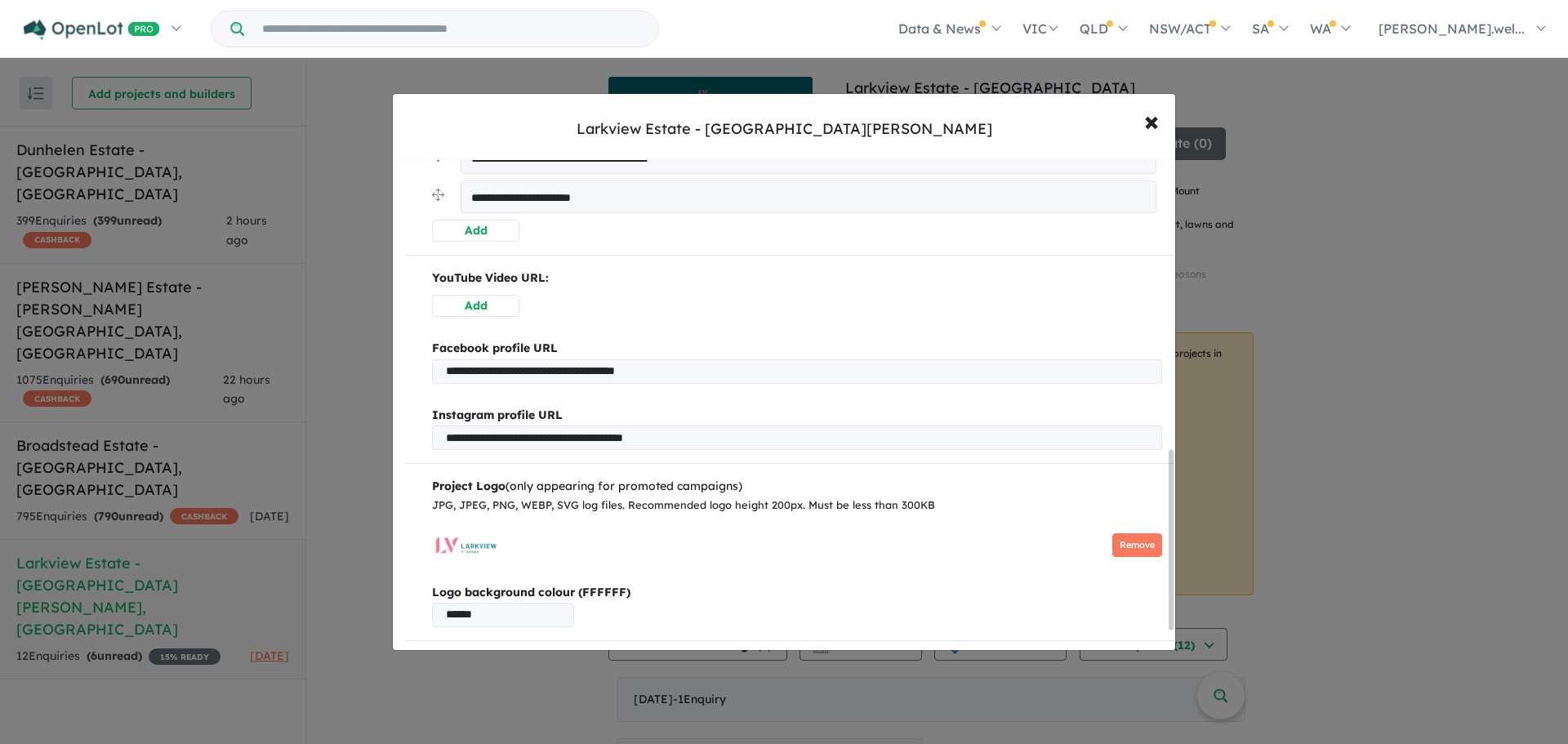
scroll to position [817, 0]
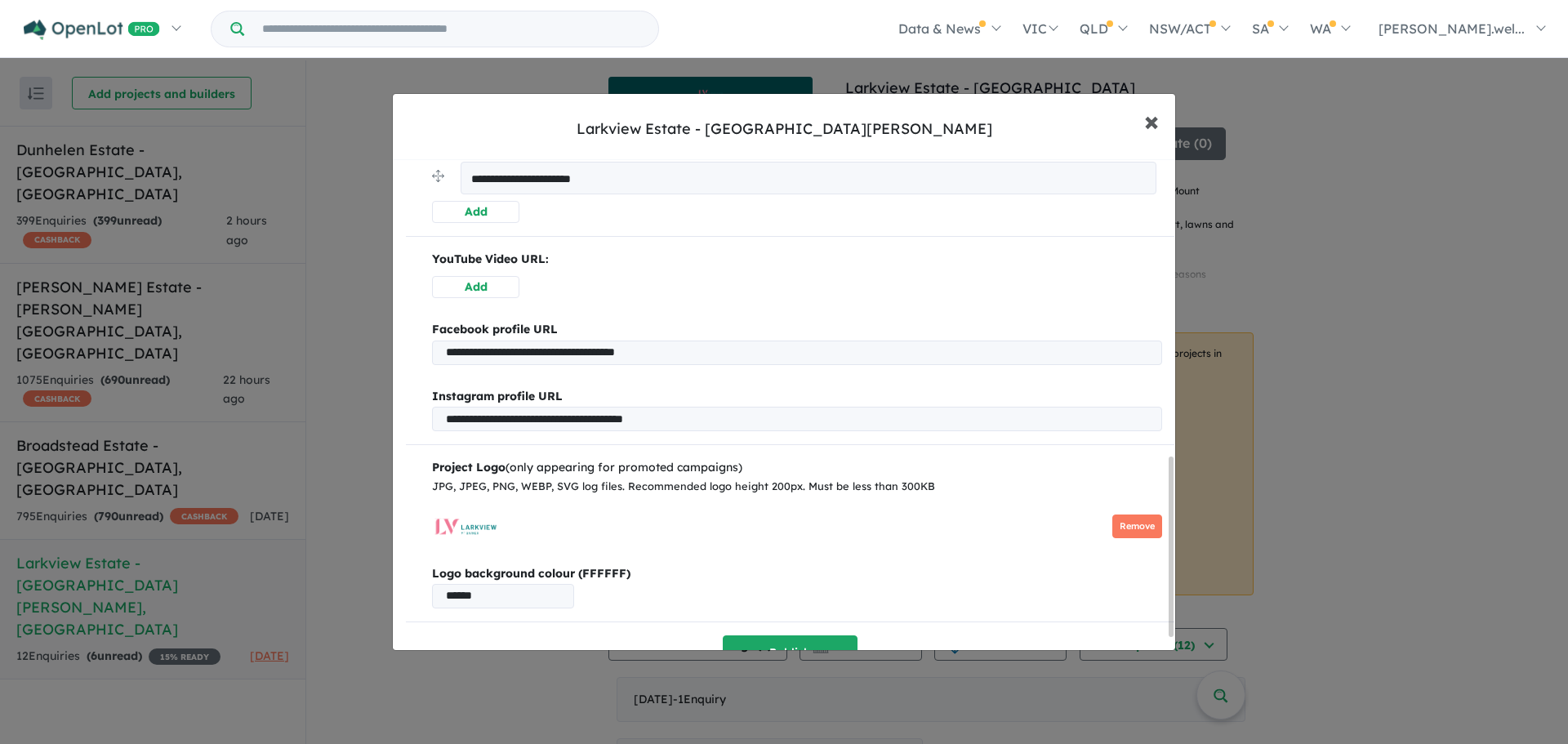
click at [1156, 122] on span "×" at bounding box center [1151, 121] width 15 height 35
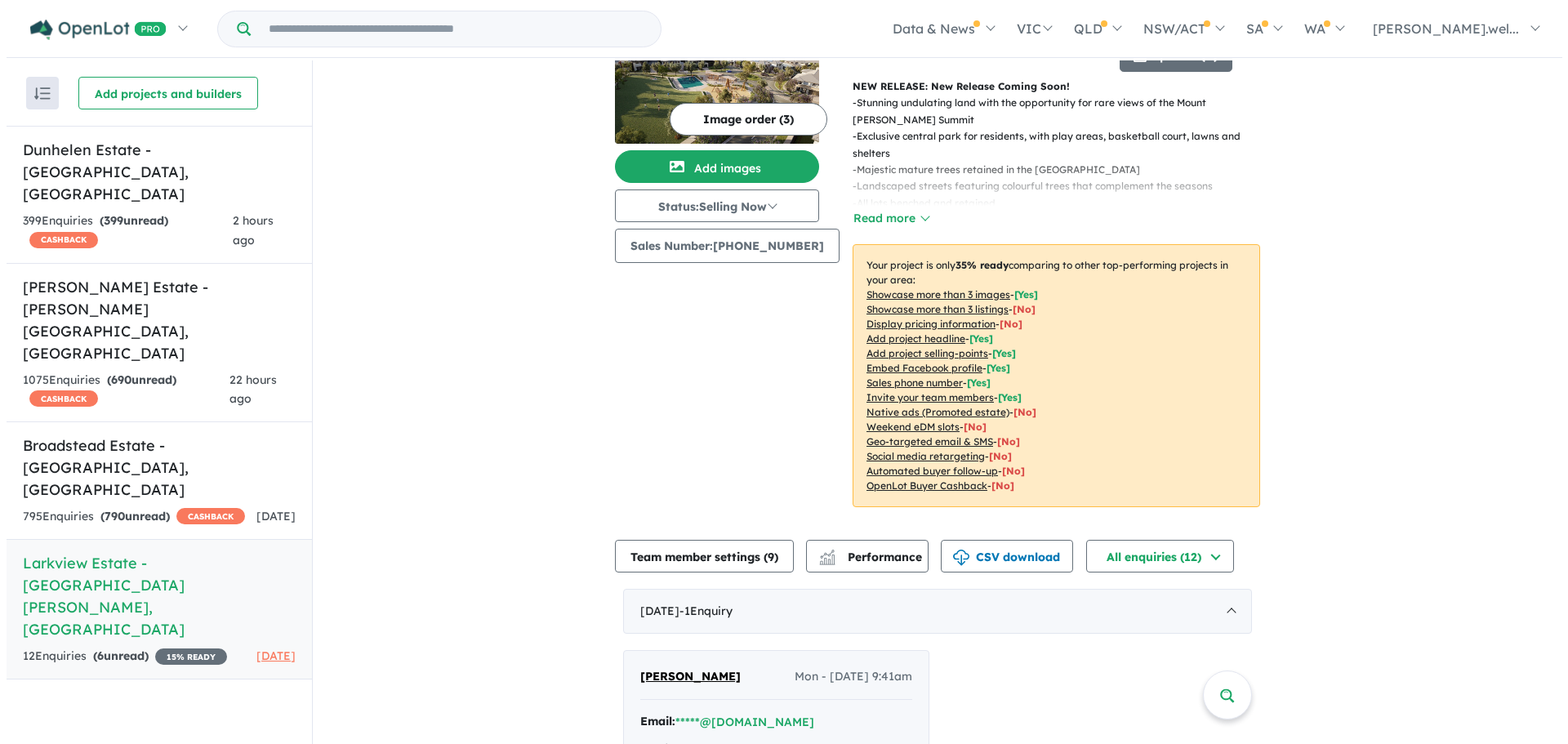
scroll to position [0, 0]
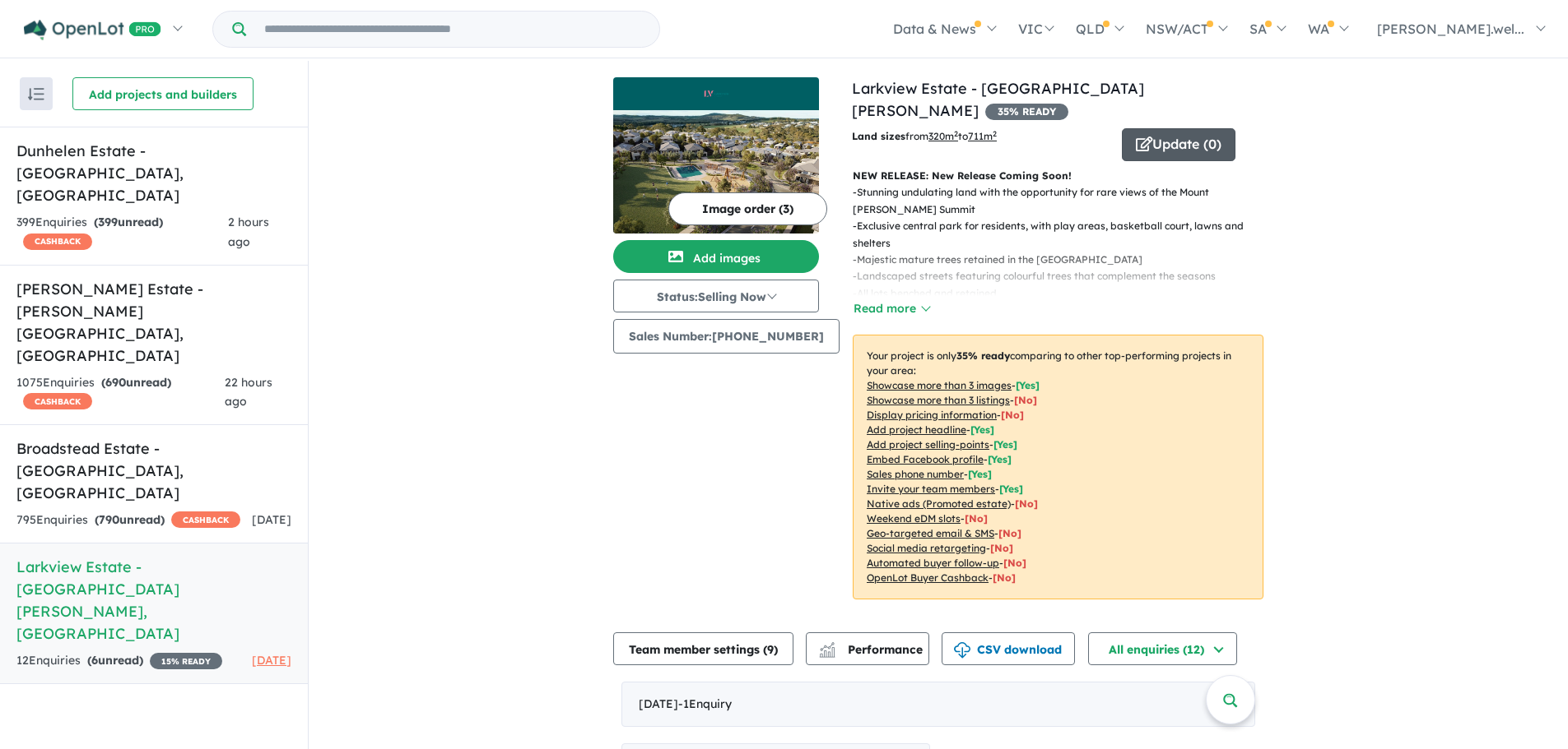
click at [1196, 128] on button "Update ( 0 )" at bounding box center [1178, 144] width 113 height 33
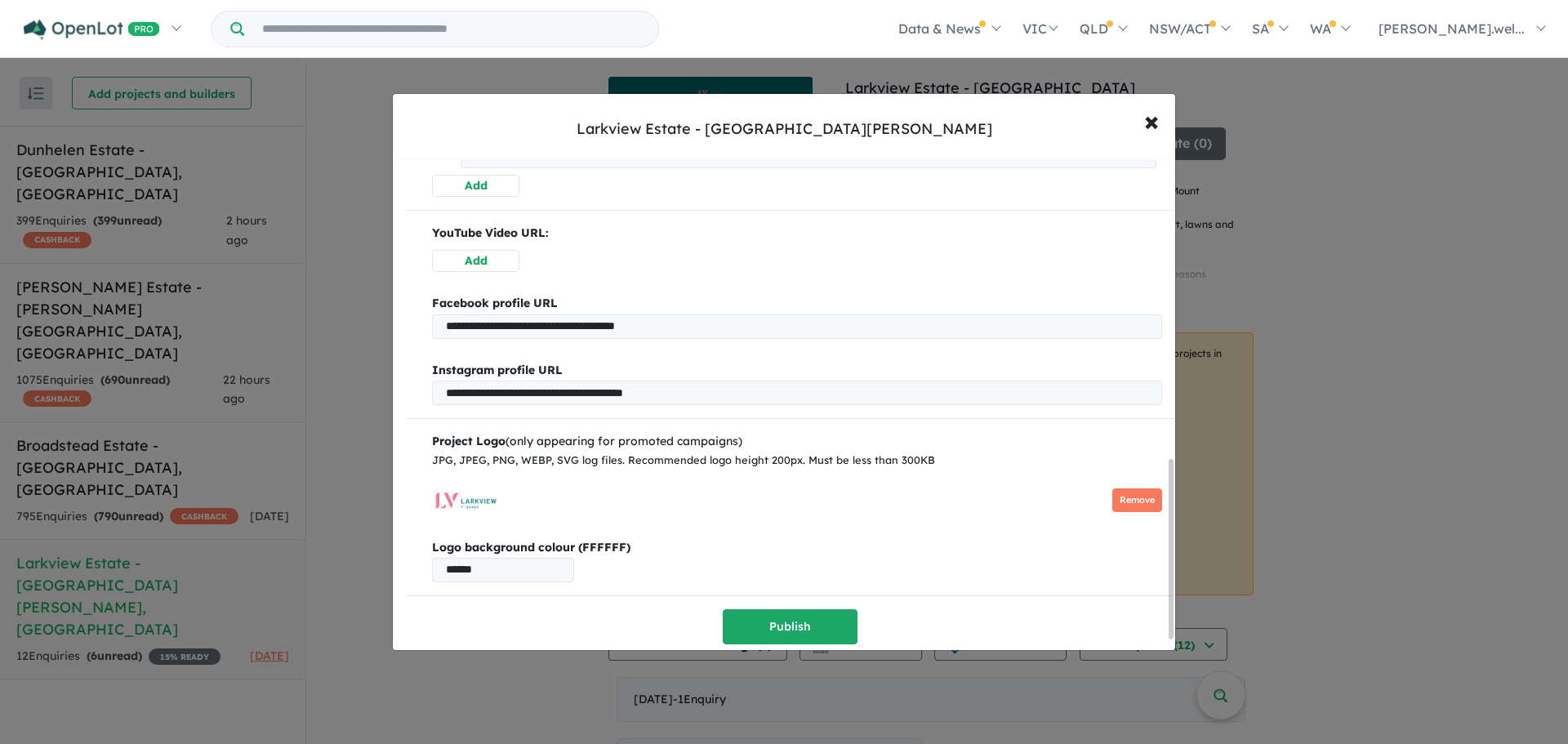
scroll to position [849, 0]
click at [1146, 493] on button "Remove" at bounding box center [1137, 498] width 50 height 23
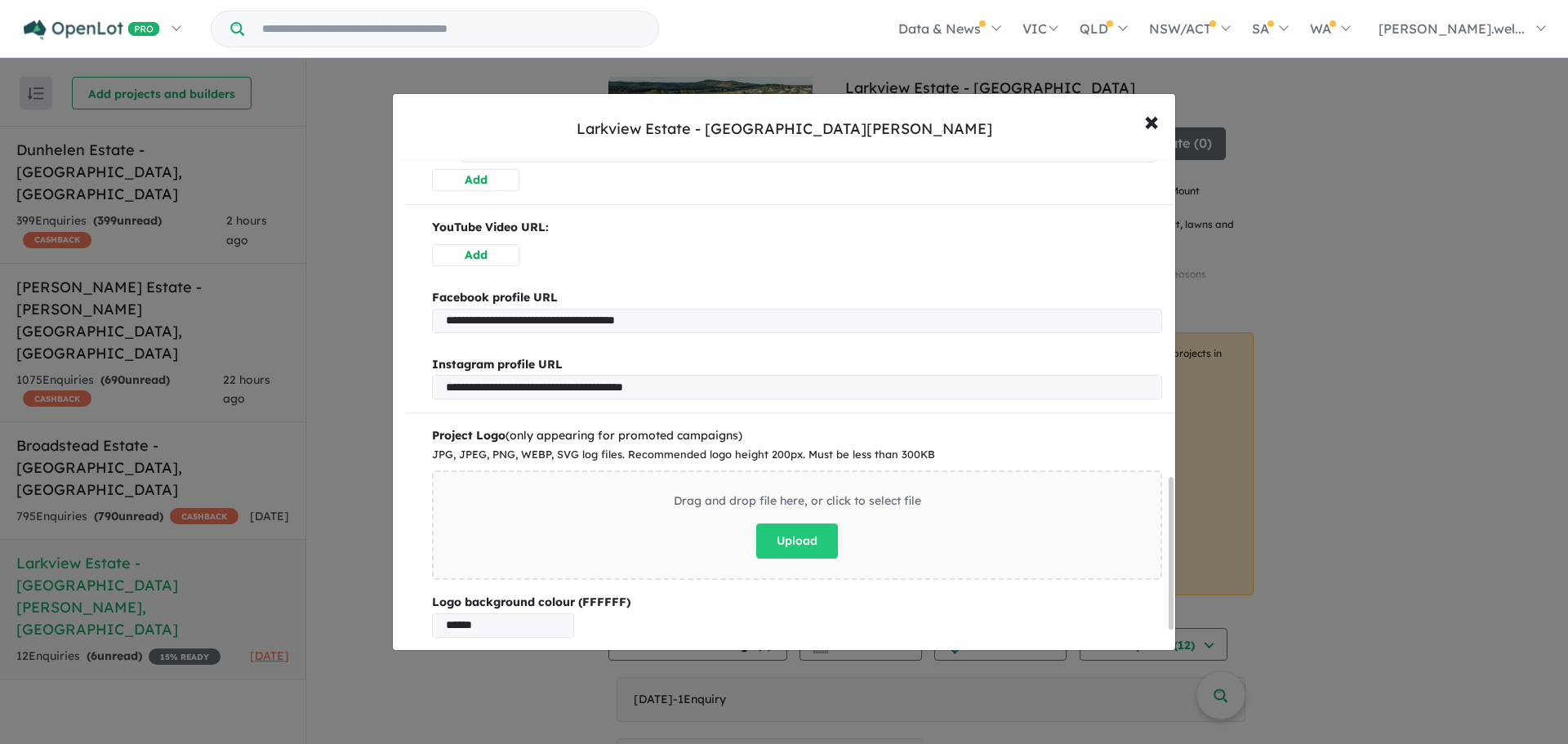
scroll to position [1029, 0]
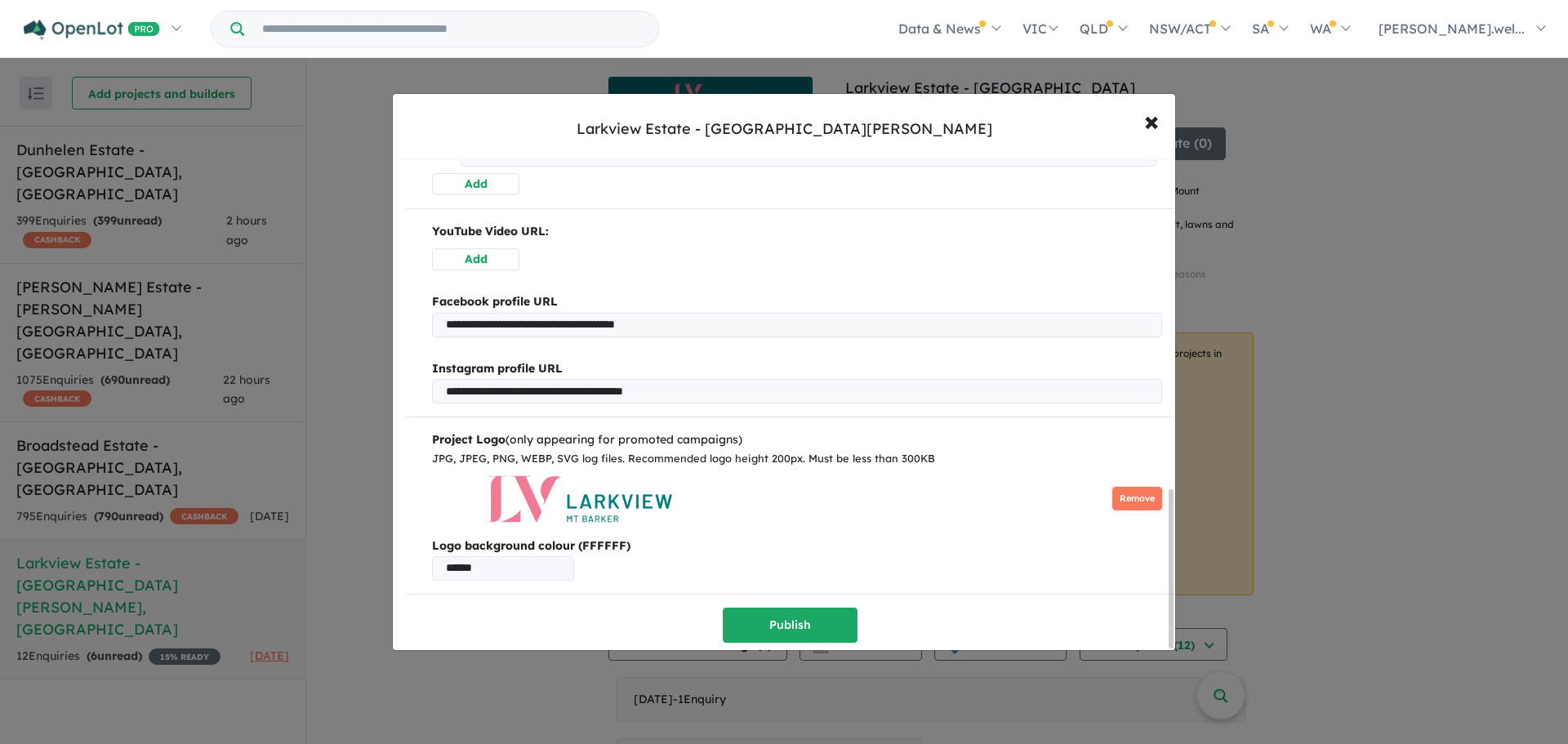
click at [505, 566] on input "******" at bounding box center [503, 569] width 142 height 24
click at [773, 623] on button "Publish" at bounding box center [790, 626] width 135 height 35
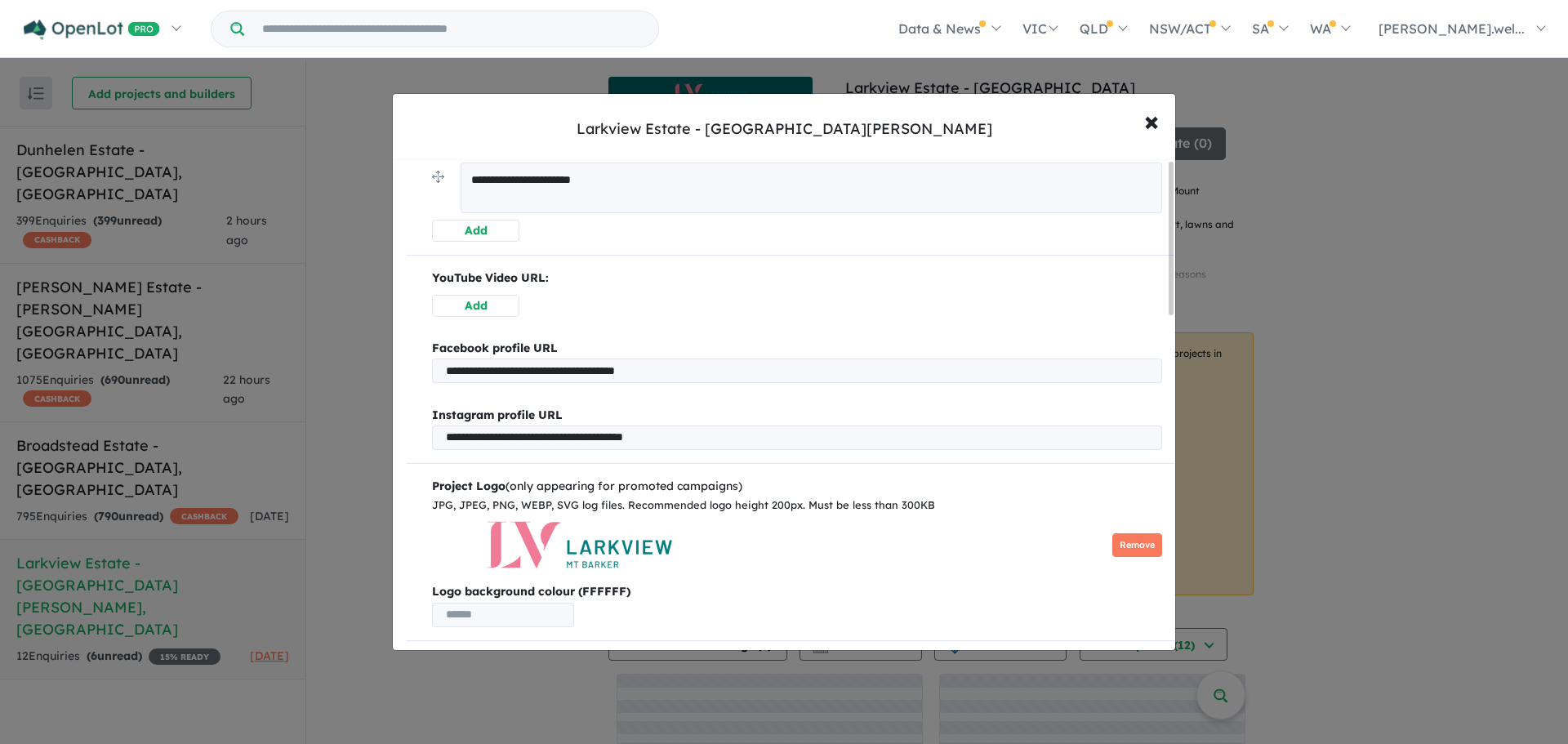
scroll to position [0, 0]
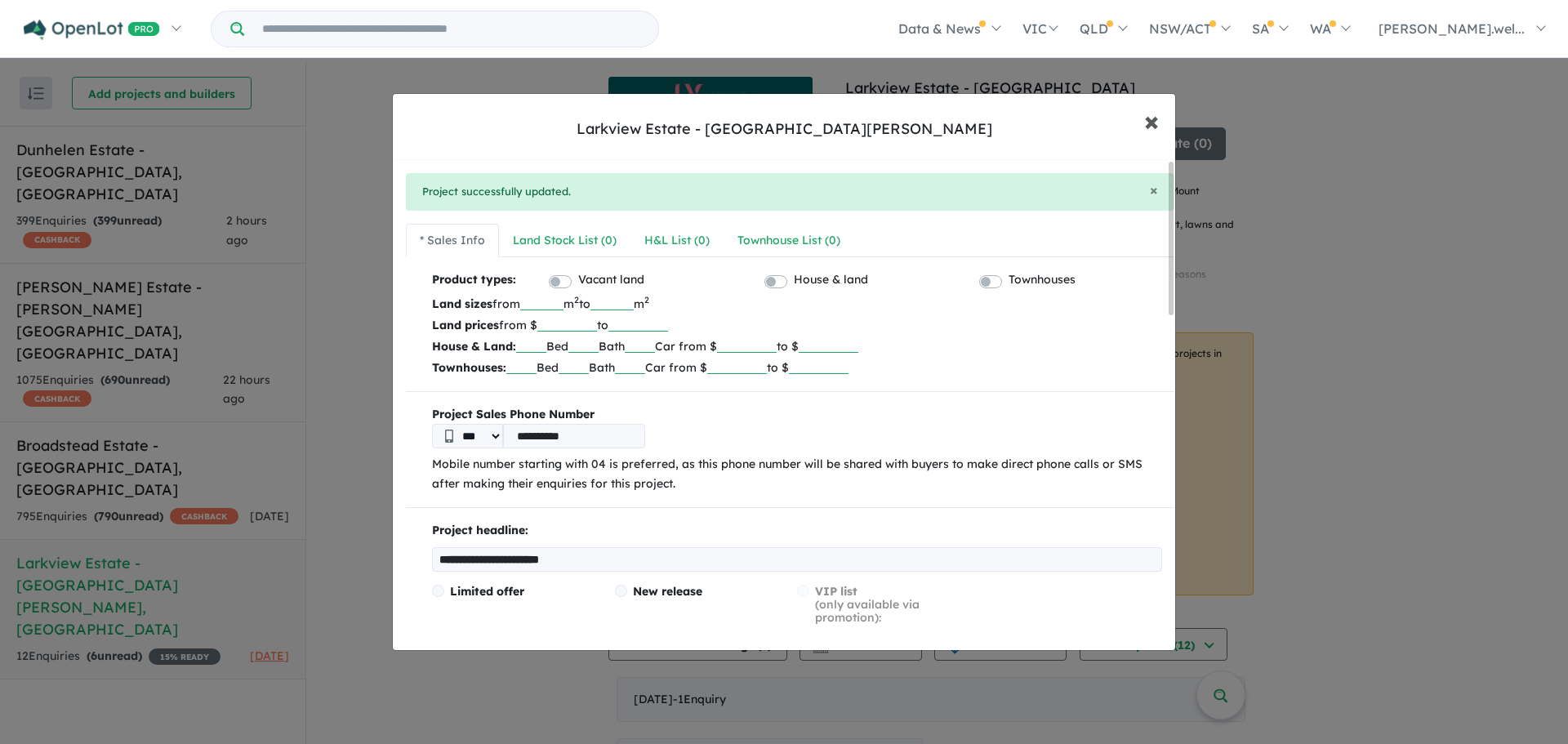
click at [1146, 122] on span "×" at bounding box center [1151, 121] width 15 height 35
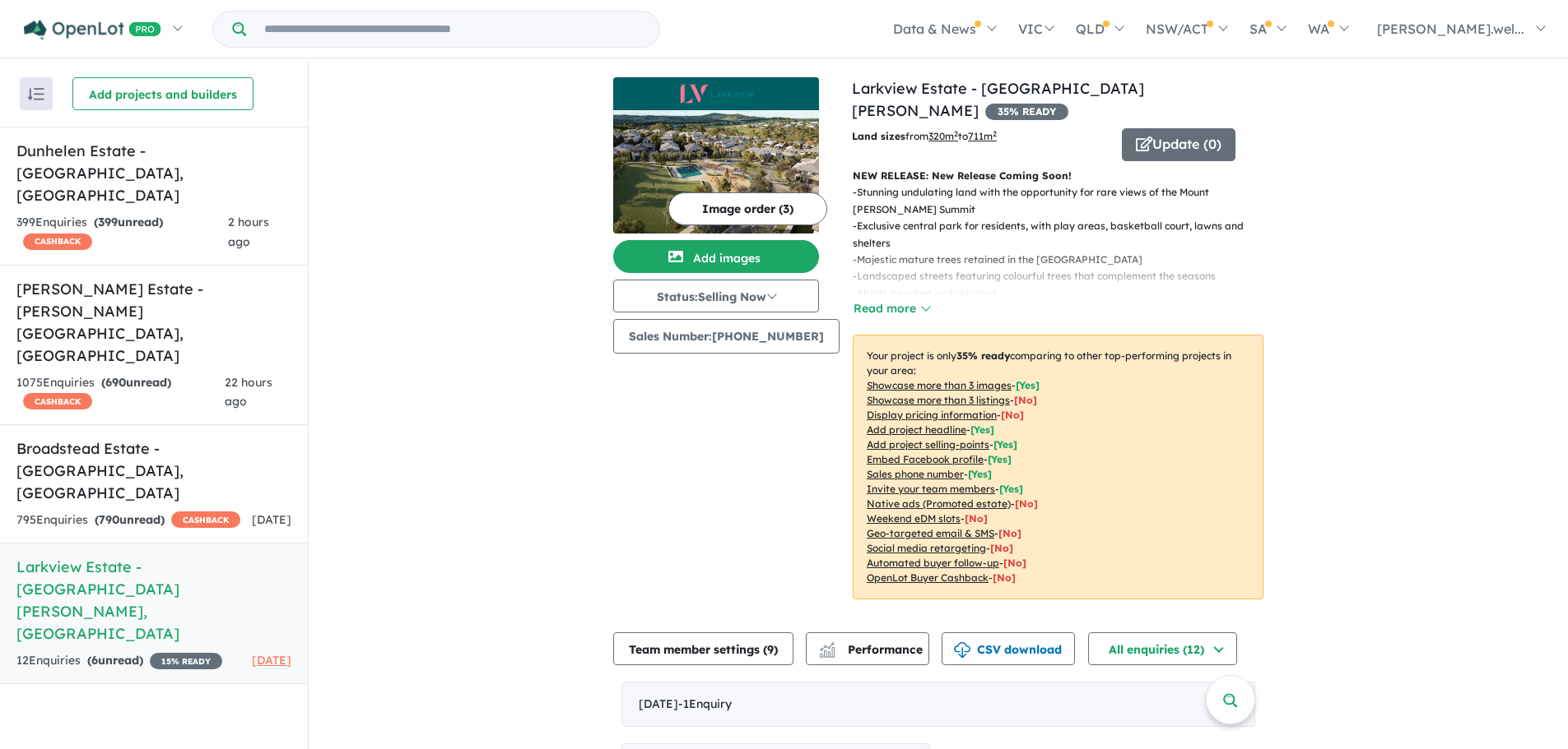
click at [779, 150] on img at bounding box center [716, 172] width 205 height 124
click at [1207, 128] on button "Update ( 0 )" at bounding box center [1178, 144] width 113 height 33
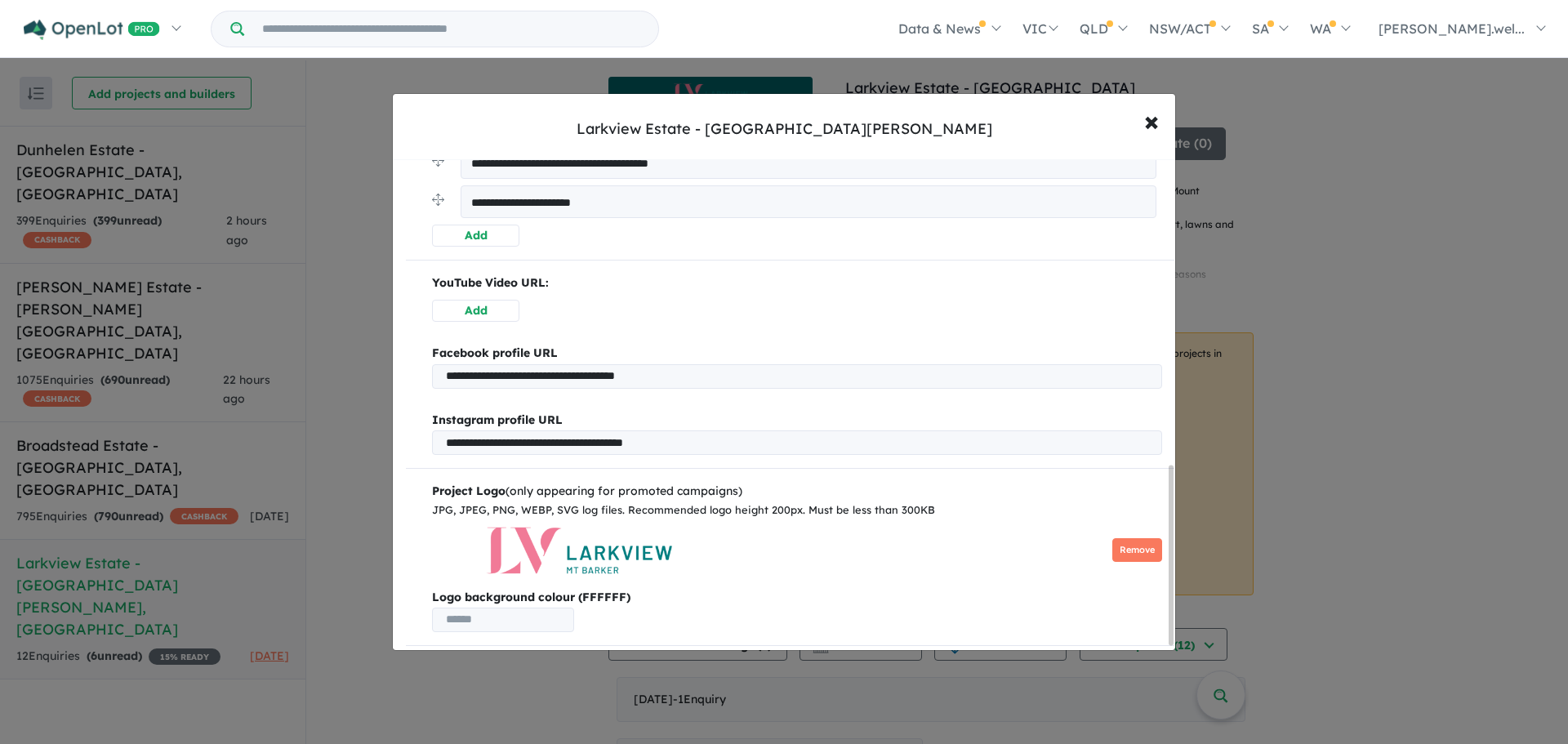
scroll to position [849, 0]
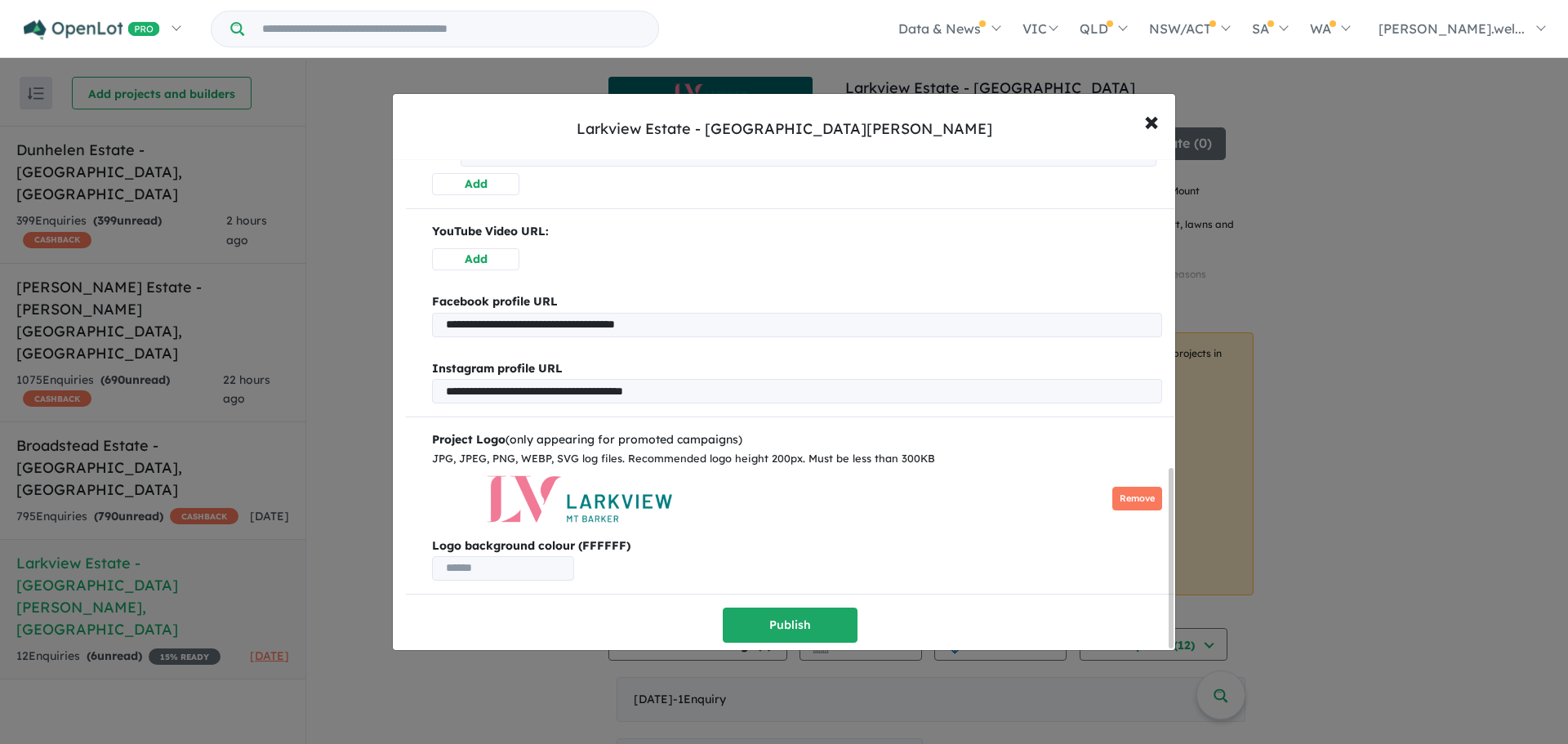
click at [523, 557] on input "text" at bounding box center [503, 569] width 142 height 24
click at [603, 544] on b "Logo background colour (FFFFFF)" at bounding box center [797, 546] width 730 height 20
copy b "FFFFFF"
click at [556, 565] on input "text" at bounding box center [503, 569] width 142 height 24
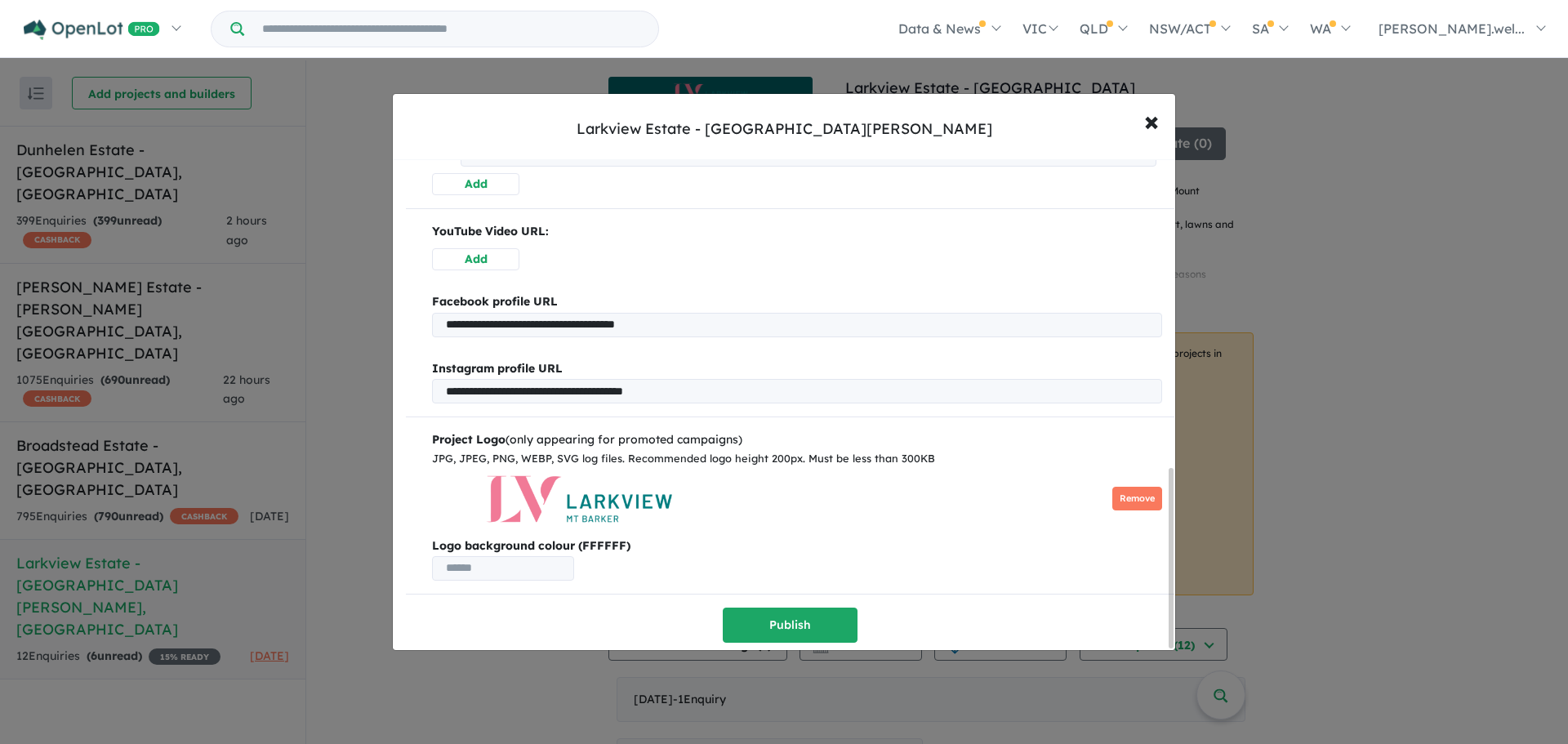
paste input "******"
type input "******"
click at [637, 557] on p "Logo background colour (FFFFFF) ******" at bounding box center [797, 558] width 730 height 44
click at [752, 612] on button "Publish" at bounding box center [790, 626] width 135 height 35
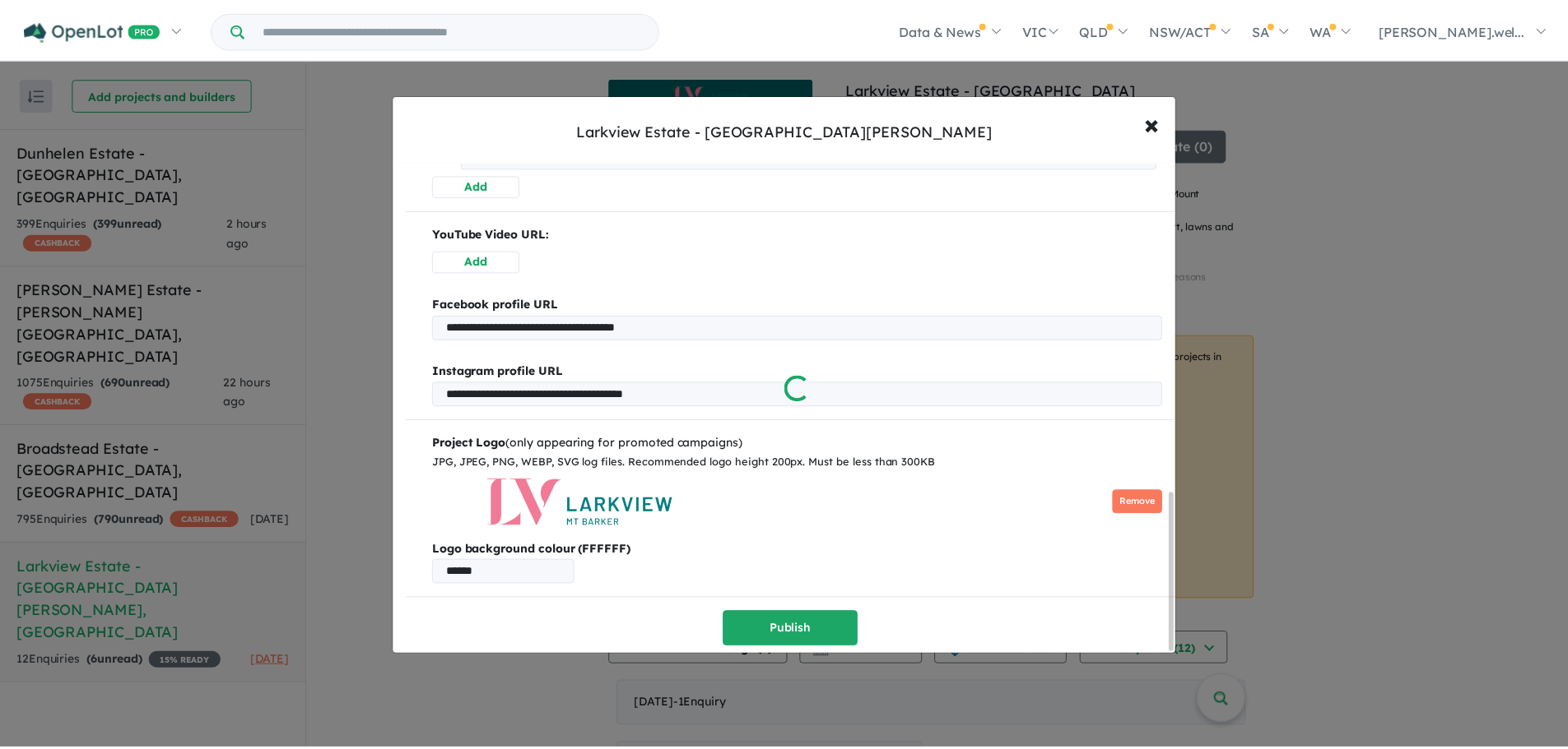
scroll to position [0, 0]
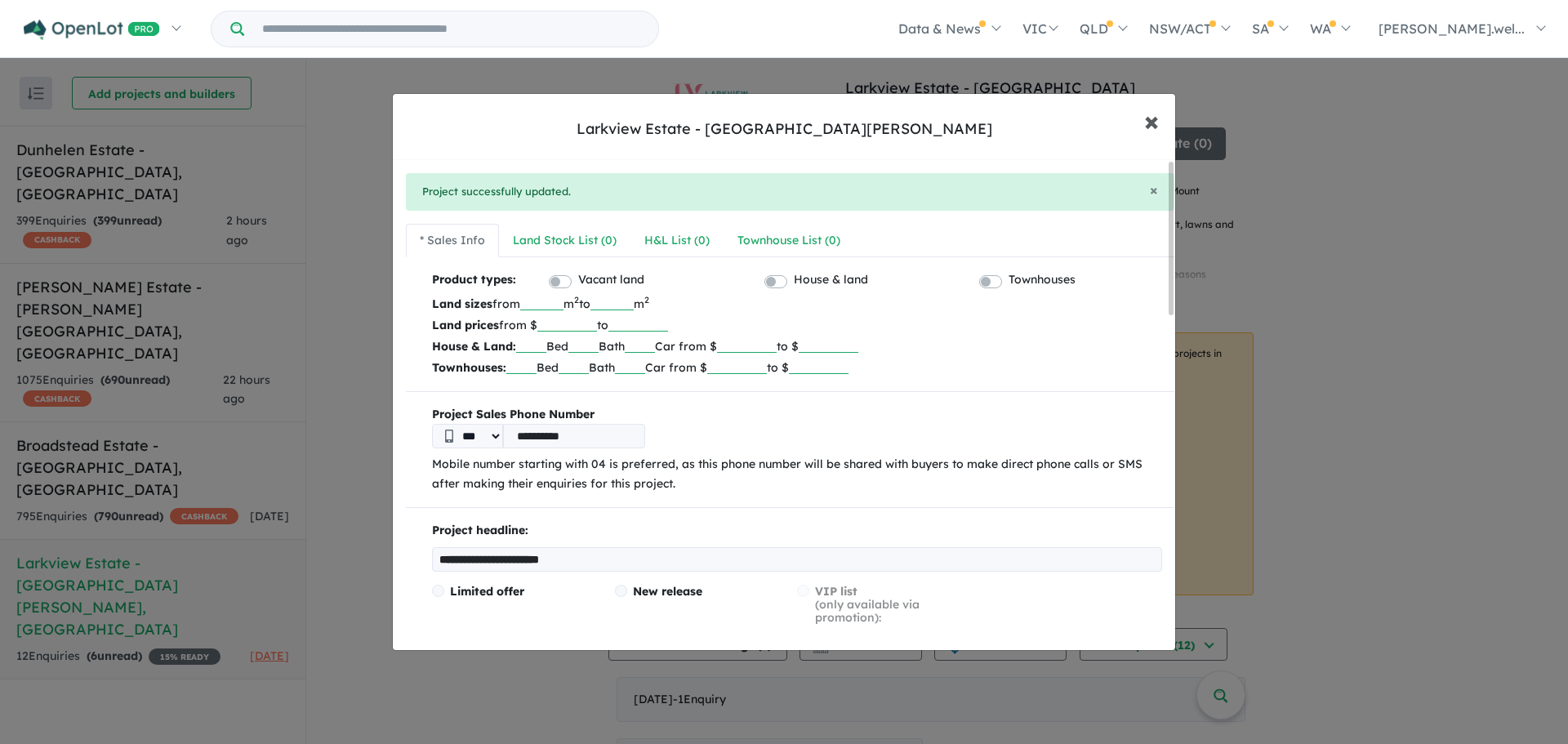
click at [1144, 126] on span "×" at bounding box center [1151, 121] width 15 height 35
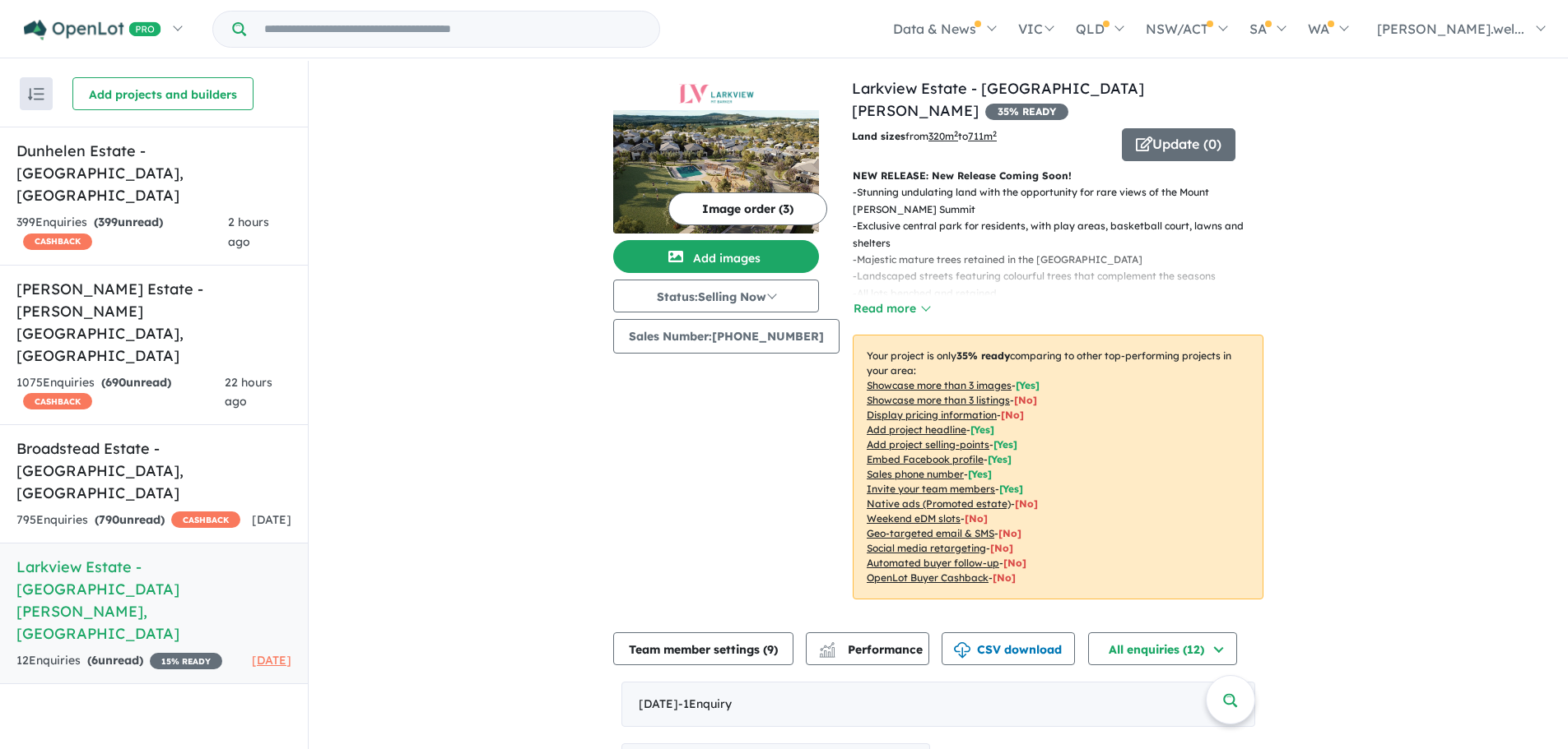
click at [717, 157] on img at bounding box center [716, 172] width 205 height 124
